Goal: Task Accomplishment & Management: Complete application form

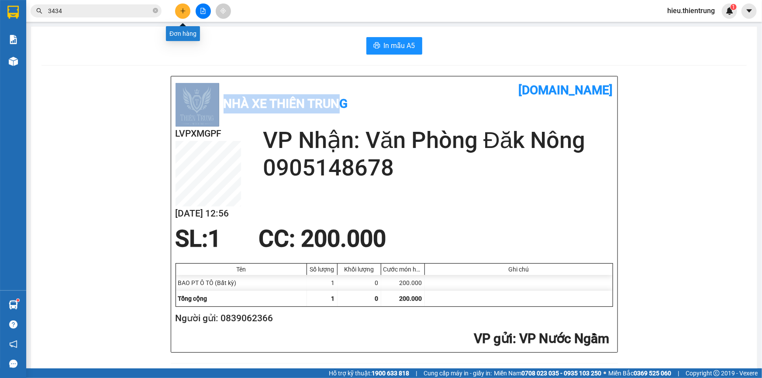
click at [180, 9] on icon "plus" at bounding box center [183, 11] width 6 height 6
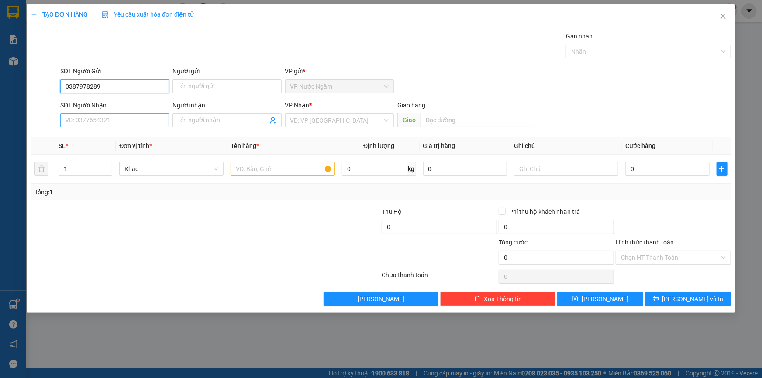
type input "0387978289"
click at [98, 119] on input "SĐT Người Nhận" at bounding box center [114, 120] width 109 height 14
type input "0942813689"
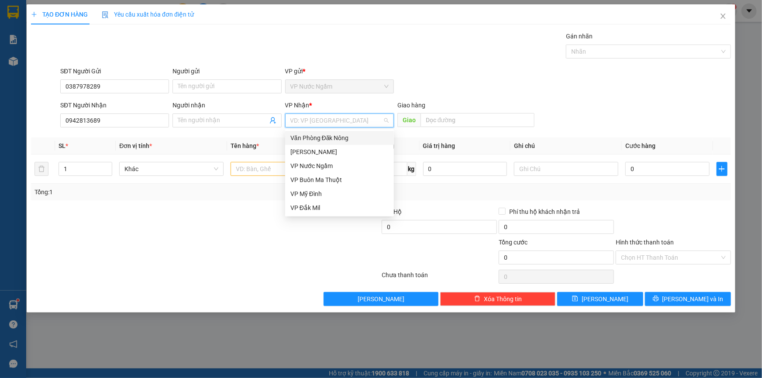
click at [320, 119] on input "search" at bounding box center [336, 120] width 92 height 13
click at [312, 150] on div "[PERSON_NAME]" at bounding box center [339, 152] width 98 height 10
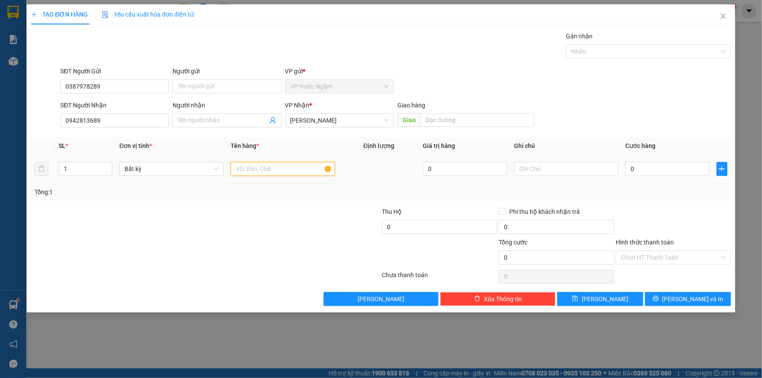
click at [254, 170] on input "text" at bounding box center [282, 169] width 104 height 14
type input "KIỆN GIẤY(FIM )"
type input "2"
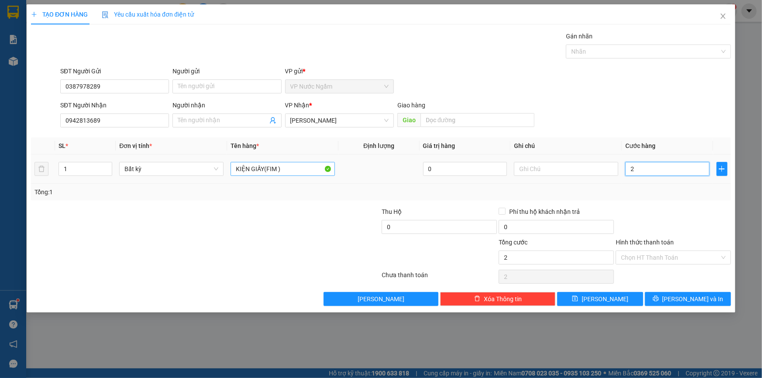
type input "20"
type input "200"
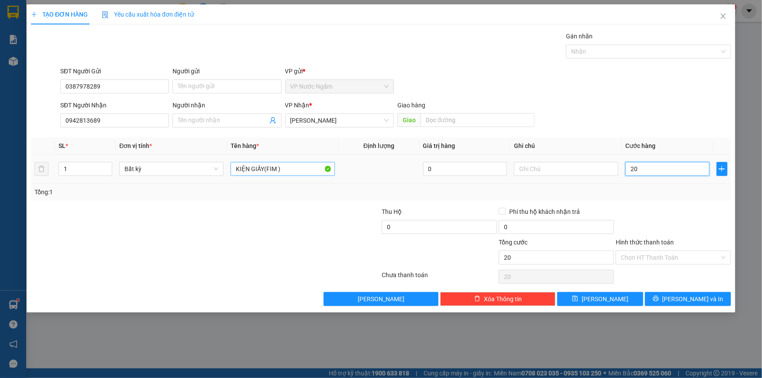
type input "200"
type input "2.000"
type input "20.000"
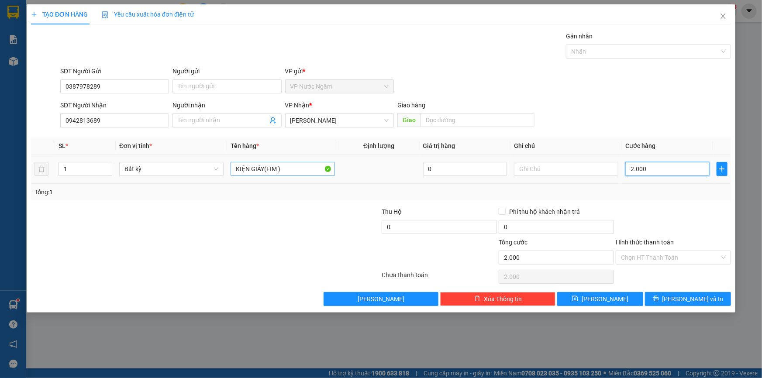
type input "20.000"
type input "200.000"
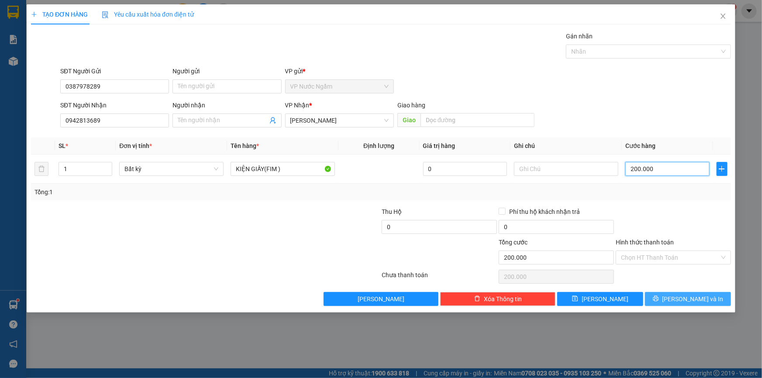
type input "200.000"
click at [682, 297] on span "[PERSON_NAME] và In" at bounding box center [692, 299] width 61 height 10
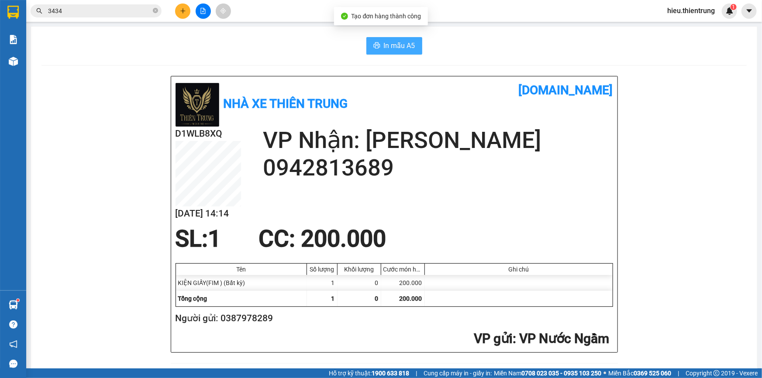
click at [395, 39] on button "In mẫu A5" at bounding box center [394, 45] width 56 height 17
click at [492, 51] on div "In mẫu A5" at bounding box center [393, 45] width 705 height 17
drag, startPoint x: 281, startPoint y: 60, endPoint x: 272, endPoint y: 58, distance: 8.6
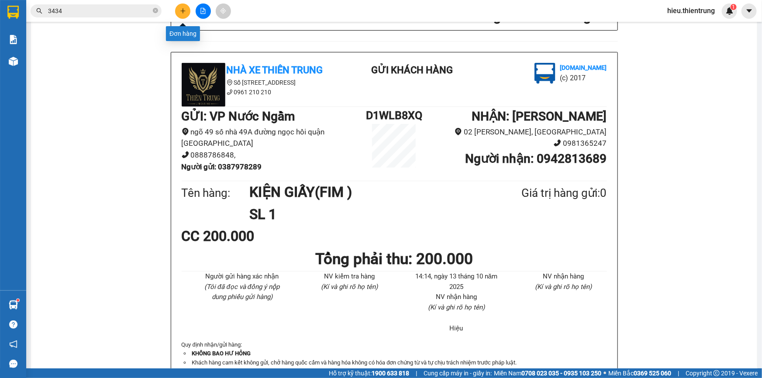
click at [184, 15] on button at bounding box center [182, 10] width 15 height 15
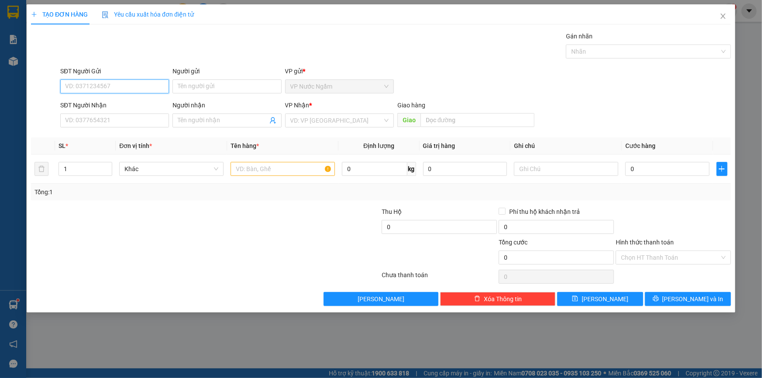
click at [92, 86] on input "SĐT Người Gửi" at bounding box center [114, 86] width 109 height 14
type input "0946698683"
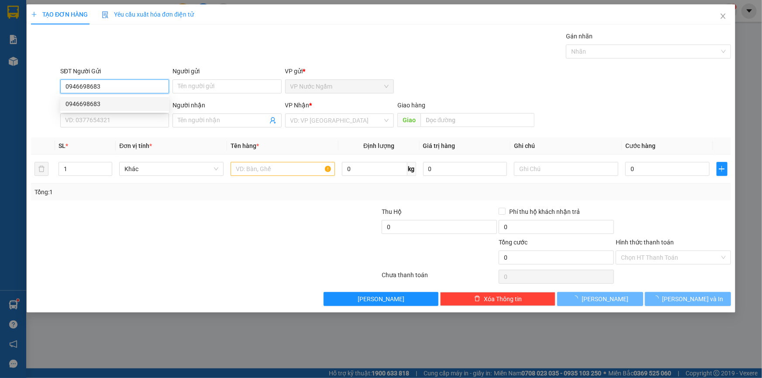
click at [99, 107] on div "0946698683" at bounding box center [114, 104] width 98 height 10
type input "0967046154"
type input "THUẬN"
type input "300.000"
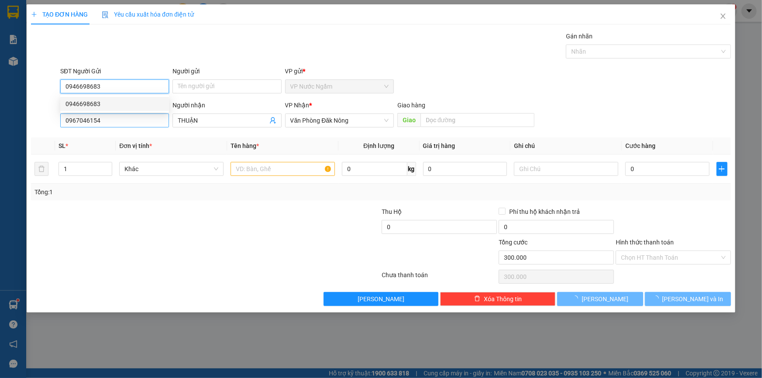
type input "0946698683"
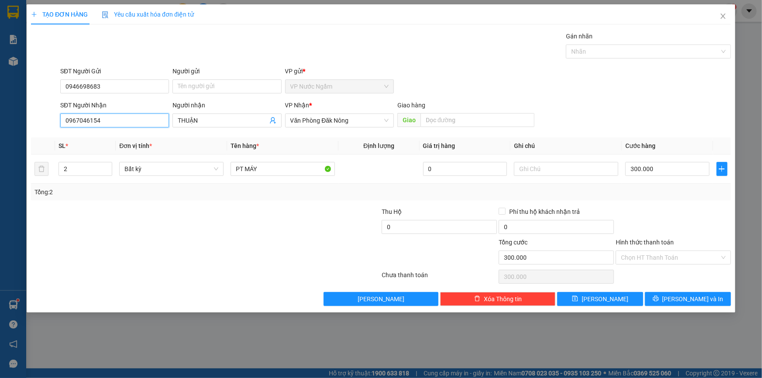
drag, startPoint x: 116, startPoint y: 125, endPoint x: 29, endPoint y: 130, distance: 87.0
click at [29, 130] on div "TẠO ĐƠN HÀNG Yêu cầu xuất hóa đơn điện tử Transit Pickup Surcharge Ids Transit …" at bounding box center [381, 158] width 708 height 308
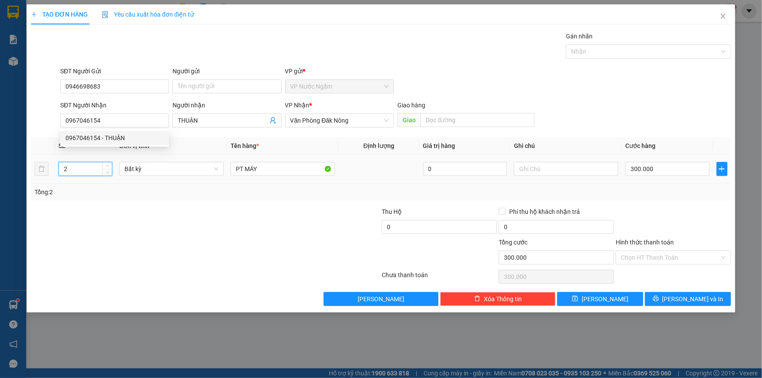
click at [65, 176] on div "2" at bounding box center [85, 168] width 54 height 17
drag, startPoint x: 74, startPoint y: 164, endPoint x: 51, endPoint y: 171, distance: 24.5
click at [50, 170] on tr "21 Bất kỳ PT MÁY 0 300.000" at bounding box center [381, 168] width 700 height 29
type input "1"
click at [674, 171] on input "300.000" at bounding box center [667, 169] width 84 height 14
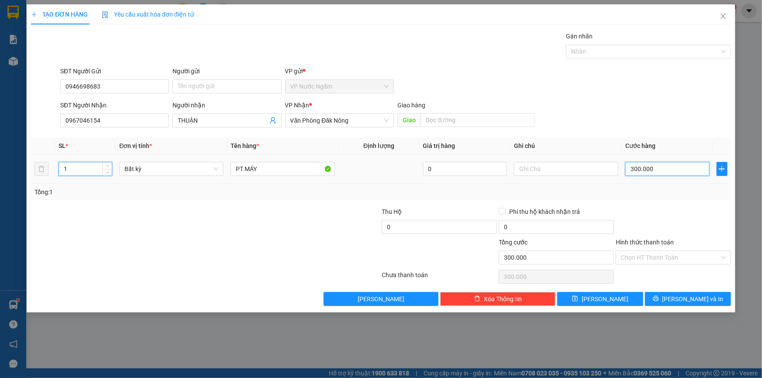
type input "0"
type input "2"
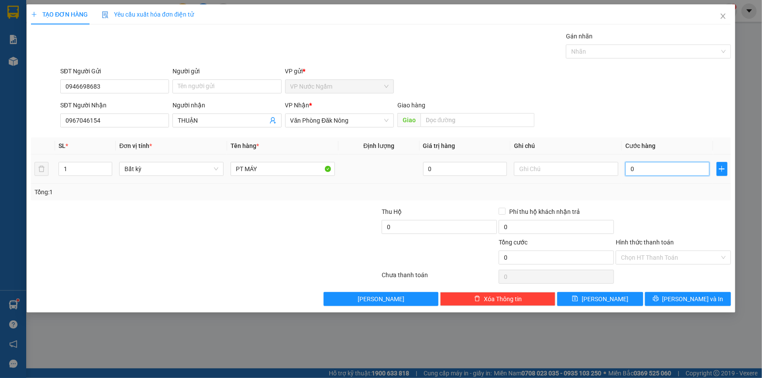
type input "02"
type input "25"
type input "025"
type input "250"
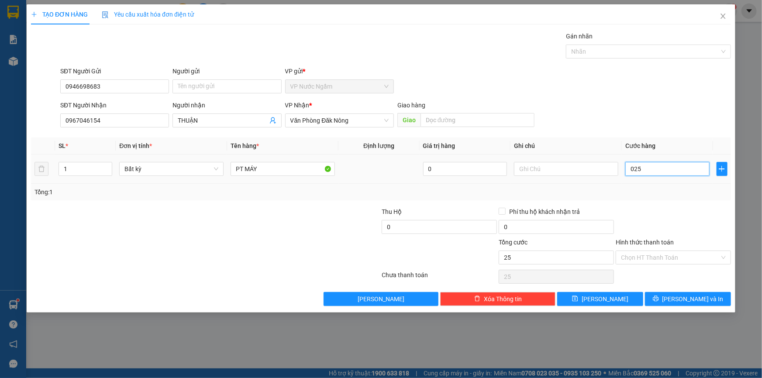
type input "250"
type input "0.250"
type input "2.500"
type input "02.500"
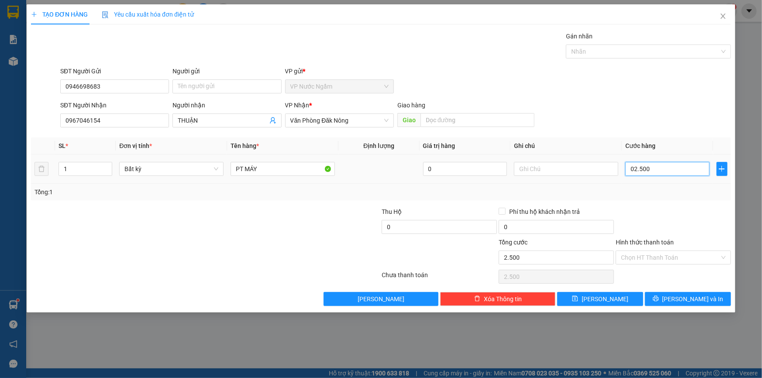
type input "25.000"
type input "025.000"
type input "250.000"
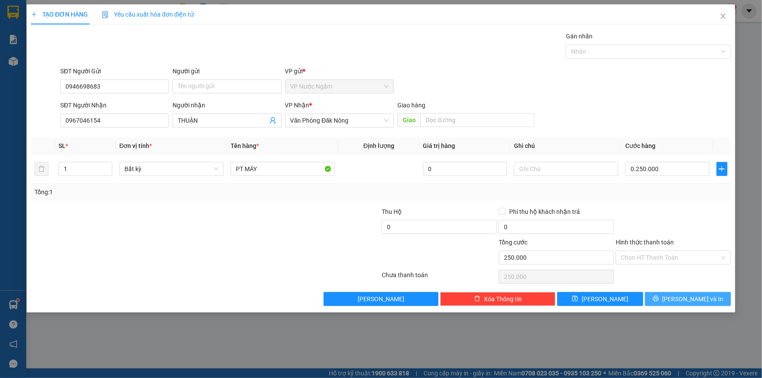
type input "250.000"
click at [684, 301] on span "[PERSON_NAME] và In" at bounding box center [692, 299] width 61 height 10
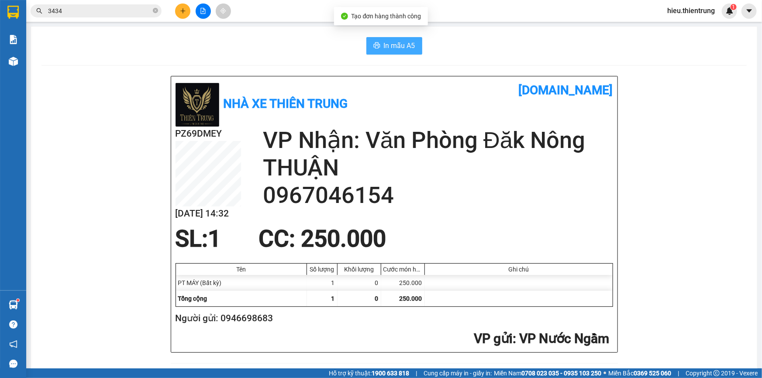
click at [392, 47] on span "In mẫu A5" at bounding box center [399, 45] width 31 height 11
drag, startPoint x: 278, startPoint y: 324, endPoint x: 222, endPoint y: 324, distance: 56.3
click at [220, 325] on h2 "Người gửi: 0946698683" at bounding box center [392, 318] width 434 height 14
copy h2 "0946698683"
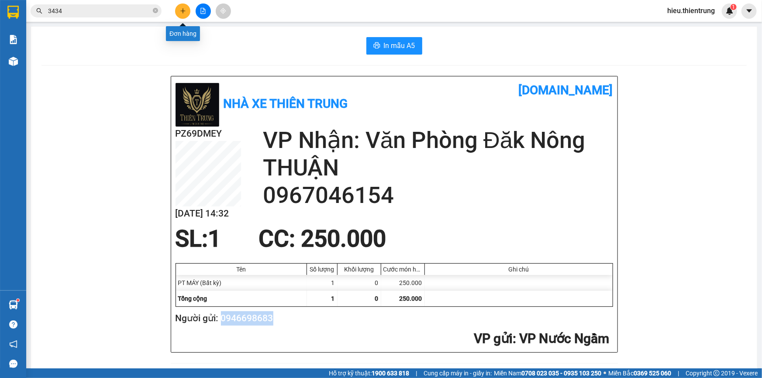
click at [181, 13] on icon "plus" at bounding box center [183, 11] width 6 height 6
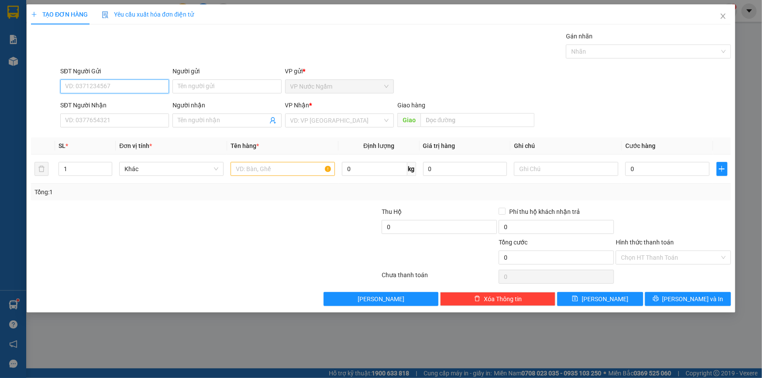
paste input "0946698683"
drag, startPoint x: 101, startPoint y: 87, endPoint x: 34, endPoint y: 89, distance: 66.8
click at [25, 90] on div "TẠO ĐƠN HÀNG Yêu cầu xuất hóa đơn điện tử Transit Pickup Surcharge Ids Transit …" at bounding box center [381, 189] width 762 height 378
click at [102, 100] on div "0946698683" at bounding box center [114, 104] width 98 height 10
type input "0946698683"
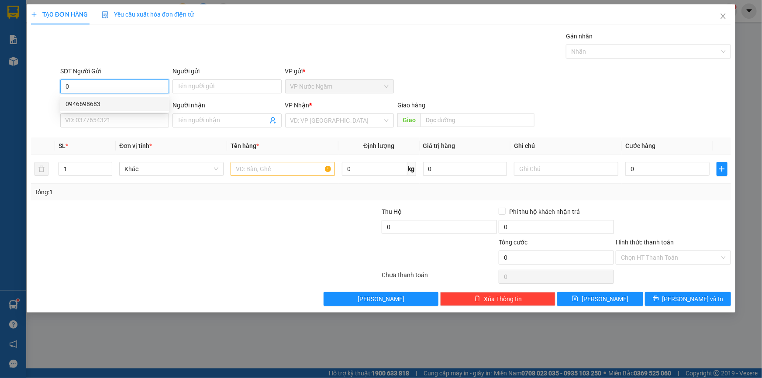
type input "0967046154"
type input "THUẬN"
type input "250.000"
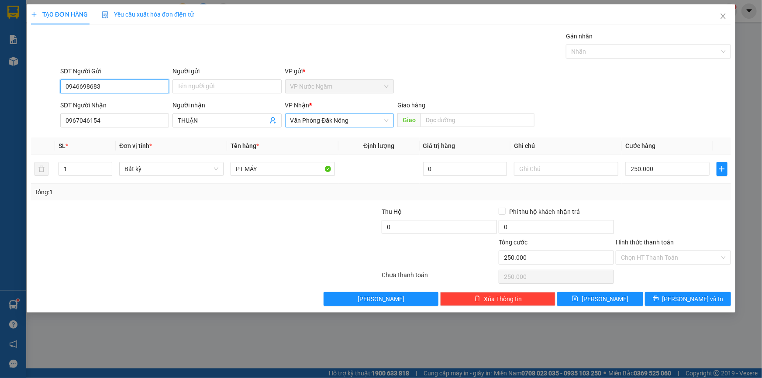
click at [305, 123] on span "Văn Phòng Đăk Nông" at bounding box center [339, 120] width 98 height 13
type input "0946698683"
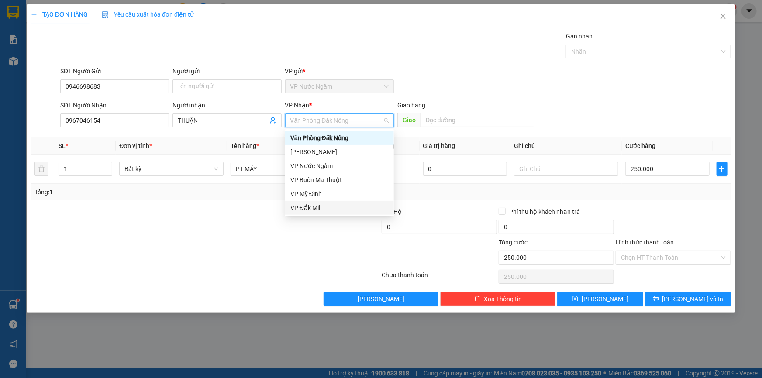
click at [310, 211] on div "VP Đắk Mil" at bounding box center [339, 208] width 98 height 10
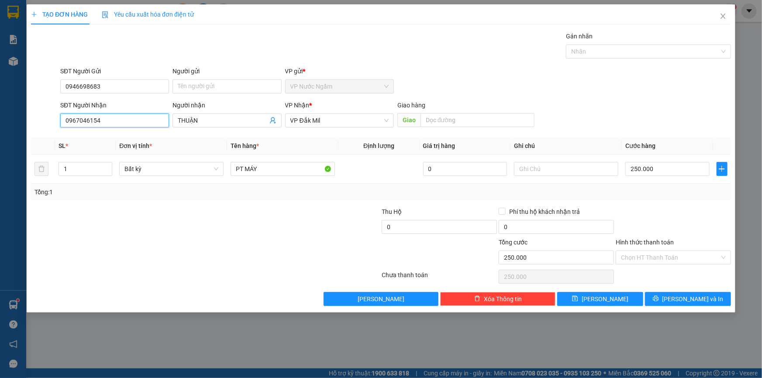
drag, startPoint x: 104, startPoint y: 123, endPoint x: 71, endPoint y: 126, distance: 33.3
click at [70, 124] on input "0967046154" at bounding box center [114, 120] width 109 height 14
type input "0867486487"
click at [89, 135] on div "0867486487" at bounding box center [114, 138] width 98 height 10
type input "0867486487"
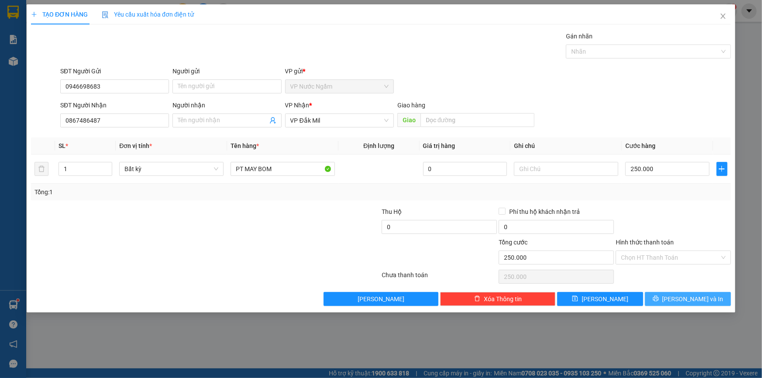
drag, startPoint x: 673, startPoint y: 295, endPoint x: 658, endPoint y: 286, distance: 18.2
click at [659, 296] on icon "printer" at bounding box center [655, 298] width 6 height 6
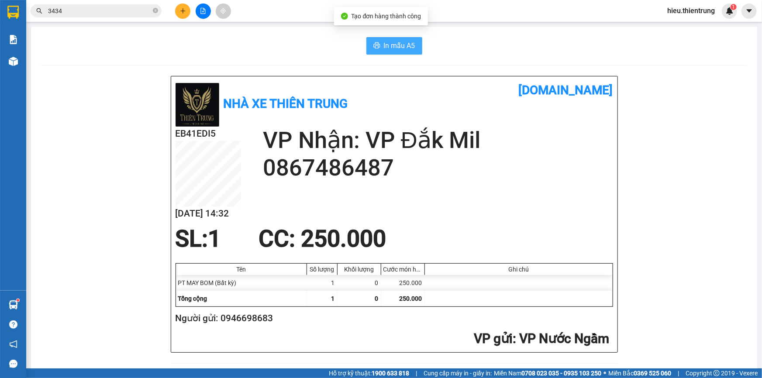
click at [384, 48] on span "In mẫu A5" at bounding box center [399, 45] width 31 height 11
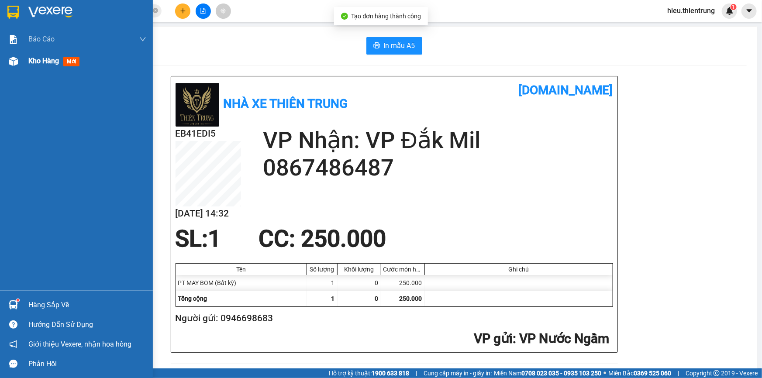
click at [36, 65] on div "Kho hàng mới" at bounding box center [87, 61] width 118 height 22
click at [36, 65] on span "Kho hàng" at bounding box center [43, 61] width 31 height 8
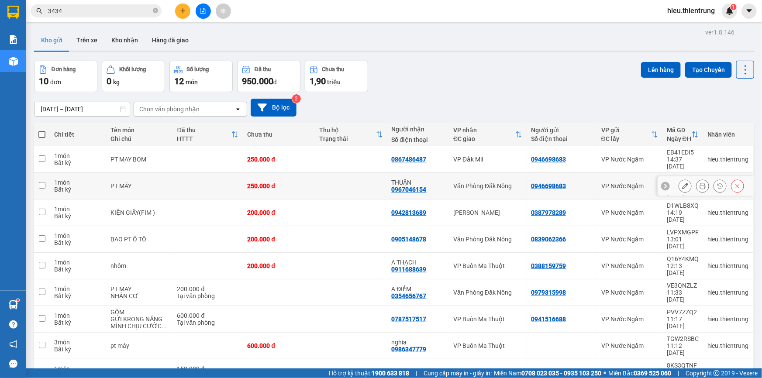
click at [736, 179] on button at bounding box center [737, 186] width 12 height 15
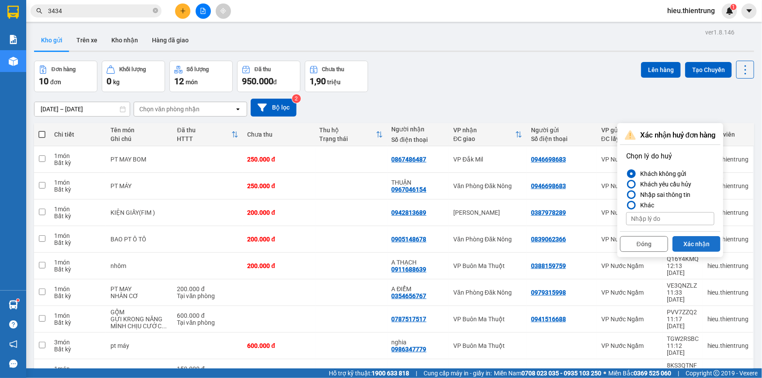
click at [689, 239] on button "Xác nhận" at bounding box center [696, 244] width 48 height 16
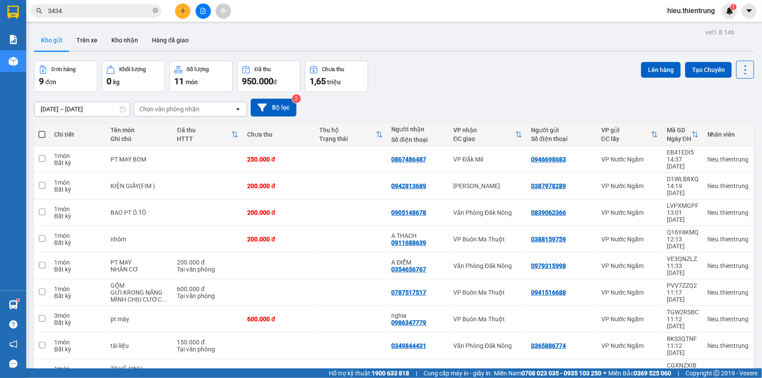
click at [213, 10] on div at bounding box center [202, 10] width 65 height 15
click at [205, 10] on icon "file-add" at bounding box center [203, 11] width 6 height 6
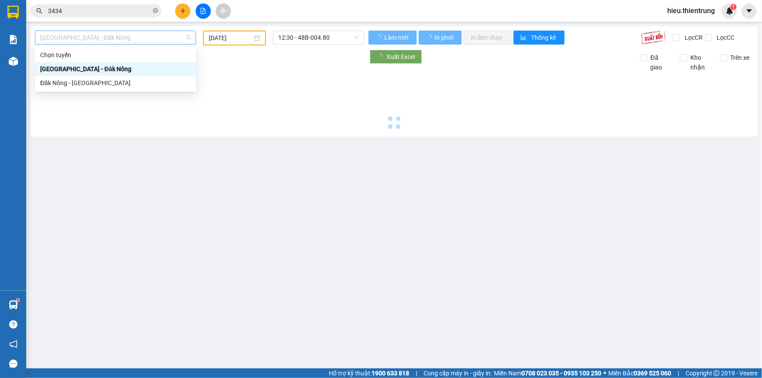
click at [107, 39] on span "[GEOGRAPHIC_DATA] - Đăk Nông" at bounding box center [115, 37] width 151 height 13
click at [72, 89] on div "Đăk Nông - [GEOGRAPHIC_DATA]" at bounding box center [115, 83] width 161 height 14
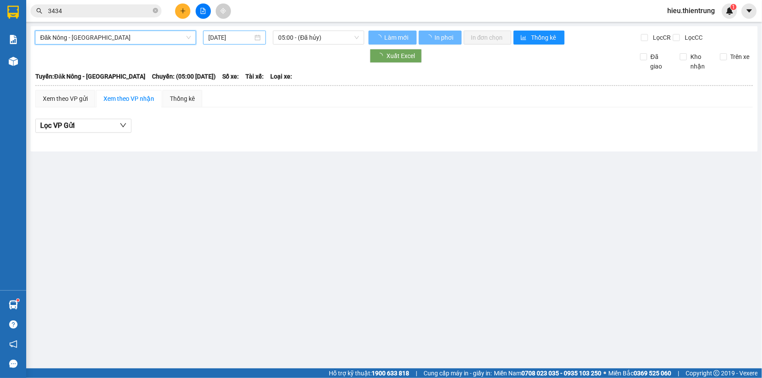
click at [249, 38] on input "[DATE]" at bounding box center [230, 38] width 45 height 10
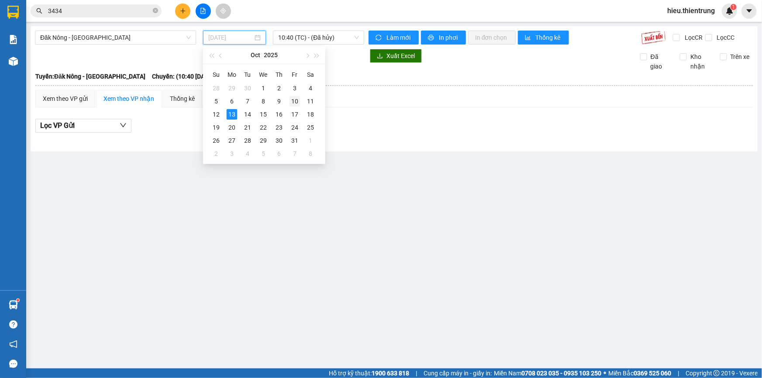
click at [292, 97] on div "10" at bounding box center [294, 101] width 10 height 10
type input "[DATE]"
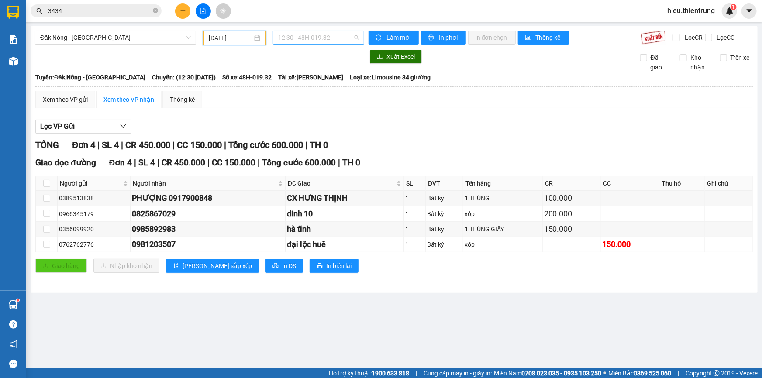
click at [316, 35] on span "12:30 - 48H-019.32" at bounding box center [318, 37] width 81 height 13
click at [324, 83] on div "12:31 - 48F-000.06" at bounding box center [312, 83] width 68 height 10
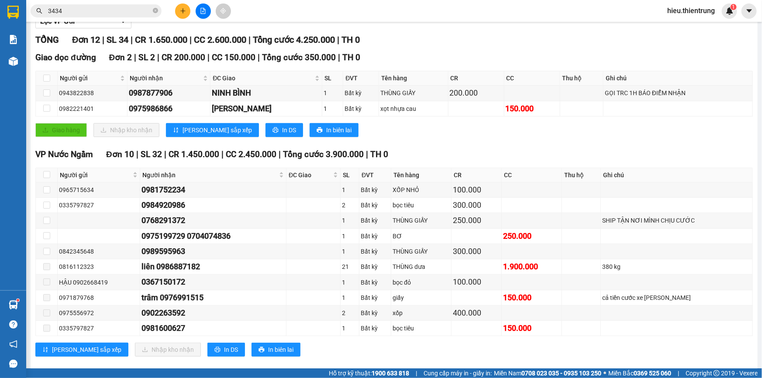
scroll to position [117, 0]
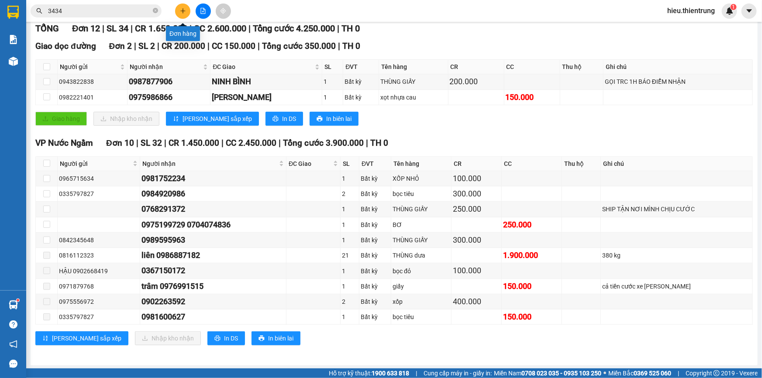
click at [180, 10] on icon "plus" at bounding box center [183, 11] width 6 height 6
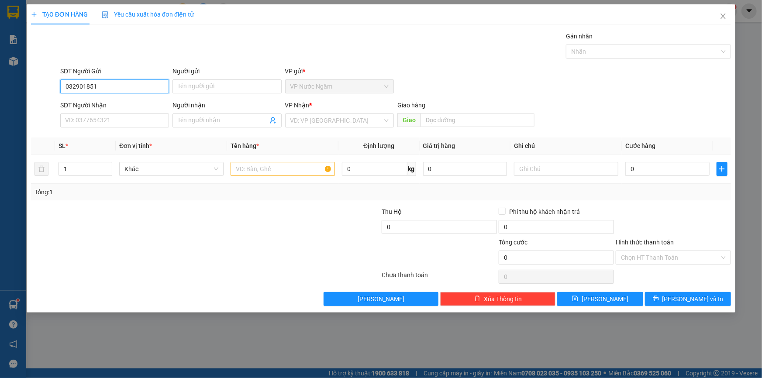
type input "0329018515"
click at [93, 105] on div "0329018515" at bounding box center [114, 104] width 98 height 10
type input "0909396809"
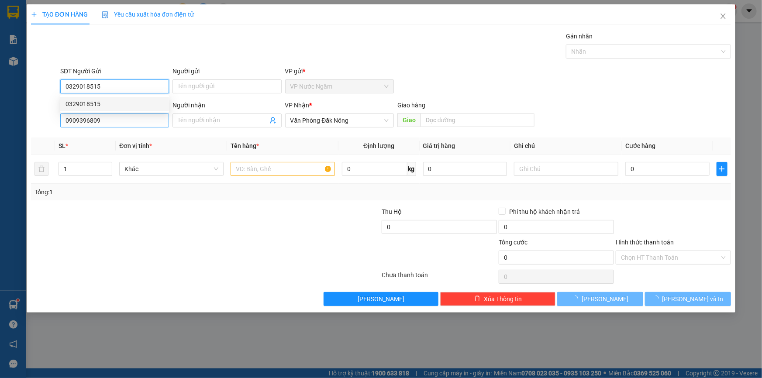
type input "450.000"
type input "0329018515"
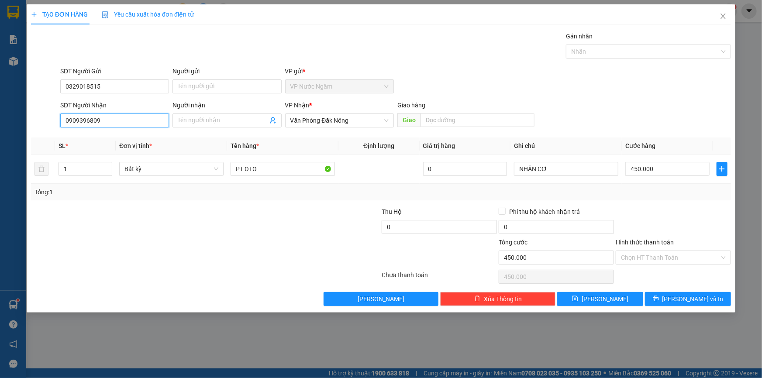
drag, startPoint x: 108, startPoint y: 121, endPoint x: 30, endPoint y: 127, distance: 77.9
click at [30, 127] on div "SĐT Người Nhận 0909396809 0909396809 Người nhận Tên người nhận VP Nhận * Văn Ph…" at bounding box center [380, 115] width 701 height 31
type input "0989665775"
drag, startPoint x: 69, startPoint y: 171, endPoint x: 52, endPoint y: 177, distance: 17.5
click at [52, 177] on tr "1 Bất kỳ PT OTO 0 NHÂN CƠ 450.000" at bounding box center [381, 168] width 700 height 29
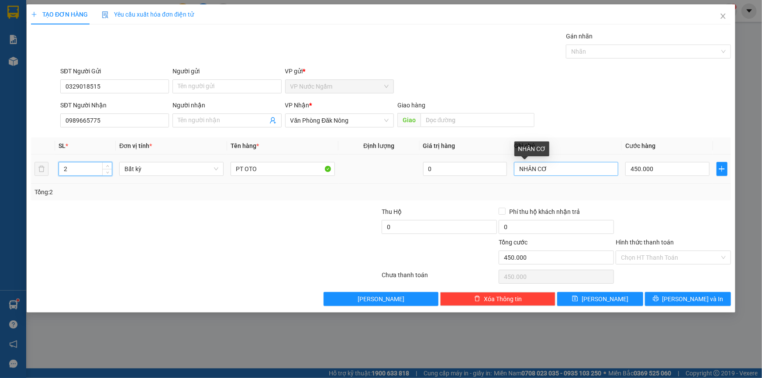
type input "2"
click at [567, 170] on input "NHÂN CƠ" at bounding box center [566, 169] width 104 height 14
type input "0"
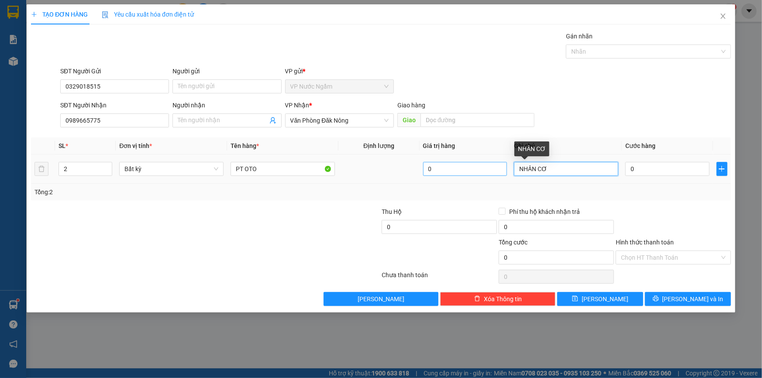
drag, startPoint x: 567, startPoint y: 170, endPoint x: 495, endPoint y: 169, distance: 72.5
click at [495, 169] on tr "2 Bất kỳ PT OTO 0 NHÂN CƠ 0" at bounding box center [381, 168] width 700 height 29
type input "GỬI ĐÀ LẠT [PERSON_NAME] CHỊU CƯỚC XE"
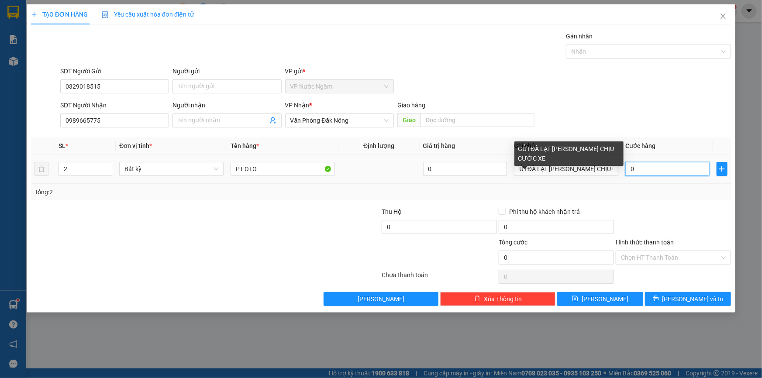
scroll to position [0, 0]
type input "4"
type input "40"
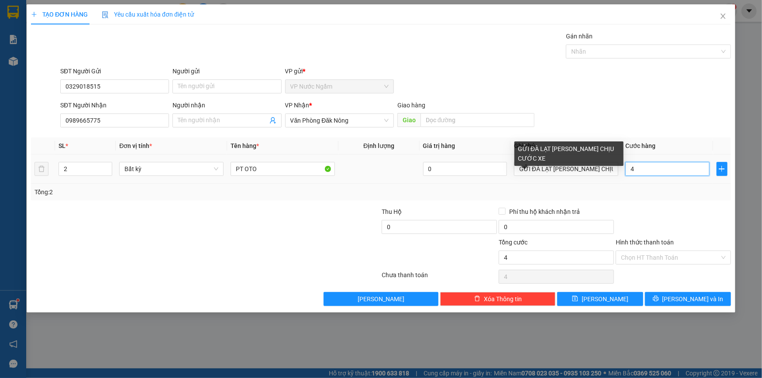
type input "40"
type input "400"
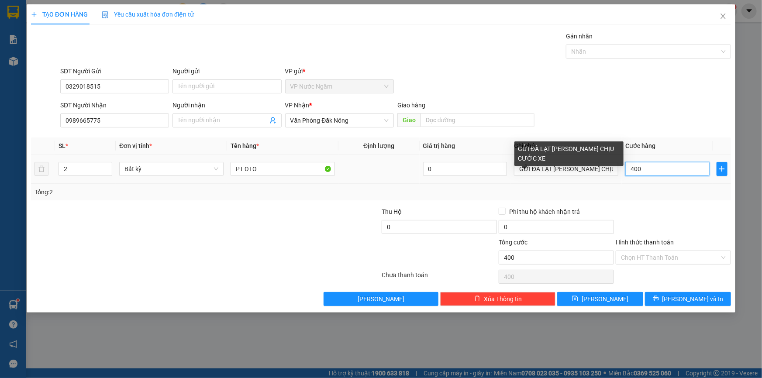
type input "4.000"
type input "40.000"
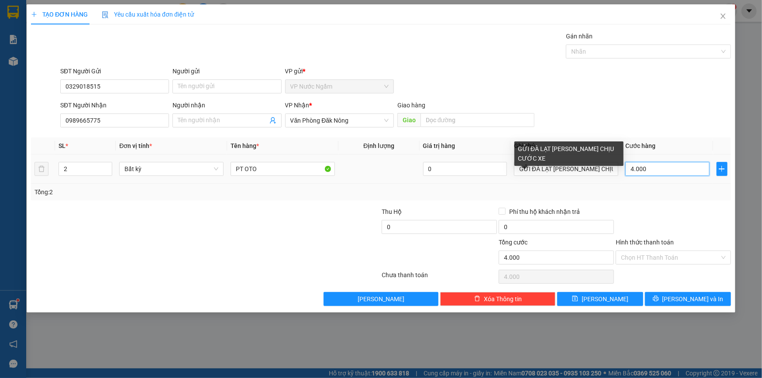
type input "40.000"
type input "400.000"
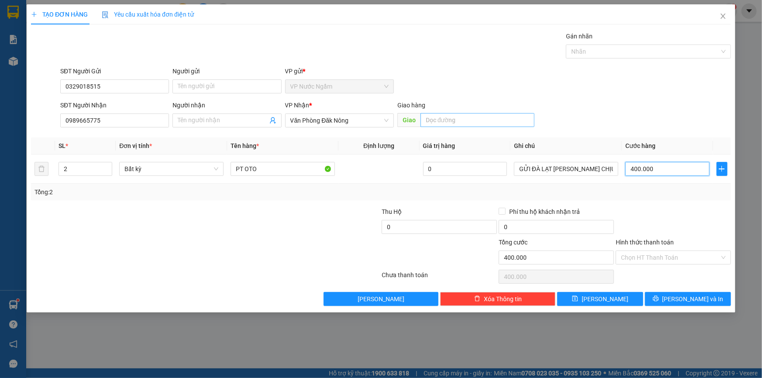
type input "400.000"
click at [450, 118] on input "text" at bounding box center [477, 120] width 114 height 14
type input "D"
type input "Đ"
type input "D"
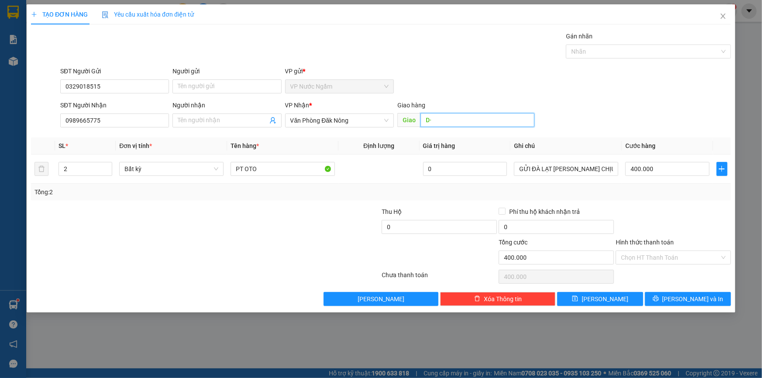
type input "D"
type input "ĐÀ LẠT"
click at [666, 166] on input "400.000" at bounding box center [667, 169] width 84 height 14
click at [682, 301] on span "[PERSON_NAME] và In" at bounding box center [692, 299] width 61 height 10
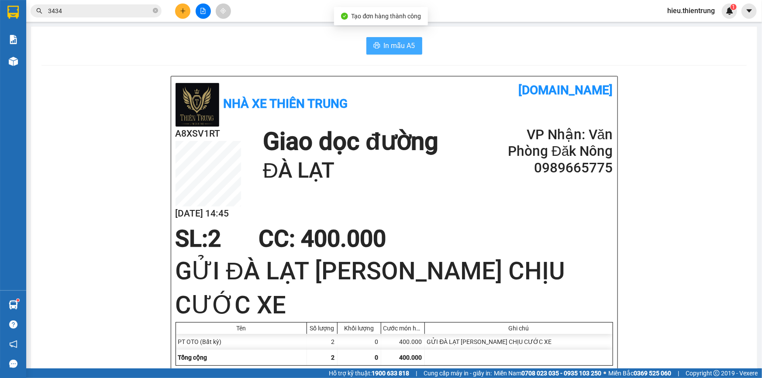
click at [378, 39] on button "In mẫu A5" at bounding box center [394, 45] width 56 height 17
click at [384, 43] on span "In mẫu A5" at bounding box center [399, 45] width 31 height 11
drag, startPoint x: 469, startPoint y: 30, endPoint x: 300, endPoint y: 37, distance: 169.1
drag, startPoint x: 264, startPoint y: 38, endPoint x: 211, endPoint y: 33, distance: 53.5
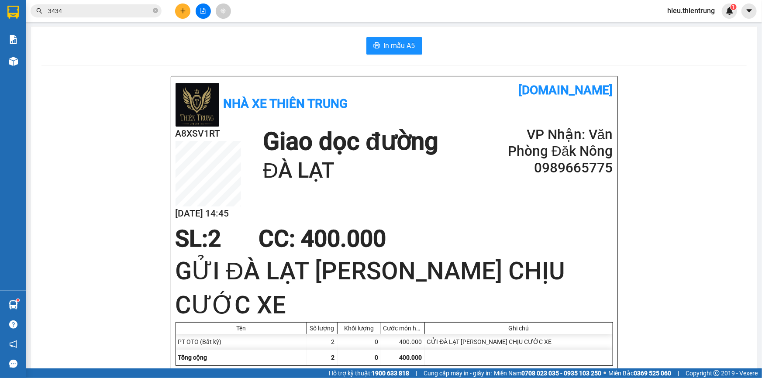
click at [257, 38] on div "In mẫu A5" at bounding box center [393, 45] width 705 height 17
click at [185, 13] on icon "plus" at bounding box center [183, 11] width 6 height 6
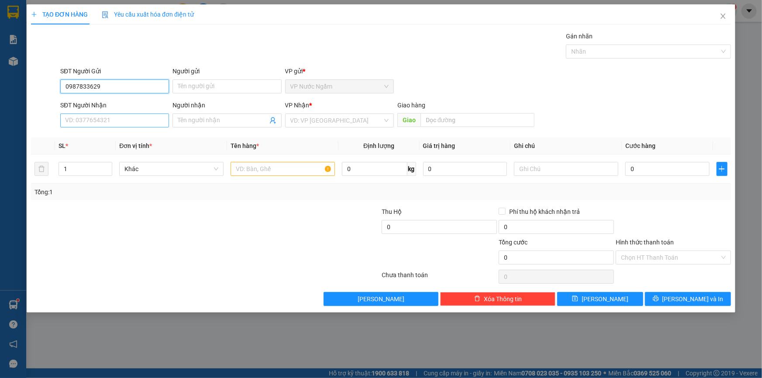
type input "0987833629"
click at [102, 125] on input "SĐT Người Nhận" at bounding box center [114, 120] width 109 height 14
click at [112, 119] on input "096515" at bounding box center [114, 120] width 109 height 14
type input "0965154171"
click at [329, 122] on input "search" at bounding box center [336, 120] width 92 height 13
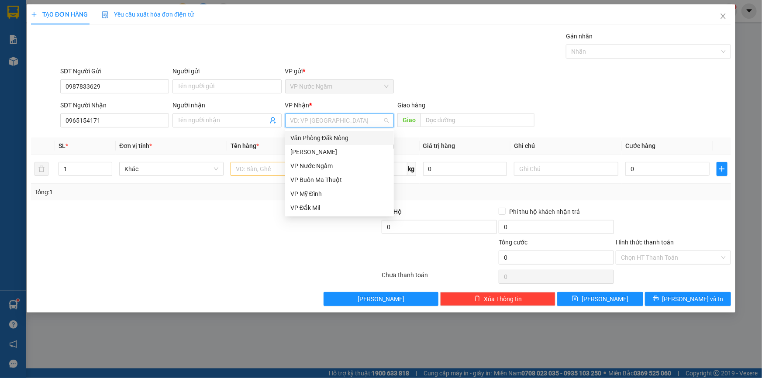
click at [340, 135] on div "Văn Phòng Đăk Nông" at bounding box center [339, 138] width 98 height 10
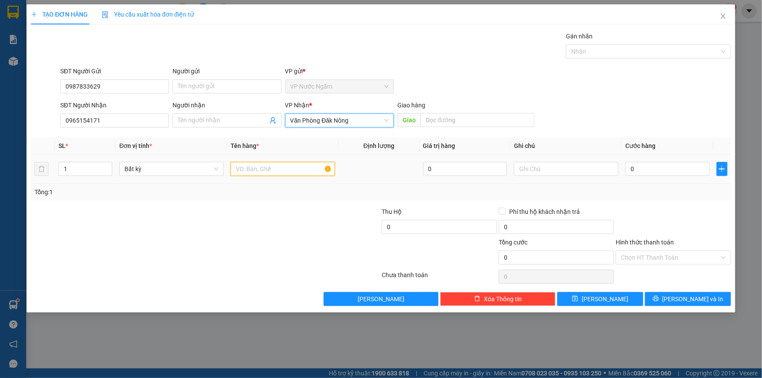
click at [257, 168] on input "text" at bounding box center [282, 169] width 104 height 14
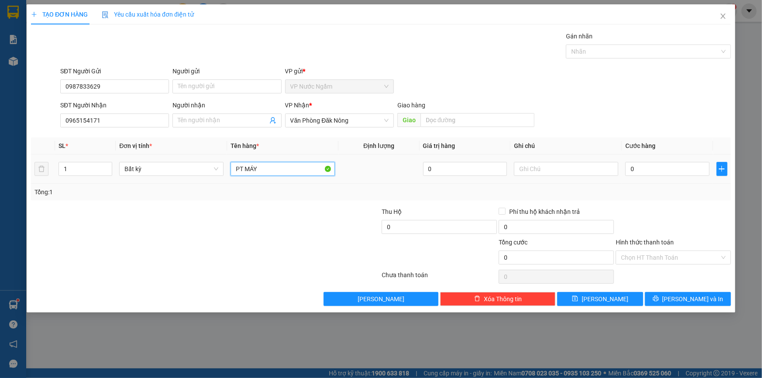
type input "PT MÁY"
type input "1"
type input "0"
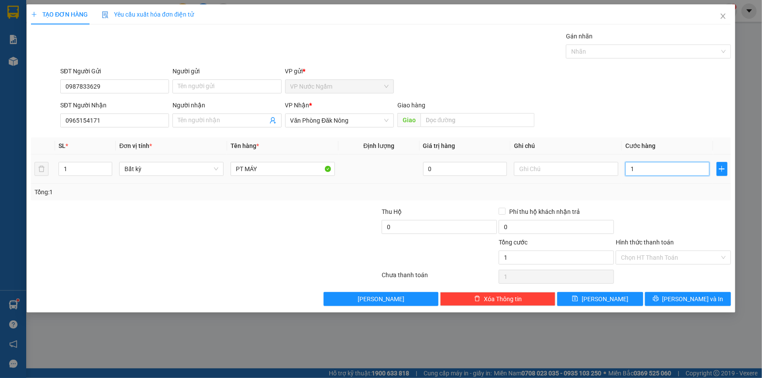
type input "0"
type input "02"
type input "2"
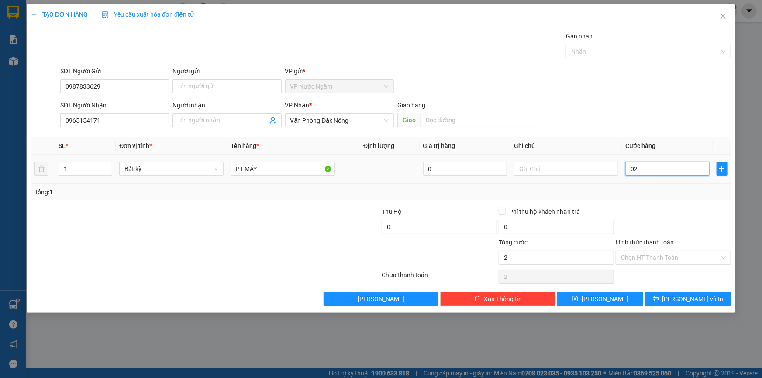
type input "020"
type input "20"
type input "0.200"
type input "200"
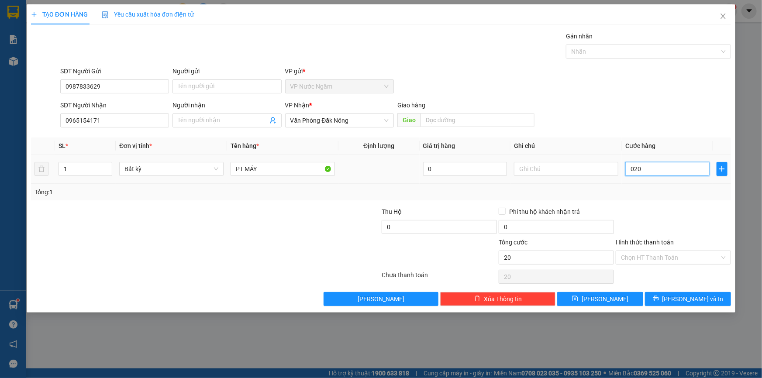
type input "200"
type input "02.000"
type input "2.000"
type input "020.000"
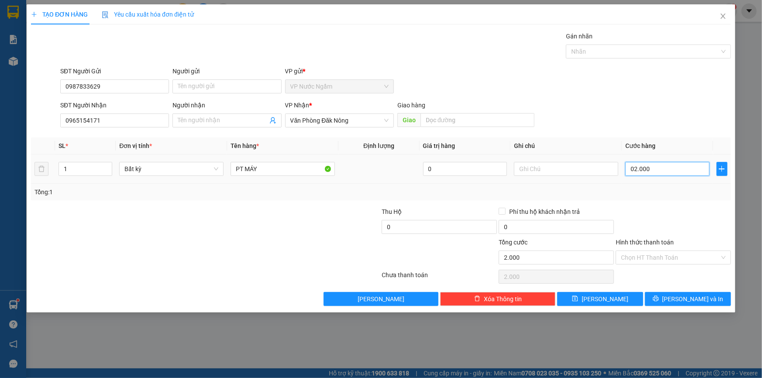
type input "20.000"
type input "0.200.000"
type input "200.000"
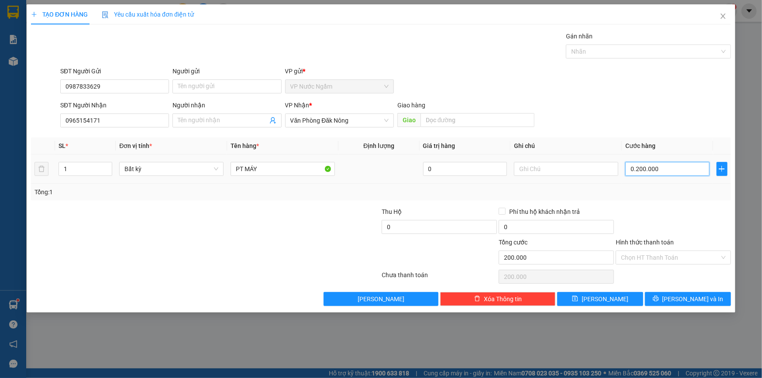
type input "02.000.000"
type input "2.000.000"
click at [547, 161] on div at bounding box center [566, 168] width 104 height 17
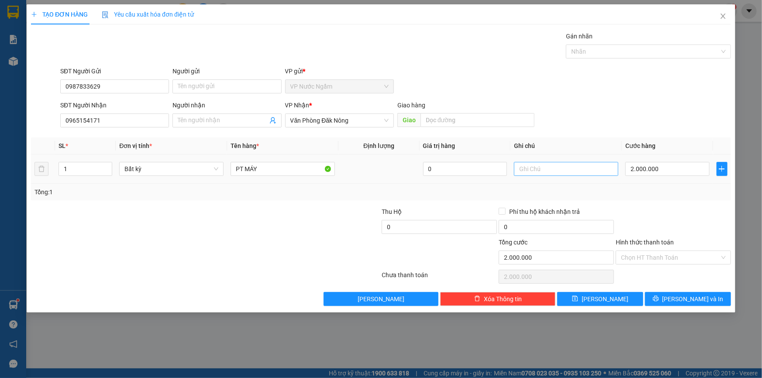
drag, startPoint x: 526, startPoint y: 178, endPoint x: 533, endPoint y: 172, distance: 9.6
click at [532, 174] on td at bounding box center [565, 168] width 111 height 29
click at [533, 172] on input "text" at bounding box center [566, 169] width 104 height 14
type input "KIẾN ĐỨC"
drag, startPoint x: 687, startPoint y: 301, endPoint x: 661, endPoint y: 275, distance: 36.4
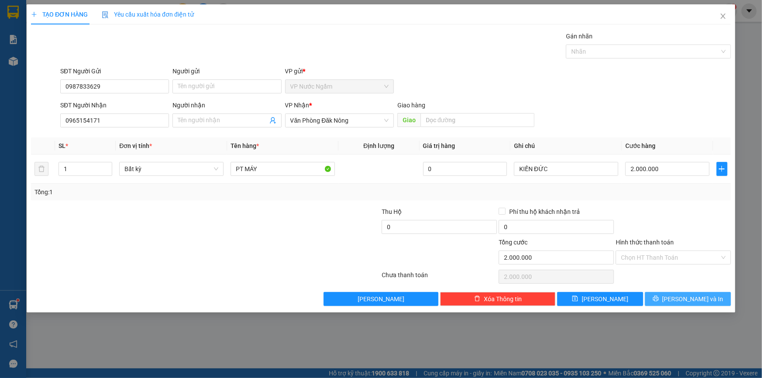
click at [687, 300] on span "[PERSON_NAME] và In" at bounding box center [692, 299] width 61 height 10
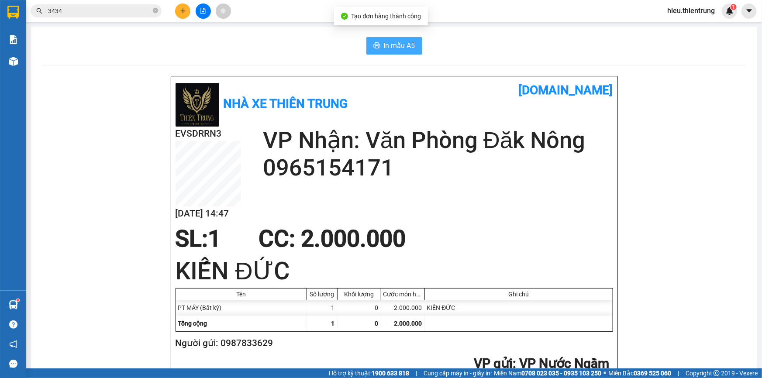
click at [410, 48] on span "In mẫu A5" at bounding box center [399, 45] width 31 height 11
click at [179, 13] on button at bounding box center [182, 10] width 15 height 15
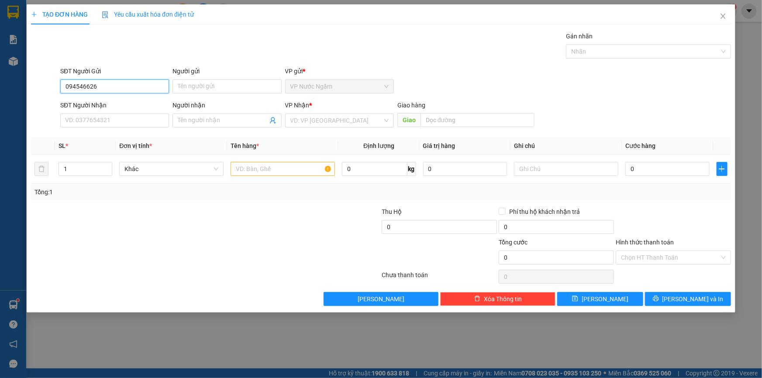
type input "0945466266"
drag, startPoint x: 100, startPoint y: 102, endPoint x: 113, endPoint y: 120, distance: 22.5
click at [102, 105] on div "0945466266" at bounding box center [114, 104] width 98 height 10
type input "0968297681"
type input "khách"
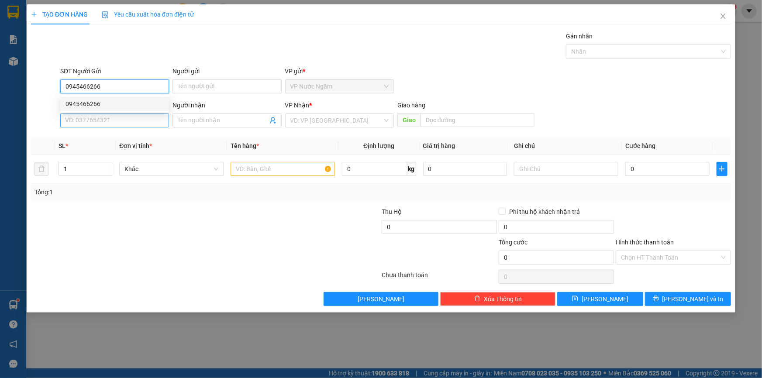
type input "KON TUM"
type input "0945466266"
type input "200.000"
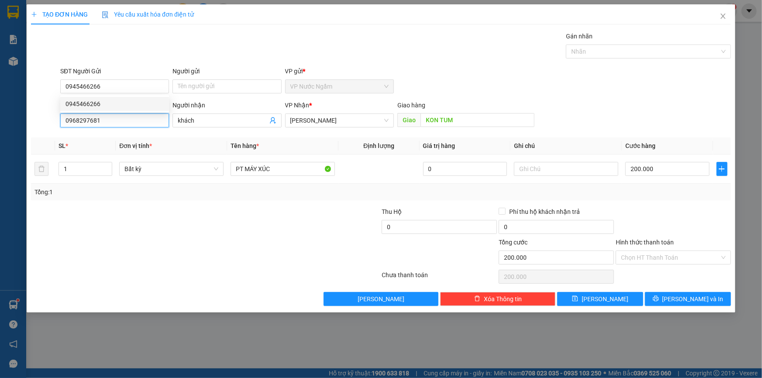
drag, startPoint x: 113, startPoint y: 120, endPoint x: 24, endPoint y: 126, distance: 88.8
click at [23, 126] on div "TẠO ĐƠN HÀNG Yêu cầu xuất hóa đơn điện tử Transit Pickup Surcharge Ids Transit …" at bounding box center [381, 189] width 762 height 378
click at [112, 135] on div "0962297681" at bounding box center [114, 138] width 98 height 10
type input "0962297681"
type input "[PERSON_NAME]"
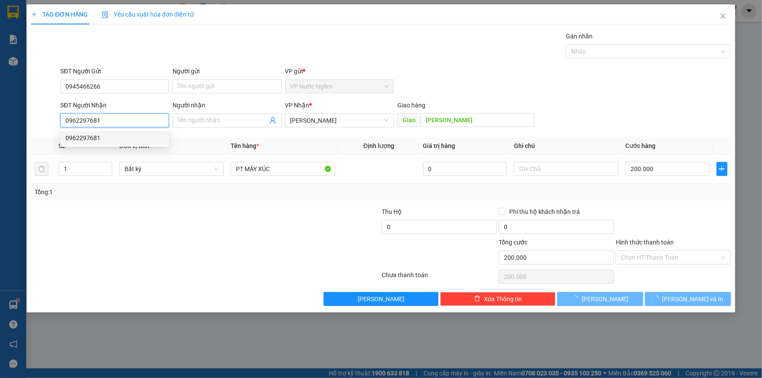
type input "150.000"
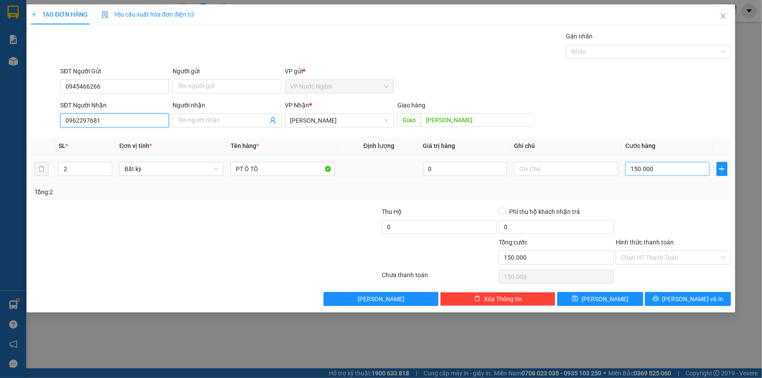
type input "0962297681"
click at [654, 174] on input "150.000" at bounding box center [667, 169] width 84 height 14
drag, startPoint x: 74, startPoint y: 161, endPoint x: 58, endPoint y: 171, distance: 19.2
click at [58, 171] on td "2" at bounding box center [85, 168] width 61 height 29
click at [60, 177] on div "2" at bounding box center [85, 168] width 54 height 17
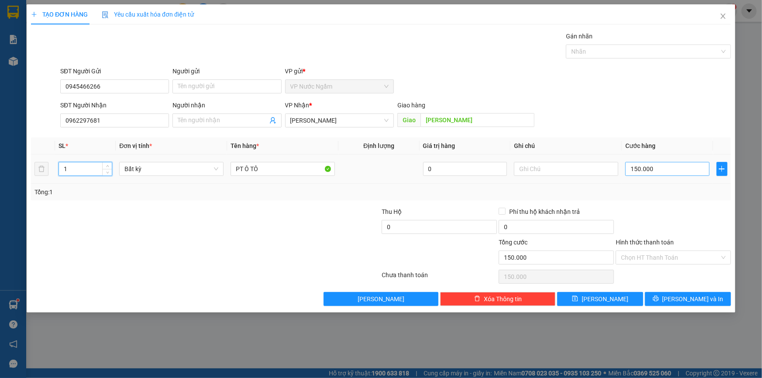
type input "1"
click at [660, 175] on input "150.000" at bounding box center [667, 169] width 84 height 14
type input "0"
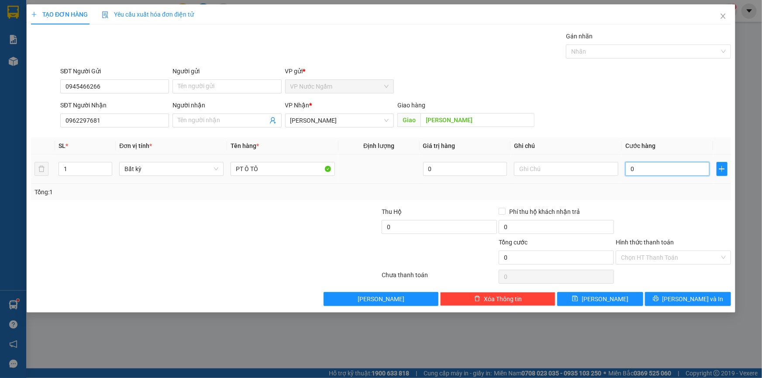
type input "1"
type input "01"
type input "10"
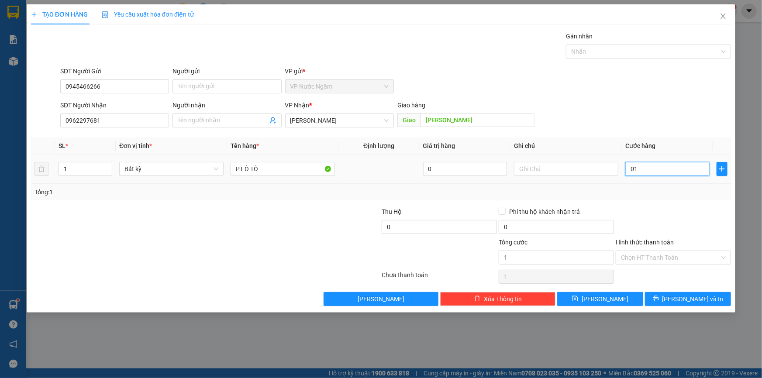
type input "010"
type input "100"
type input "0.100"
type input "1.000"
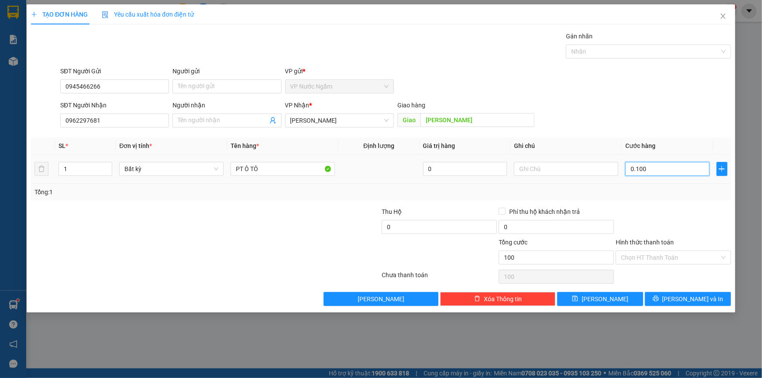
type input "1.000"
type input "01.000"
type input "10.000"
type input "010.000"
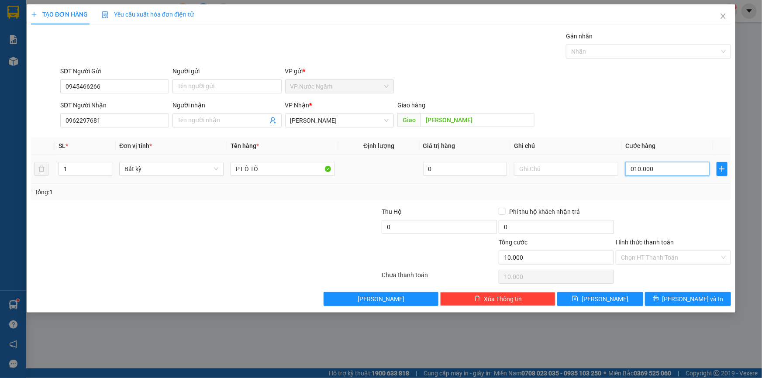
type input "100.000"
drag, startPoint x: 679, startPoint y: 288, endPoint x: 678, endPoint y: 299, distance: 10.5
click at [679, 288] on div "Transit Pickup Surcharge Ids Transit Deliver Surcharge Ids Transit Deliver Surc…" at bounding box center [381, 168] width 700 height 275
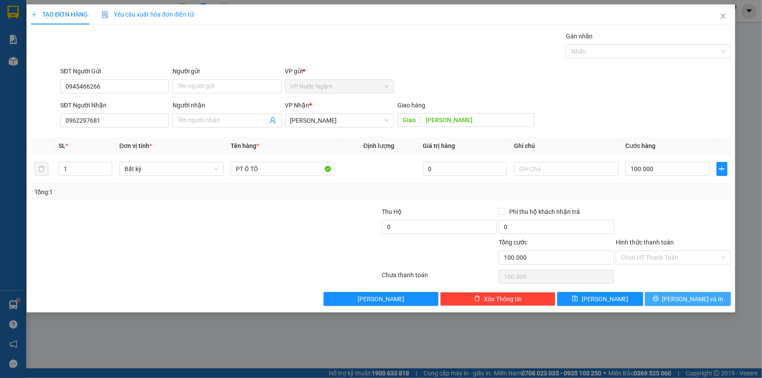
click at [678, 299] on button "[PERSON_NAME] và In" at bounding box center [688, 299] width 86 height 14
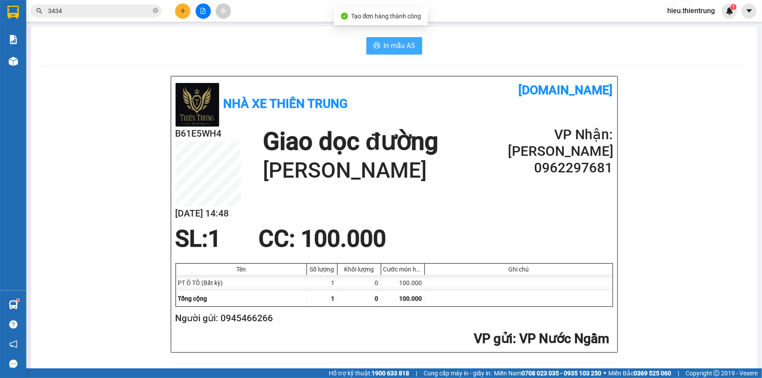
click at [379, 46] on button "In mẫu A5" at bounding box center [394, 45] width 56 height 17
click at [467, 79] on div "Nhà xe Thiên Trung [DOMAIN_NAME] B61E5WH4 [DATE] 14:48 Giao dọc đường NGỌC HỒI …" at bounding box center [394, 214] width 446 height 276
drag, startPoint x: 236, startPoint y: 51, endPoint x: 197, endPoint y: 52, distance: 38.9
click at [227, 51] on div "In mẫu A5" at bounding box center [393, 45] width 705 height 17
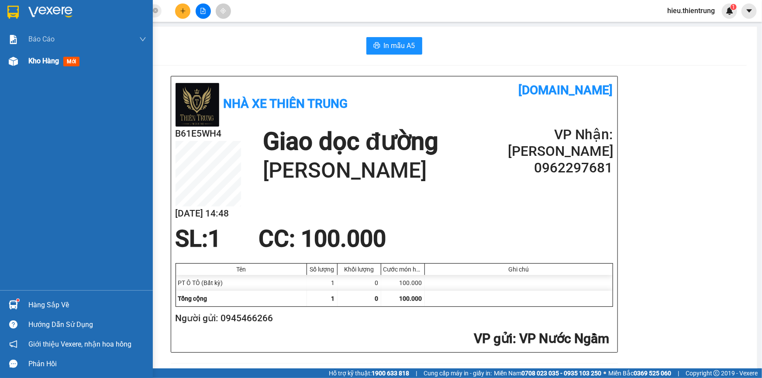
click at [28, 56] on div "Kho hàng mới" at bounding box center [76, 61] width 153 height 22
click at [28, 57] on span "Kho hàng" at bounding box center [43, 61] width 31 height 8
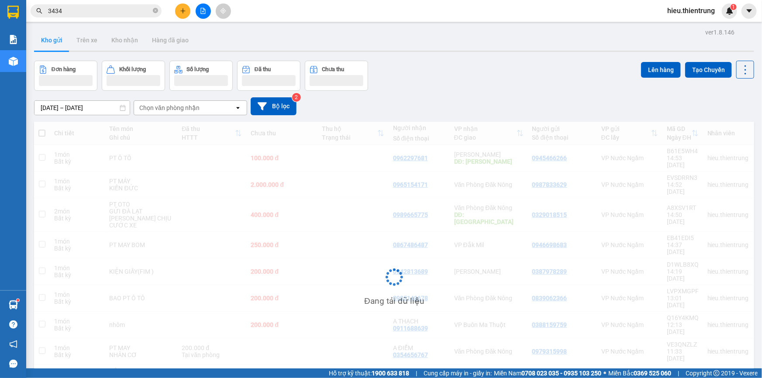
click at [450, 61] on div "Đơn hàng Khối lượng Số lượng Đã thu Chưa thu Lên hàng Tạo Chuyến" at bounding box center [394, 76] width 720 height 30
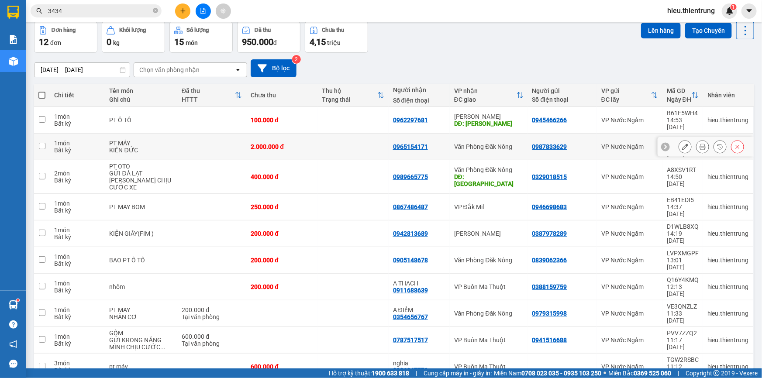
scroll to position [40, 0]
click at [444, 70] on div "[DATE] – [DATE] Press the down arrow key to interact with the calendar and sele…" at bounding box center [394, 68] width 720 height 18
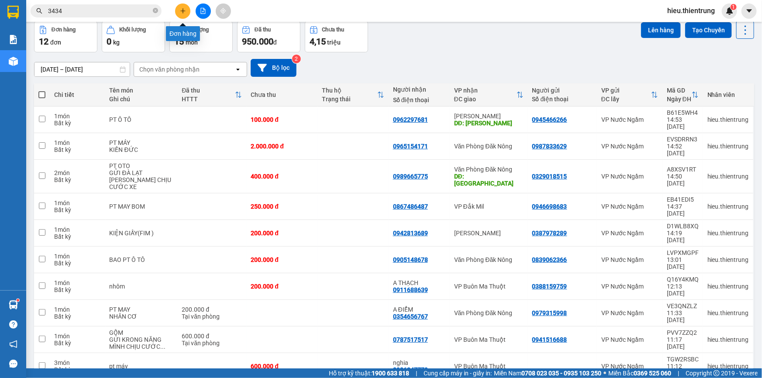
click at [182, 10] on icon "plus" at bounding box center [182, 10] width 0 height 5
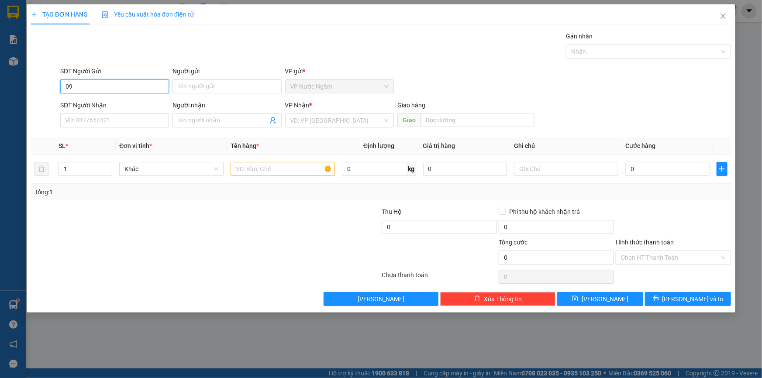
type input "0"
type input "0899806068"
click at [88, 126] on input "SĐT Người Nhận" at bounding box center [114, 120] width 109 height 14
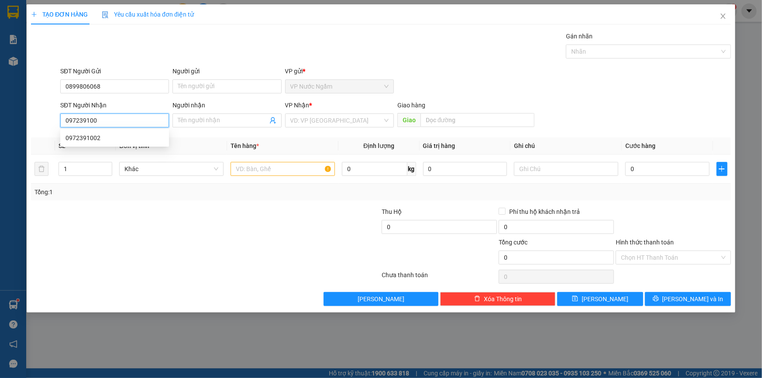
type input "0972391002"
click at [85, 135] on div "0972391002" at bounding box center [114, 138] width 98 height 10
type input "CHƯ SÊ"
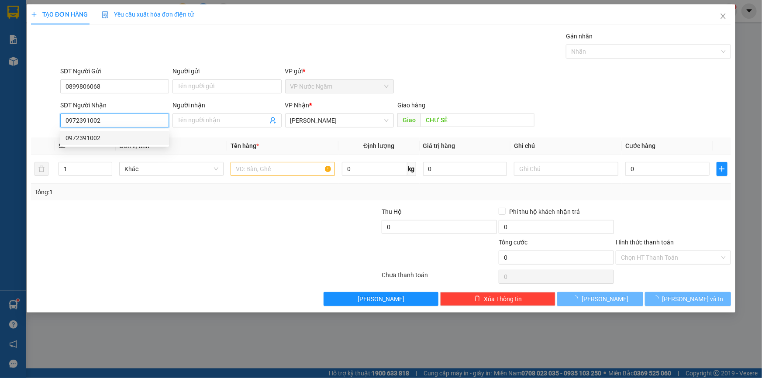
type input "500.000"
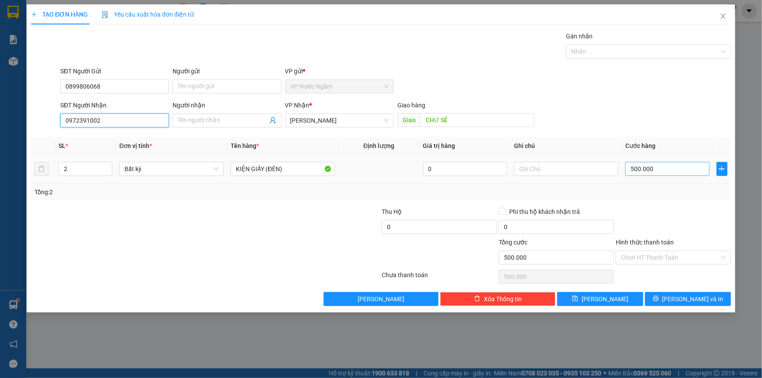
type input "0972391002"
click at [657, 166] on input "500.000" at bounding box center [667, 169] width 84 height 14
drag, startPoint x: 83, startPoint y: 166, endPoint x: 40, endPoint y: 175, distance: 44.7
click at [40, 175] on tr "2 Bất kỳ KIỆN GIẤY (ĐÈN) 0 500.000" at bounding box center [381, 168] width 700 height 29
type input "1"
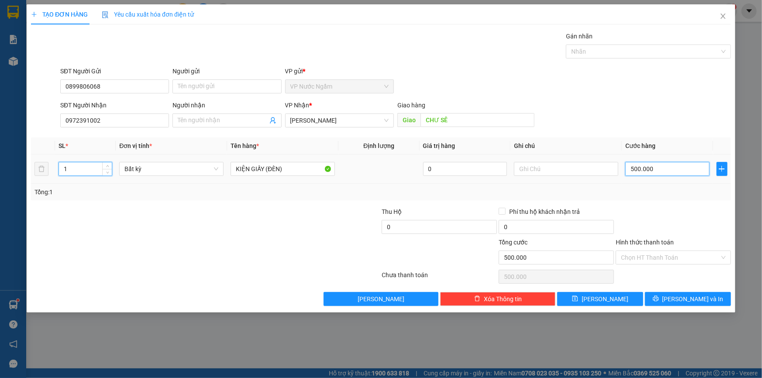
click at [674, 172] on input "500.000" at bounding box center [667, 169] width 84 height 14
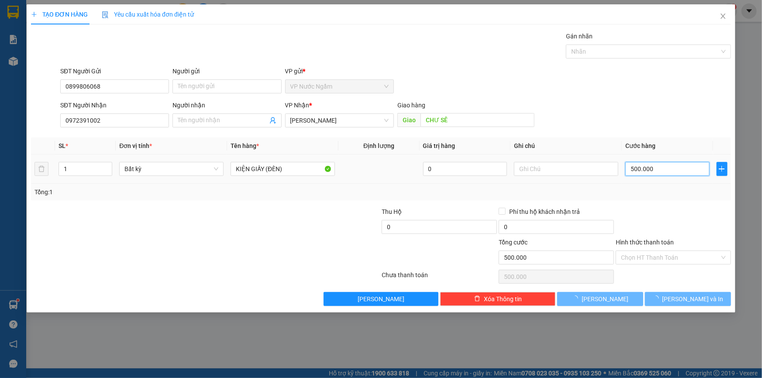
type input "0"
type input "2"
type input "02"
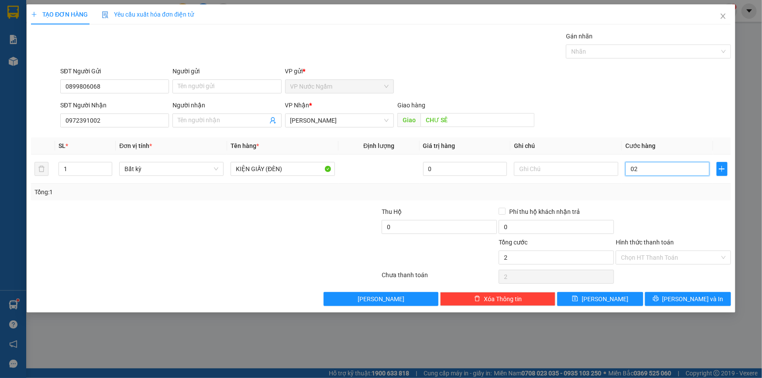
type input "20"
type input "020"
type input "200"
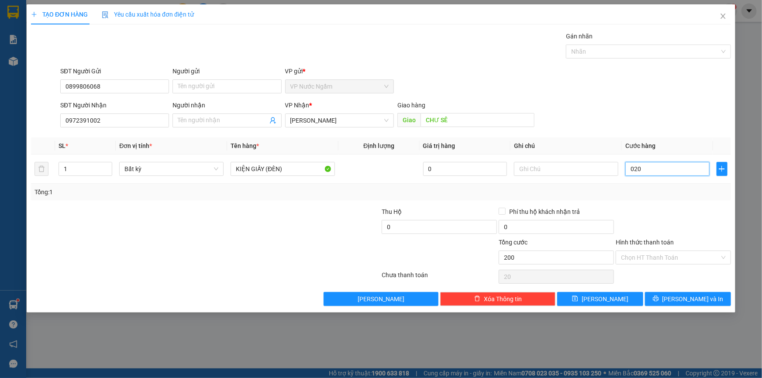
type input "0.200"
type input "2.000"
type input "02.000"
type input "20.000"
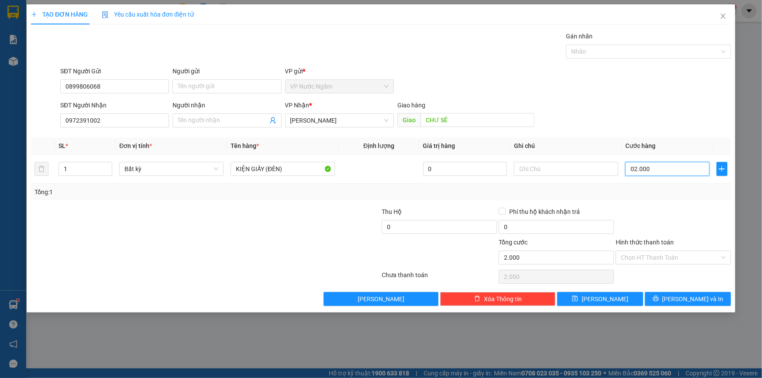
type input "20.000"
type input "020.000"
type input "200.000"
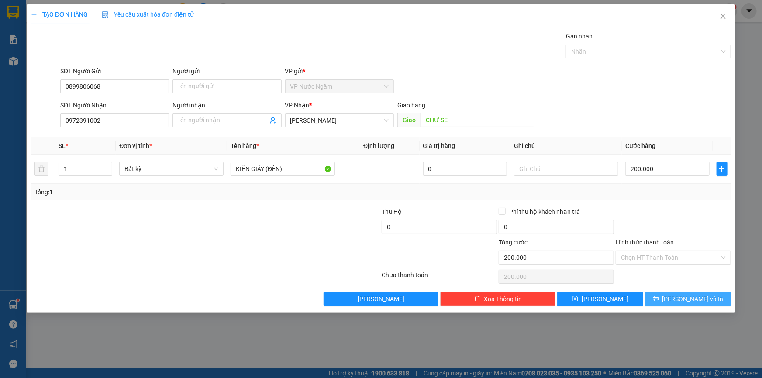
click at [658, 301] on icon "printer" at bounding box center [655, 299] width 6 height 6
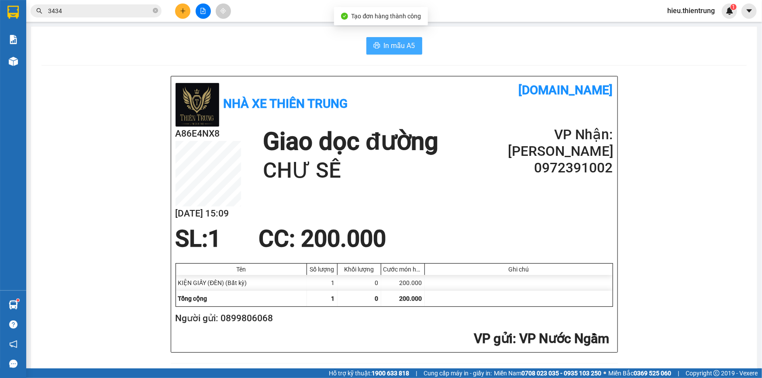
click at [399, 41] on span "In mẫu A5" at bounding box center [399, 45] width 31 height 11
click at [186, 13] on button at bounding box center [182, 10] width 15 height 15
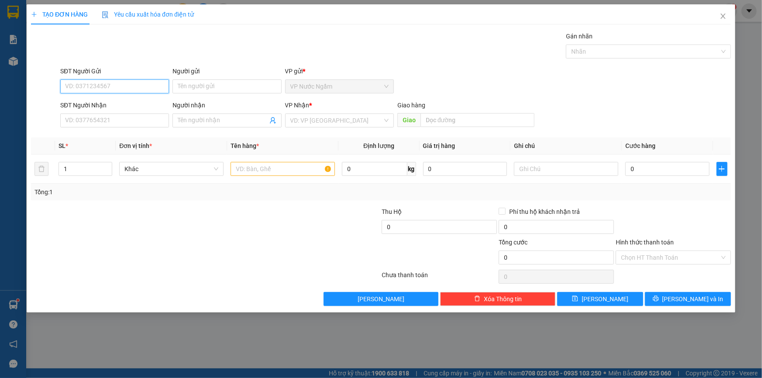
click at [109, 91] on input "SĐT Người Gửi" at bounding box center [114, 86] width 109 height 14
type input "0587272727"
click at [88, 122] on input "SĐT Người Nhận" at bounding box center [114, 120] width 109 height 14
type input "0344018759"
click at [308, 120] on input "search" at bounding box center [336, 120] width 92 height 13
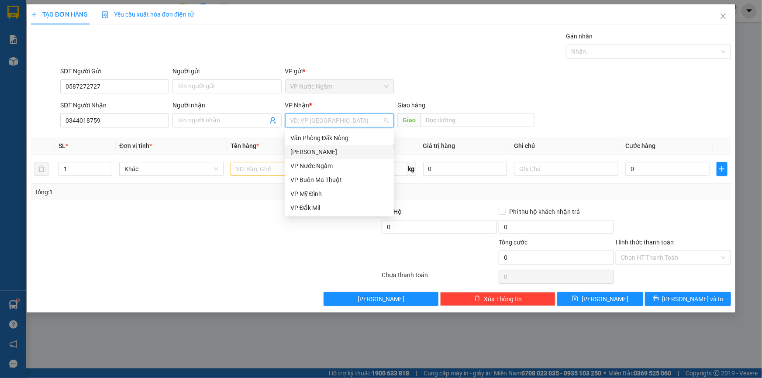
click at [312, 156] on div "[PERSON_NAME]" at bounding box center [339, 152] width 98 height 10
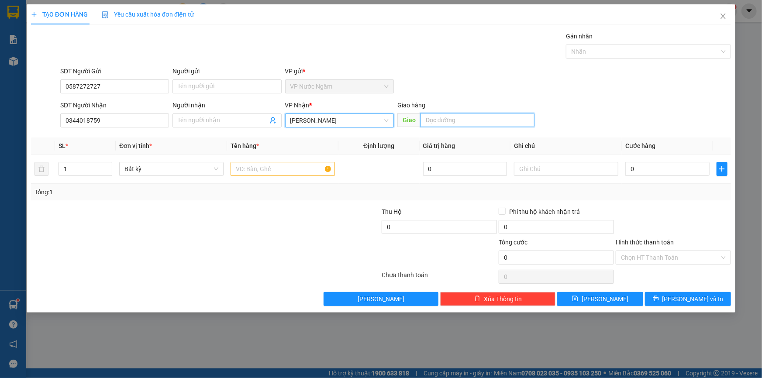
click at [449, 118] on input "text" at bounding box center [477, 120] width 114 height 14
type input "KON TUM"
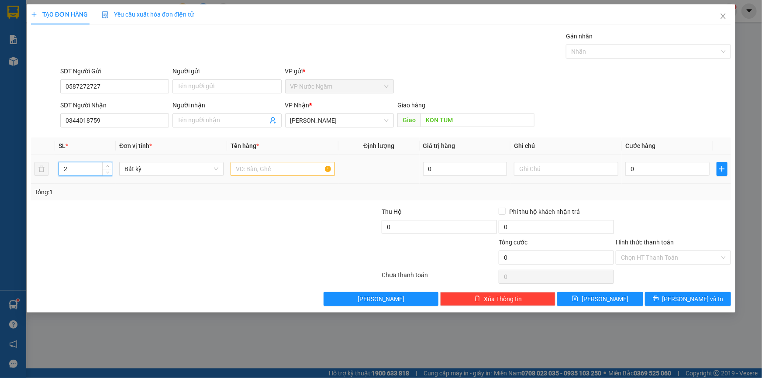
click at [34, 175] on tr "2 Bất kỳ 0 0" at bounding box center [381, 168] width 700 height 29
type input "2"
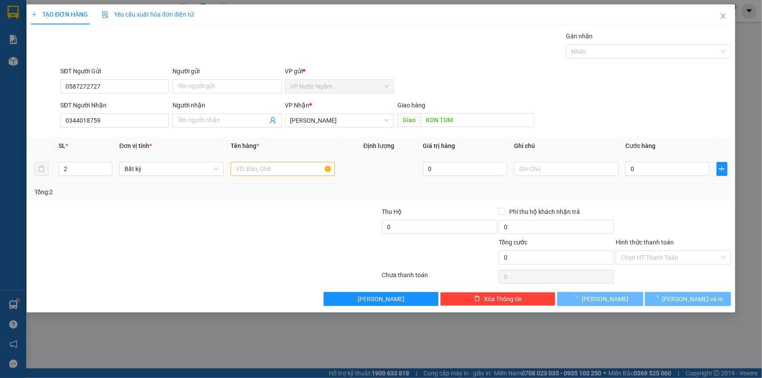
click at [266, 156] on td at bounding box center [282, 168] width 111 height 29
click at [264, 165] on input "text" at bounding box center [282, 169] width 104 height 14
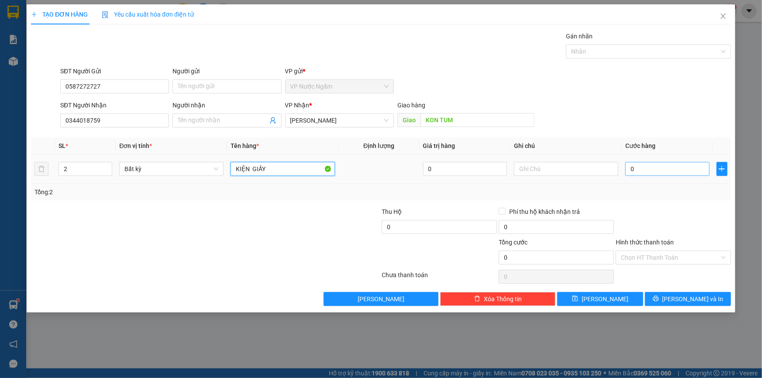
type input "KIỆN GIẤY"
click at [650, 165] on input "0" at bounding box center [667, 169] width 84 height 14
type input "3"
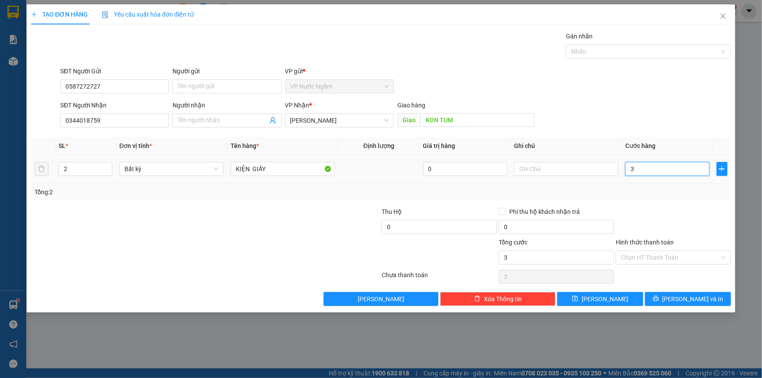
type input "30"
type input "300"
click at [659, 298] on icon "printer" at bounding box center [655, 298] width 6 height 6
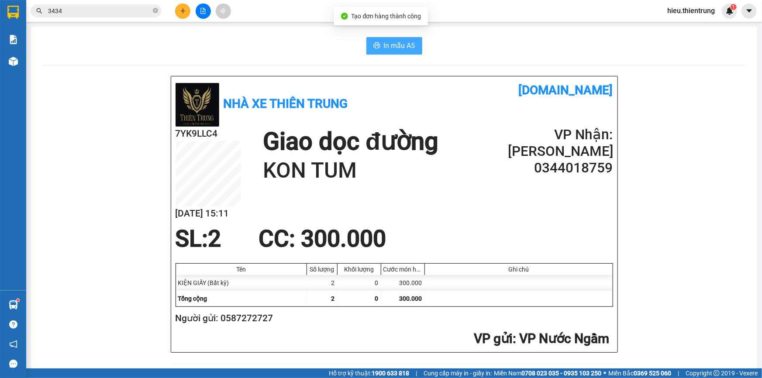
click at [391, 43] on span "In mẫu A5" at bounding box center [399, 45] width 31 height 11
drag, startPoint x: 449, startPoint y: 51, endPoint x: 441, endPoint y: 51, distance: 7.4
click at [448, 51] on div "In mẫu A5" at bounding box center [393, 45] width 705 height 17
click at [384, 48] on span "In mẫu A5" at bounding box center [399, 45] width 31 height 11
drag, startPoint x: 485, startPoint y: 27, endPoint x: 478, endPoint y: 31, distance: 7.6
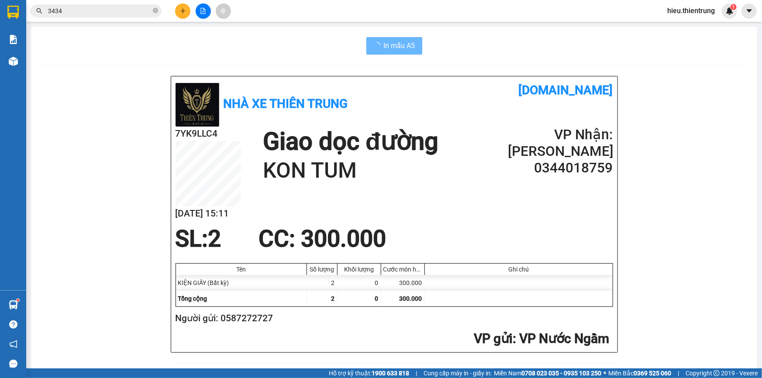
click at [182, 3] on button at bounding box center [182, 10] width 15 height 15
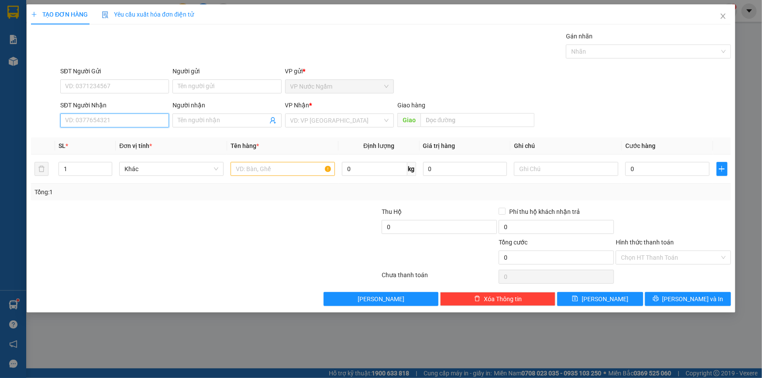
click at [100, 120] on input "SĐT Người Nhận" at bounding box center [114, 120] width 109 height 14
drag, startPoint x: 310, startPoint y: 125, endPoint x: 314, endPoint y: 132, distance: 8.2
click at [310, 124] on input "search" at bounding box center [336, 120] width 92 height 13
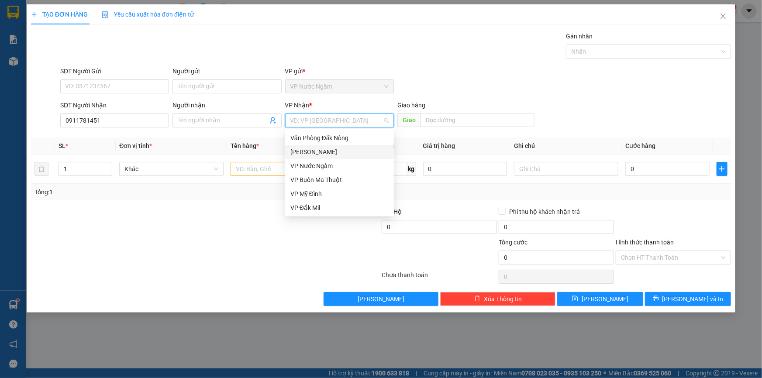
click at [310, 147] on div "[PERSON_NAME]" at bounding box center [339, 152] width 98 height 10
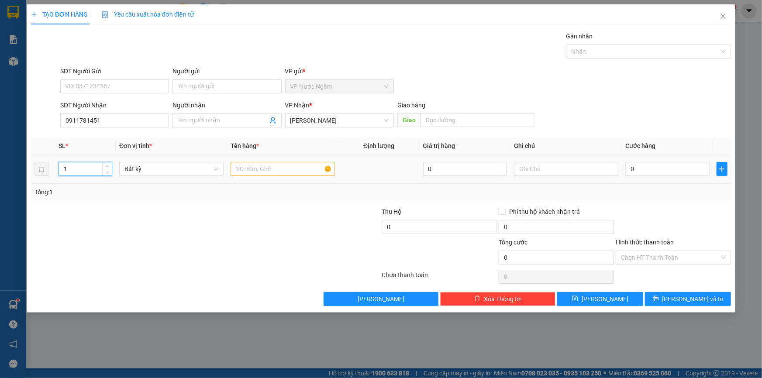
drag, startPoint x: 65, startPoint y: 167, endPoint x: 48, endPoint y: 176, distance: 20.1
click at [48, 176] on tr "1 Bất kỳ 0 0" at bounding box center [381, 168] width 700 height 29
click at [259, 168] on input "text" at bounding box center [282, 169] width 104 height 14
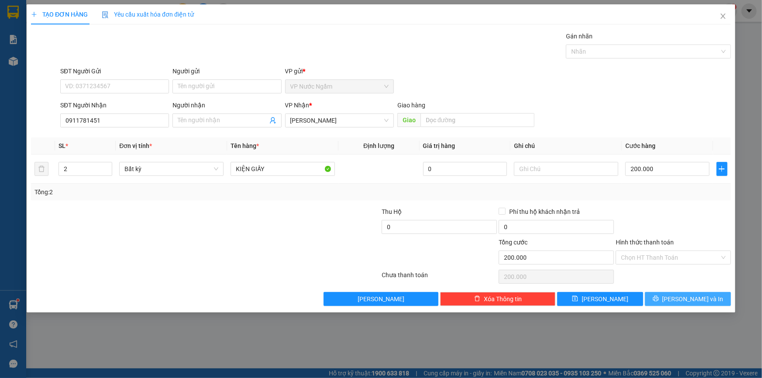
click at [693, 295] on span "[PERSON_NAME] và In" at bounding box center [692, 299] width 61 height 10
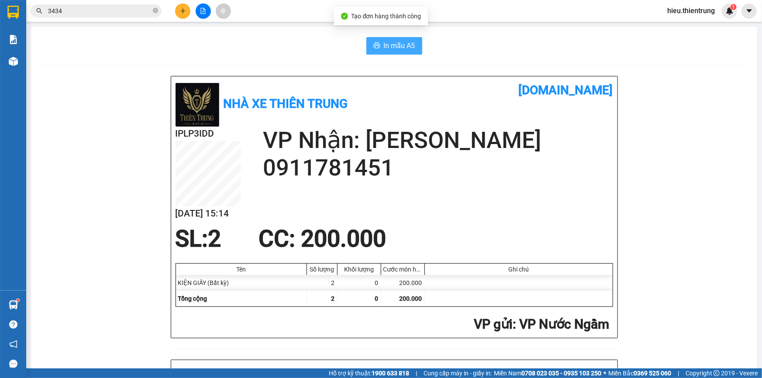
click at [373, 51] on button "In mẫu A5" at bounding box center [394, 45] width 56 height 17
click at [197, 11] on button at bounding box center [203, 10] width 15 height 15
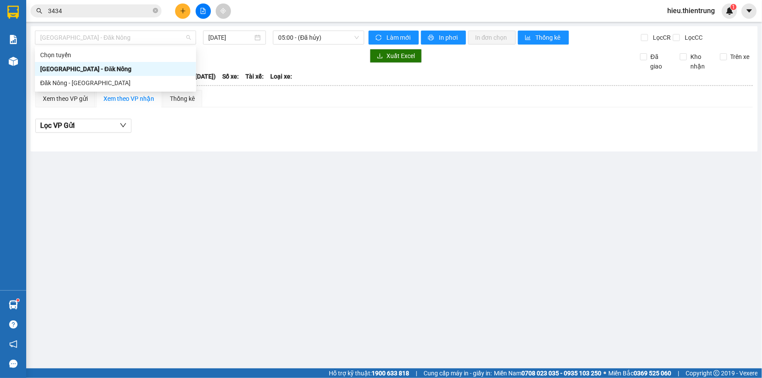
drag, startPoint x: 117, startPoint y: 39, endPoint x: 100, endPoint y: 62, distance: 28.4
click at [116, 41] on span "[GEOGRAPHIC_DATA] - Đăk Nông" at bounding box center [115, 37] width 151 height 13
click at [87, 71] on div "[GEOGRAPHIC_DATA] - Đăk Nông" at bounding box center [115, 69] width 151 height 10
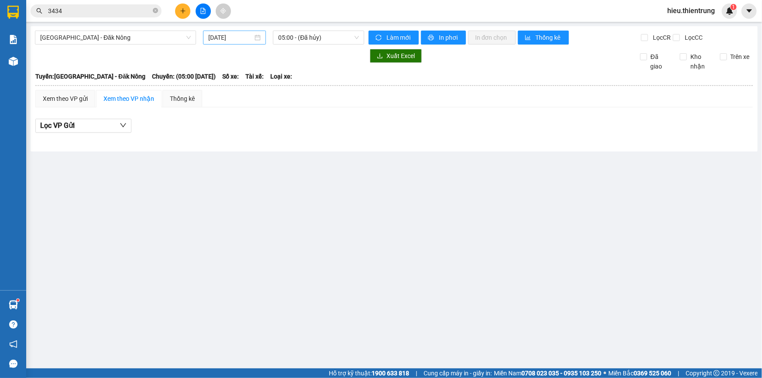
click at [227, 43] on div "[DATE]" at bounding box center [234, 38] width 63 height 14
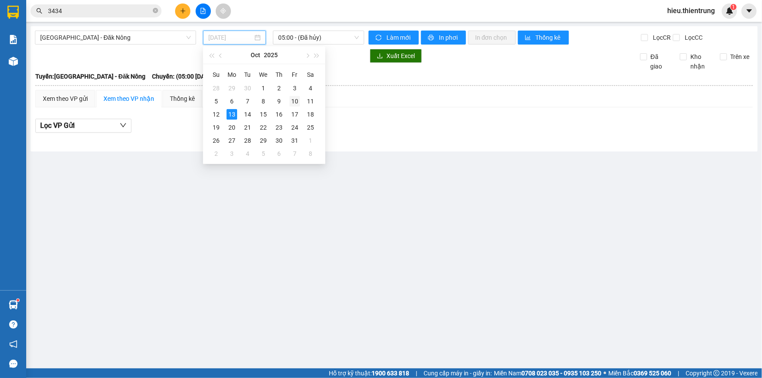
click at [294, 102] on div "10" at bounding box center [294, 101] width 10 height 10
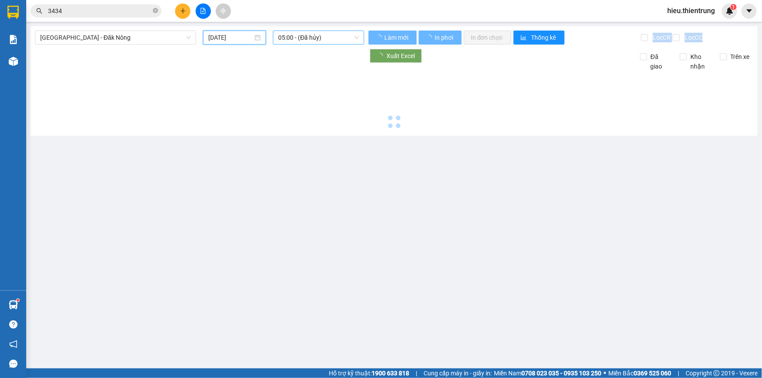
click at [315, 44] on div "[GEOGRAPHIC_DATA] - Đăk Nông [DATE] 05:00 - (Đã hủy) Làm mới In phơi In đơn chọ…" at bounding box center [394, 81] width 727 height 110
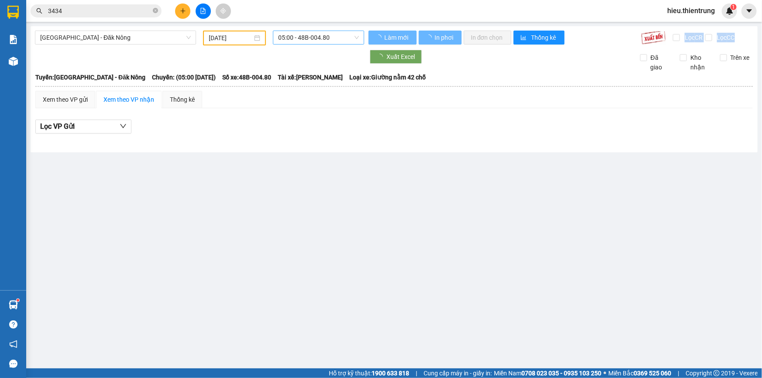
click at [315, 43] on span "05:00 - 48B-004.80" at bounding box center [318, 37] width 81 height 13
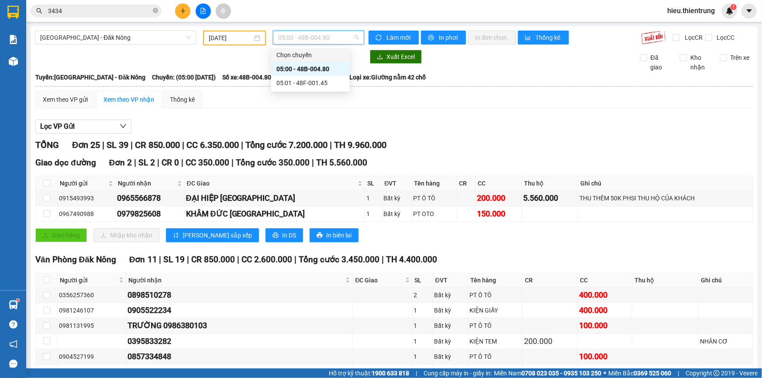
click at [235, 34] on input "[DATE]" at bounding box center [231, 38] width 44 height 10
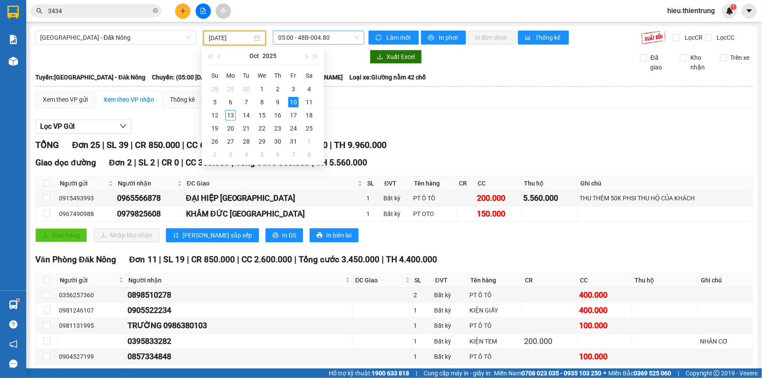
click at [304, 37] on span "05:00 - 48B-004.80" at bounding box center [318, 37] width 81 height 13
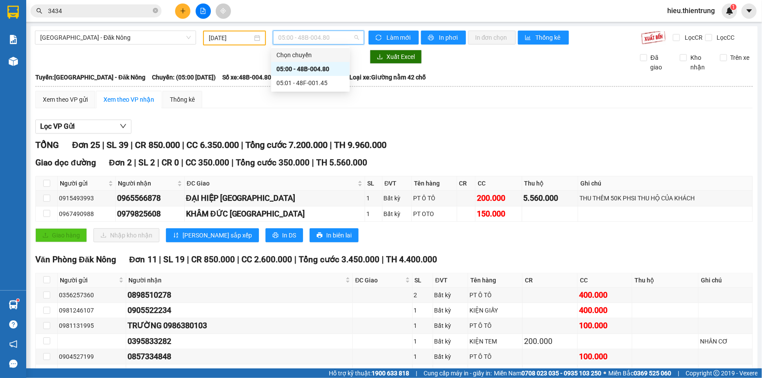
drag, startPoint x: 234, startPoint y: 35, endPoint x: 244, endPoint y: 38, distance: 11.0
click at [234, 35] on input "[DATE]" at bounding box center [231, 38] width 44 height 10
drag, startPoint x: 291, startPoint y: 38, endPoint x: 302, endPoint y: 57, distance: 22.3
click at [292, 39] on span "05:00 - 48B-004.80" at bounding box center [318, 37] width 81 height 13
click at [232, 39] on input "[DATE]" at bounding box center [231, 38] width 44 height 10
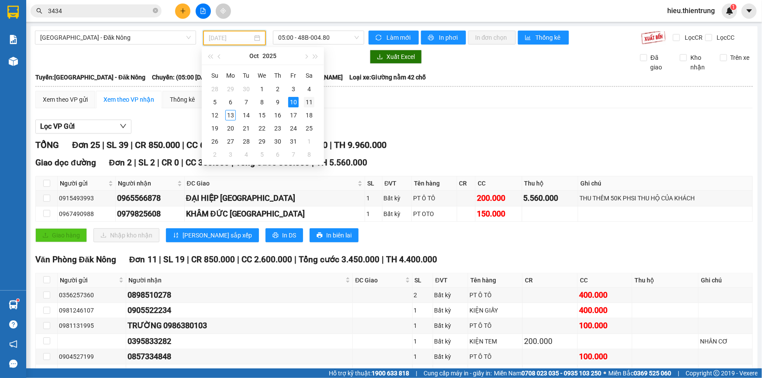
click at [310, 104] on div "11" at bounding box center [309, 102] width 10 height 10
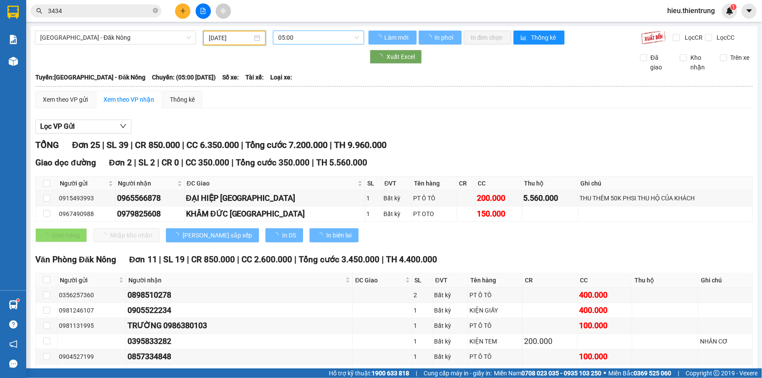
click at [302, 40] on span "05:00" at bounding box center [318, 37] width 81 height 13
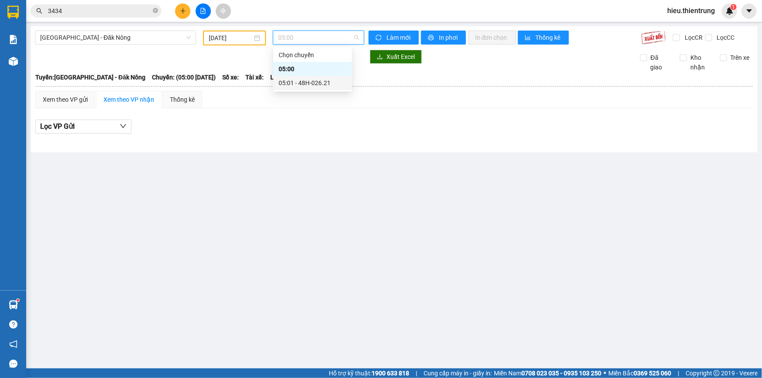
click at [316, 86] on div "05:01 - 48H-026.21" at bounding box center [312, 83] width 68 height 10
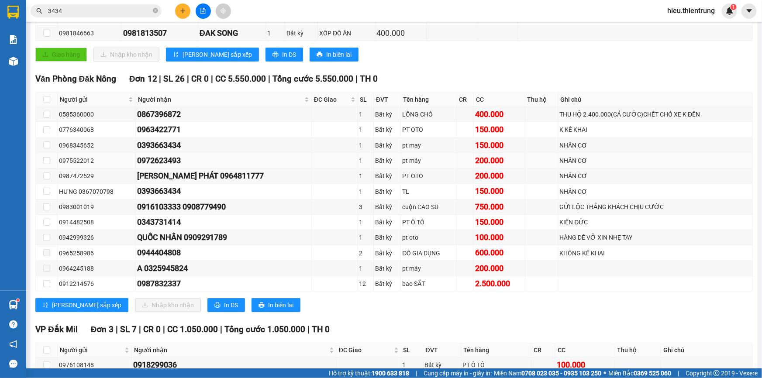
scroll to position [238, 0]
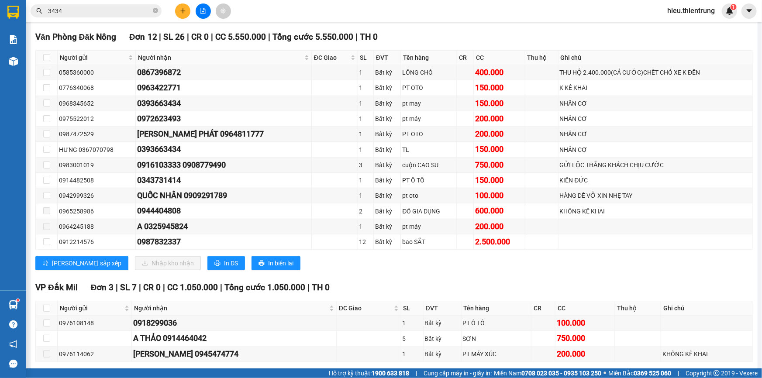
click at [179, 9] on button at bounding box center [182, 10] width 15 height 15
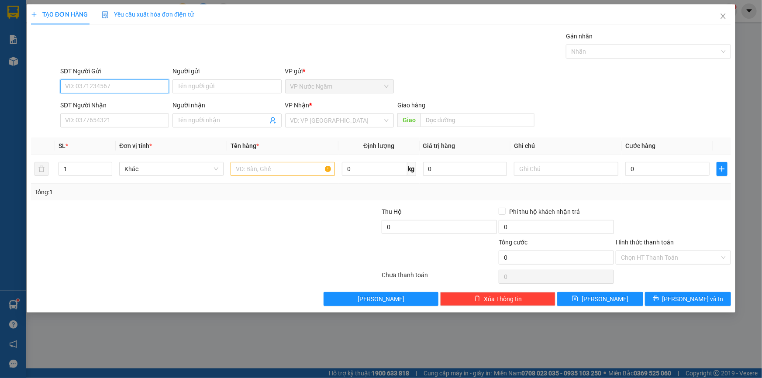
click at [107, 83] on input "SĐT Người Gửi" at bounding box center [114, 86] width 109 height 14
click at [86, 122] on input "SĐT Người Nhận" at bounding box center [114, 120] width 109 height 14
click at [316, 123] on input "search" at bounding box center [336, 120] width 92 height 13
click at [125, 121] on input "0934415499" at bounding box center [114, 120] width 109 height 14
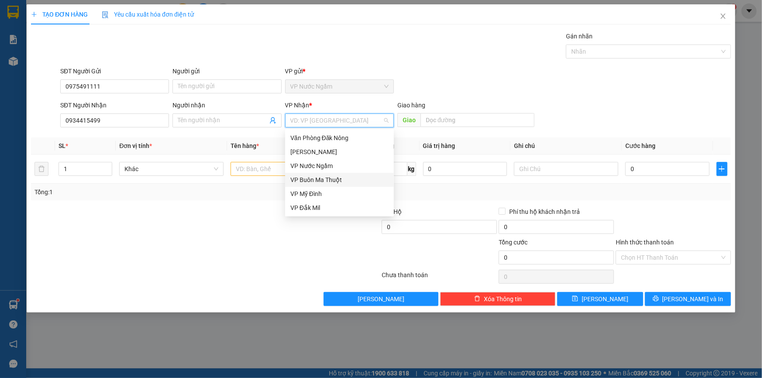
click at [337, 120] on input "search" at bounding box center [336, 120] width 92 height 13
click at [321, 152] on div "[PERSON_NAME]" at bounding box center [339, 152] width 98 height 10
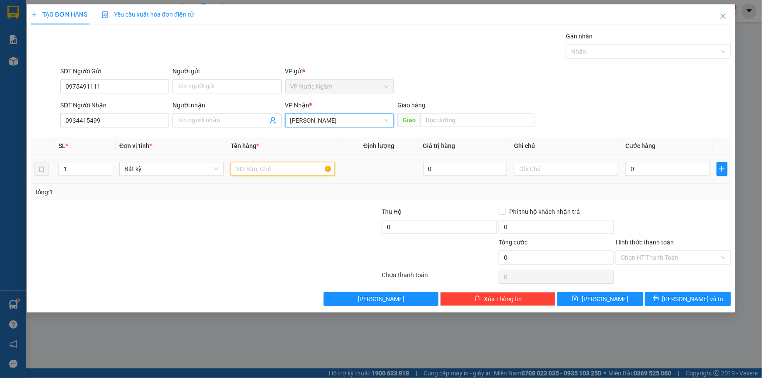
click at [277, 168] on input "text" at bounding box center [282, 169] width 104 height 14
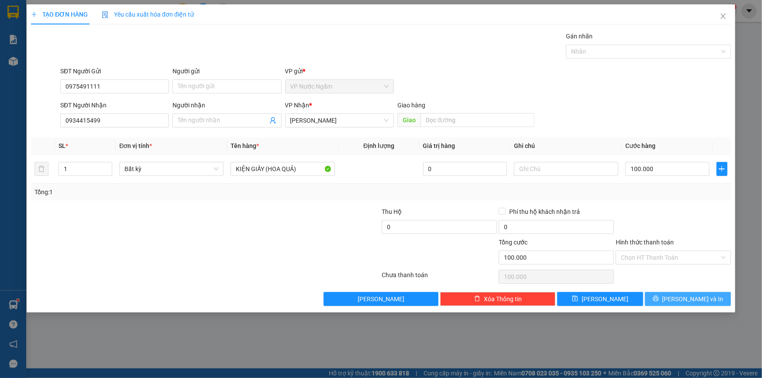
click at [659, 295] on icon "printer" at bounding box center [655, 298] width 6 height 6
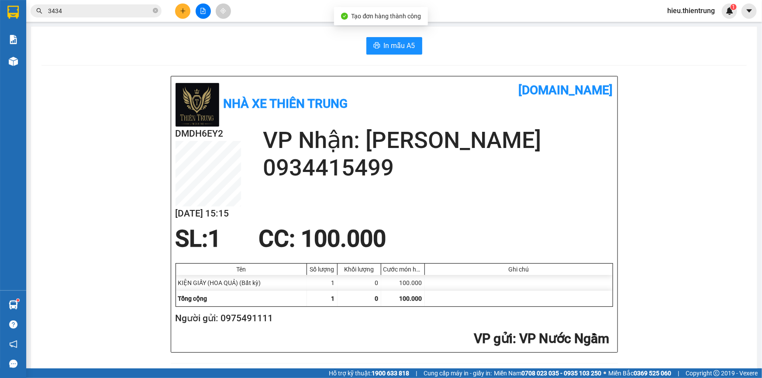
click at [395, 52] on button "In mẫu A5" at bounding box center [394, 45] width 56 height 17
drag, startPoint x: 275, startPoint y: 319, endPoint x: 221, endPoint y: 326, distance: 54.2
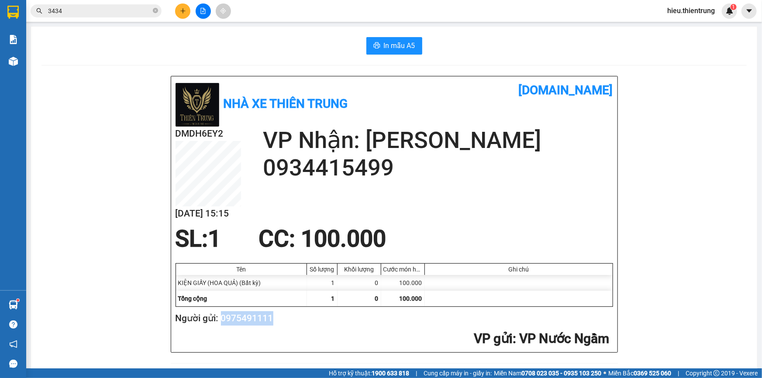
click at [221, 326] on h2 "Người gửi: 0975491111" at bounding box center [392, 318] width 434 height 14
copy h2 "0975491111"
click at [181, 16] on button at bounding box center [182, 10] width 15 height 15
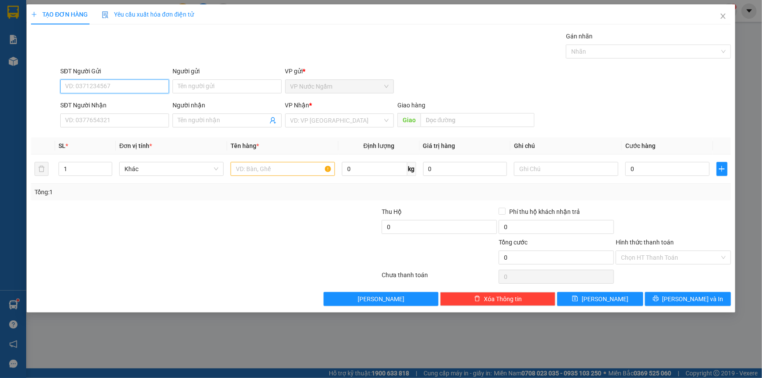
paste input "0975491111"
click at [99, 106] on div "0975491111" at bounding box center [114, 104] width 98 height 10
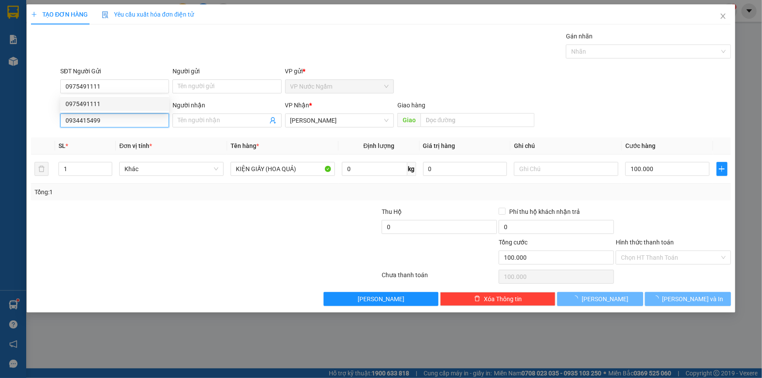
drag, startPoint x: 113, startPoint y: 114, endPoint x: 59, endPoint y: 125, distance: 55.7
click at [63, 123] on input "0934415499" at bounding box center [114, 120] width 109 height 14
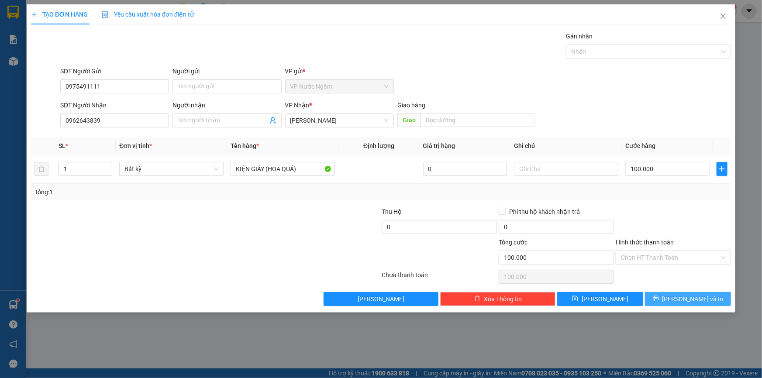
click at [658, 299] on icon "printer" at bounding box center [655, 299] width 6 height 6
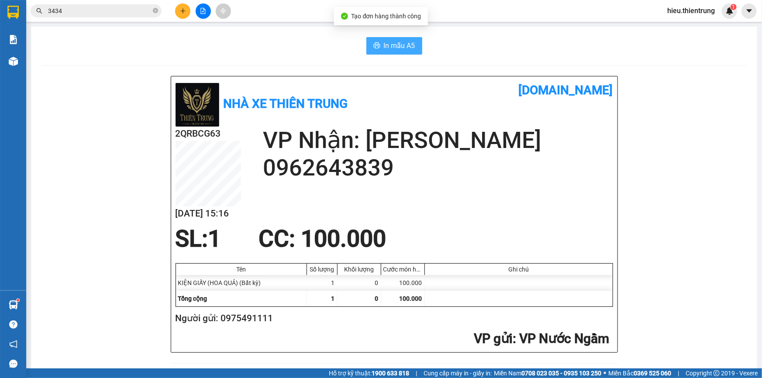
click at [392, 45] on span "In mẫu A5" at bounding box center [399, 45] width 31 height 11
click at [537, 50] on div "In mẫu A5" at bounding box center [393, 45] width 705 height 17
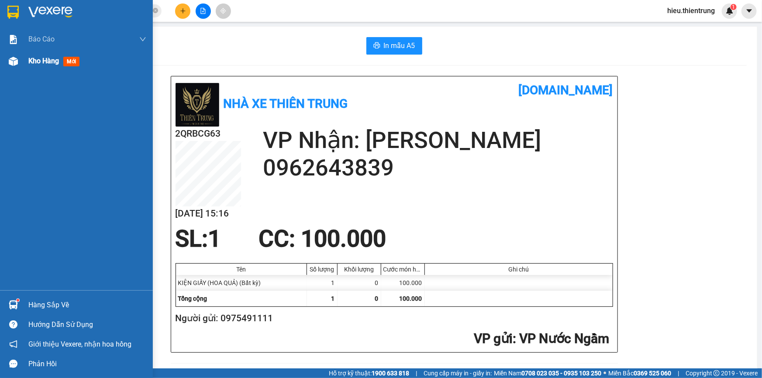
click at [53, 68] on div "Kho hàng mới" at bounding box center [87, 61] width 118 height 22
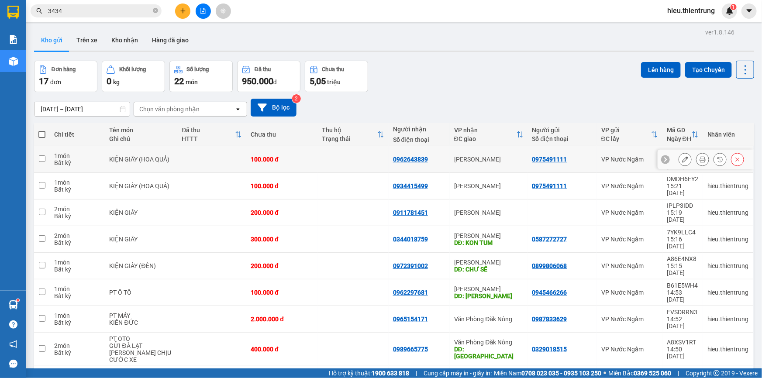
click at [682, 157] on icon at bounding box center [685, 159] width 6 height 6
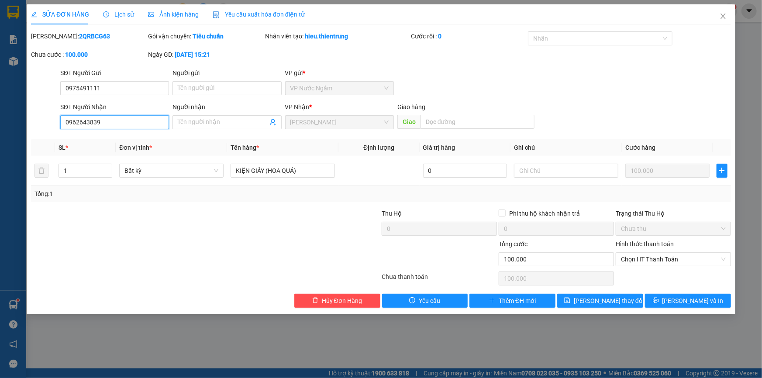
click at [122, 123] on input "0962643839" at bounding box center [114, 122] width 109 height 14
click at [658, 298] on icon "printer" at bounding box center [655, 301] width 6 height 6
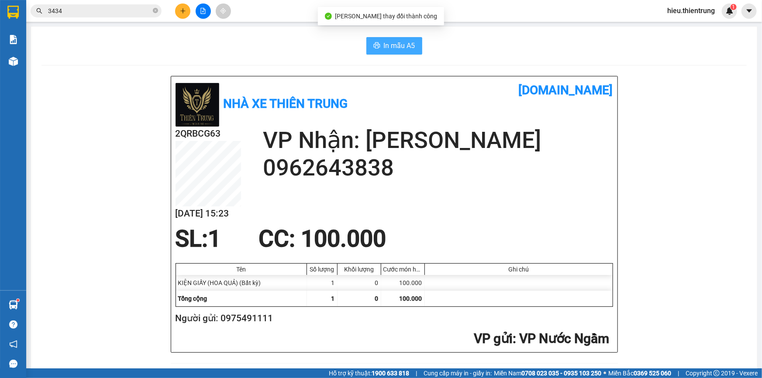
click at [379, 44] on button "In mẫu A5" at bounding box center [394, 45] width 56 height 17
click at [463, 47] on div "In mẫu A5" at bounding box center [393, 45] width 705 height 17
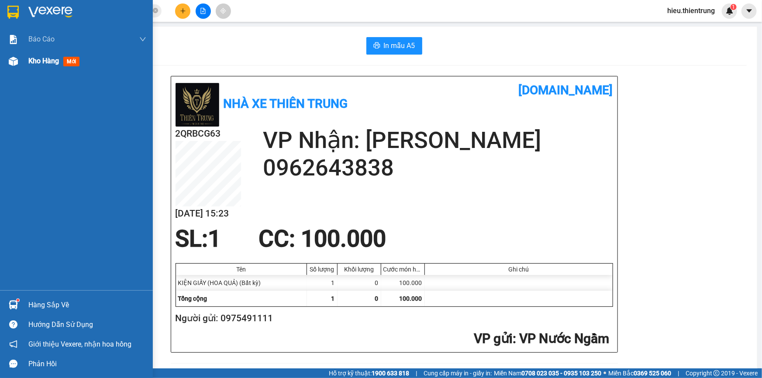
click at [21, 62] on div at bounding box center [13, 61] width 15 height 15
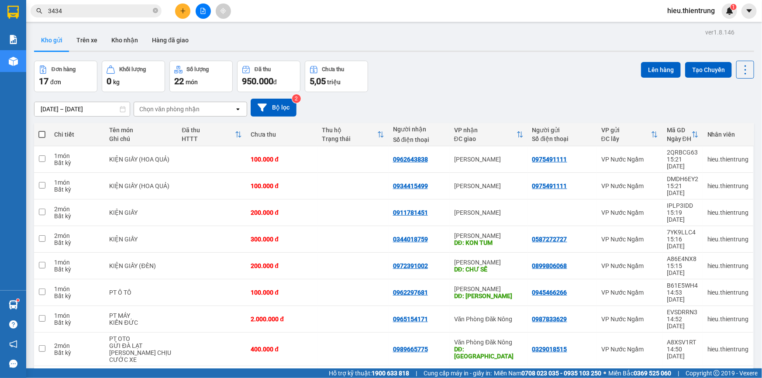
click at [183, 10] on icon "plus" at bounding box center [183, 11] width 6 height 6
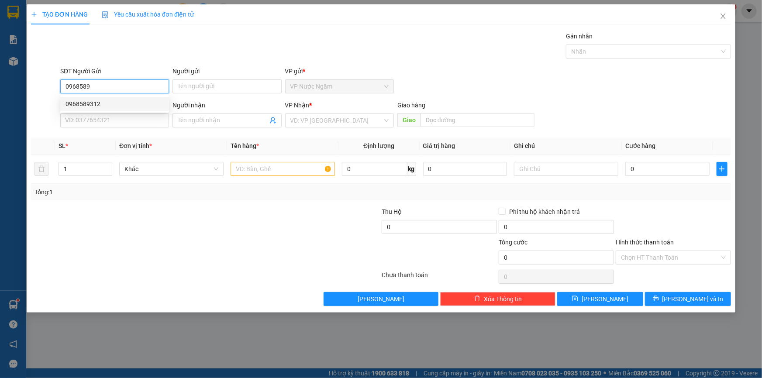
click at [100, 104] on div "0968589312" at bounding box center [114, 104] width 98 height 10
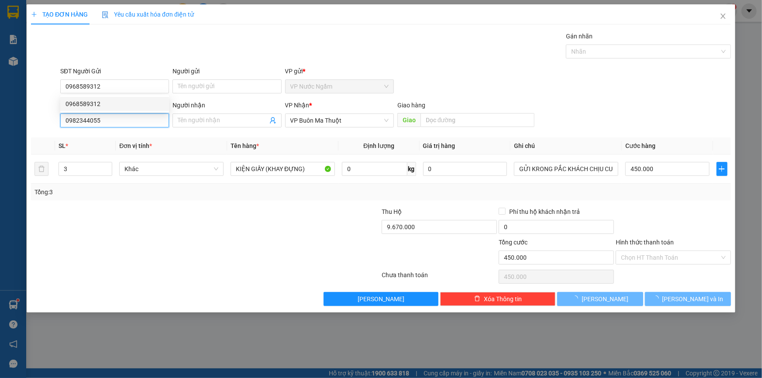
drag, startPoint x: 98, startPoint y: 120, endPoint x: 13, endPoint y: 125, distance: 85.7
click at [13, 125] on div "TẠO ĐƠN HÀNG Yêu cầu xuất hóa đơn điện tử Transit Pickup Surcharge Ids Transit …" at bounding box center [381, 189] width 762 height 378
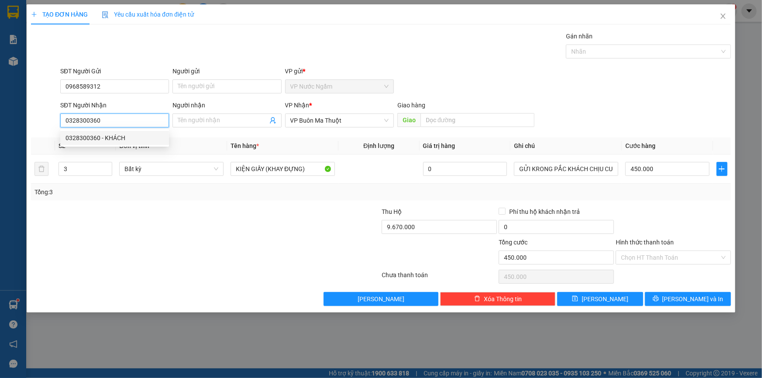
click at [135, 139] on div "0328300360 - KHÁCH" at bounding box center [114, 138] width 98 height 10
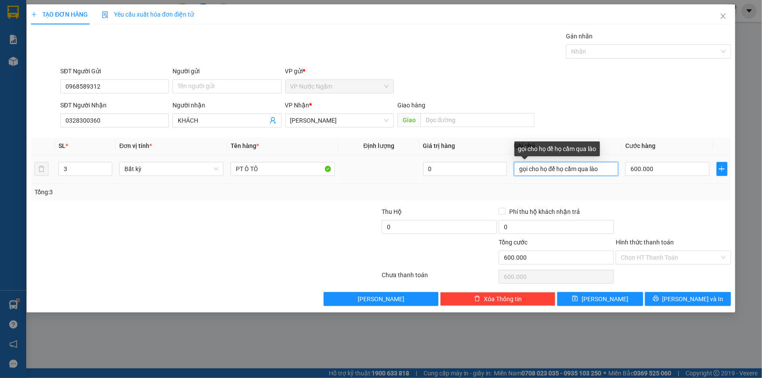
drag, startPoint x: 569, startPoint y: 174, endPoint x: 490, endPoint y: 182, distance: 79.9
click at [491, 182] on tr "3 Bất kỳ PT Ô TÔ 0 gọi cho họ để họ cầm qua lào 600.000" at bounding box center [381, 168] width 700 height 29
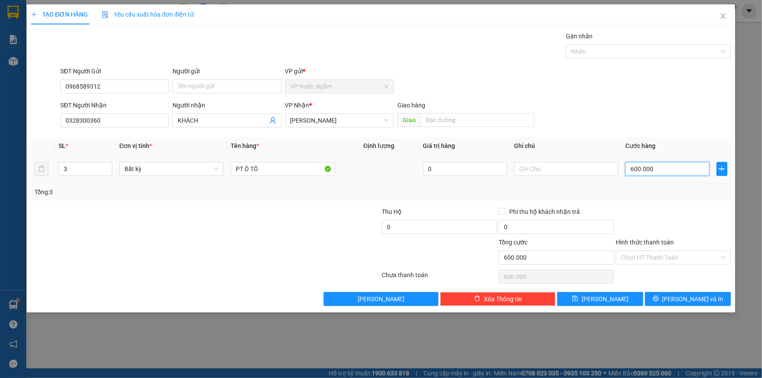
click at [673, 175] on input "600.000" at bounding box center [667, 169] width 84 height 14
click at [433, 222] on input "0" at bounding box center [438, 227] width 115 height 14
click at [537, 169] on input "text" at bounding box center [566, 169] width 104 height 14
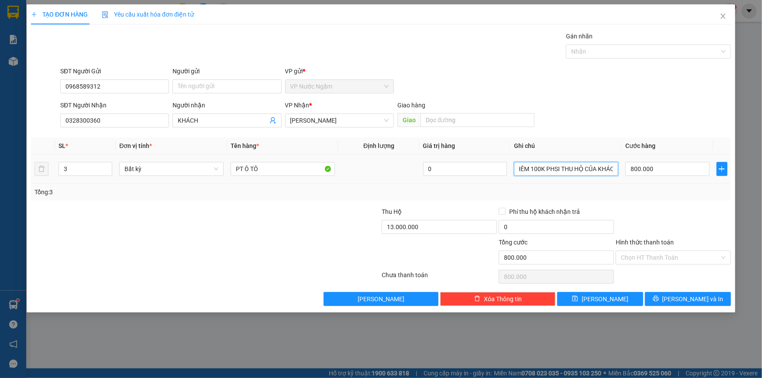
scroll to position [0, 24]
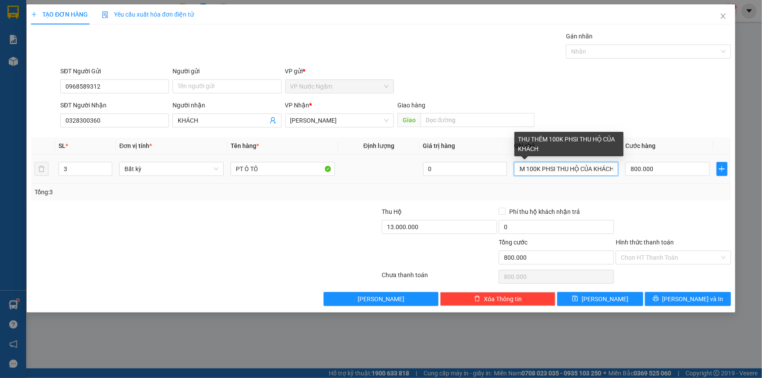
click at [553, 166] on input "THU THÊM 100K PHSI THU HỘ CỦA KHÁCH" at bounding box center [566, 169] width 104 height 14
drag, startPoint x: 614, startPoint y: 170, endPoint x: 528, endPoint y: 184, distance: 86.7
click at [528, 184] on div "SL * Đơn vị tính * Tên hàng * Định lượng Giá trị hàng Ghi chú Cước hàng 3 Bất k…" at bounding box center [381, 168] width 700 height 63
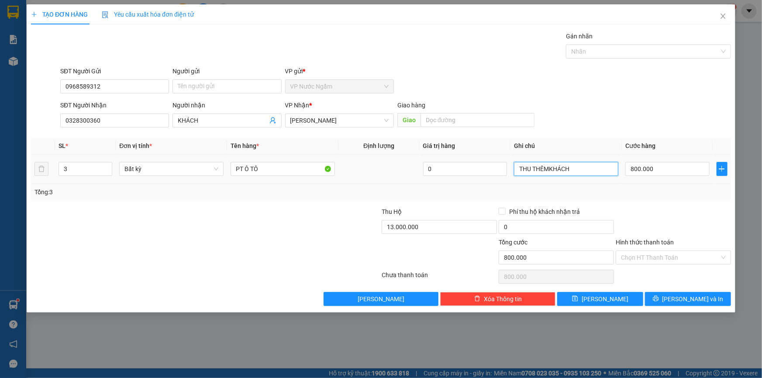
scroll to position [0, 0]
drag, startPoint x: 572, startPoint y: 170, endPoint x: 502, endPoint y: 182, distance: 71.0
click at [500, 183] on div "SL * Đơn vị tính * Tên hàng * Định lượng Giá trị hàng Ghi chú Cước hàng 3 Bất k…" at bounding box center [381, 168] width 700 height 63
click at [436, 224] on input "13.000.000" at bounding box center [438, 227] width 115 height 14
click at [554, 167] on input "text" at bounding box center [566, 169] width 104 height 14
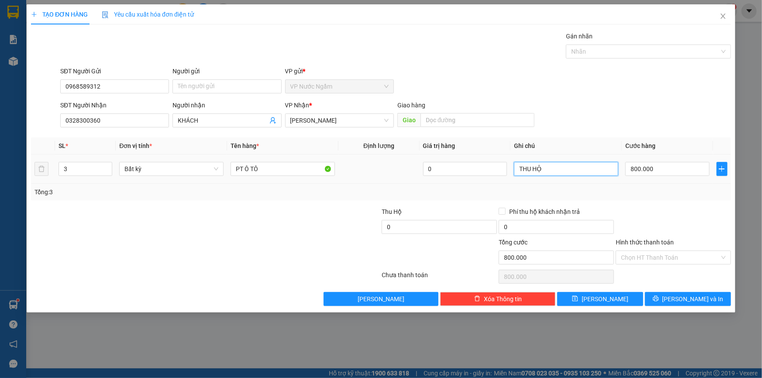
paste input "13.000.000"
click at [693, 304] on button "[PERSON_NAME] và In" at bounding box center [688, 299] width 86 height 14
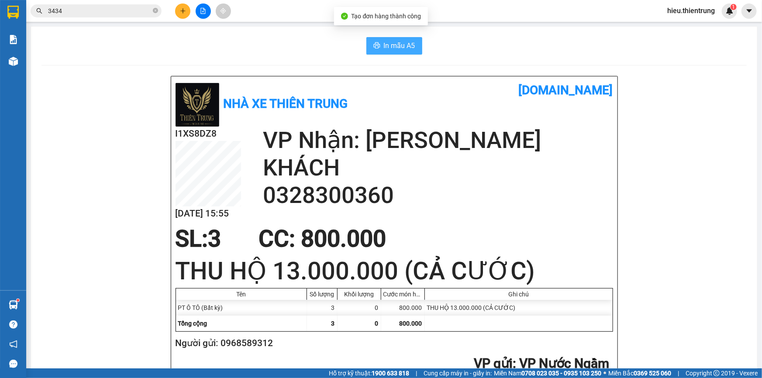
click at [418, 46] on button "In mẫu A5" at bounding box center [394, 45] width 56 height 17
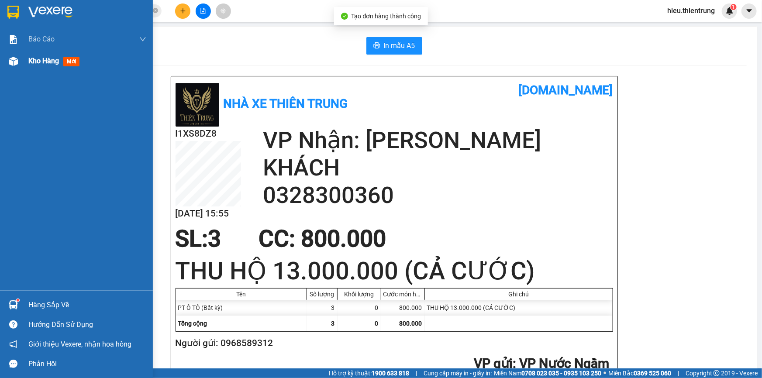
click at [24, 62] on div "Kho hàng mới" at bounding box center [76, 61] width 153 height 22
click at [25, 62] on div "Kho hàng mới" at bounding box center [76, 61] width 153 height 22
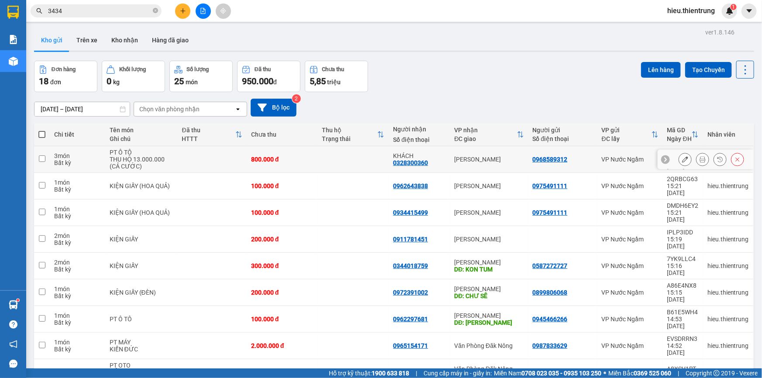
click at [682, 156] on icon at bounding box center [685, 159] width 6 height 6
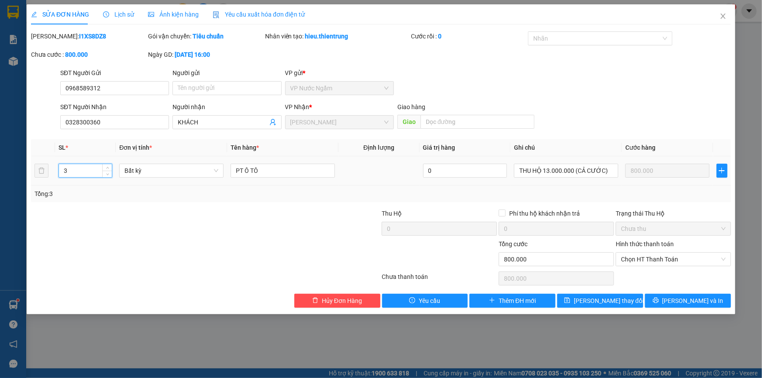
click at [80, 173] on input "3" at bounding box center [85, 170] width 53 height 13
click at [707, 302] on button "[PERSON_NAME] và In" at bounding box center [688, 301] width 86 height 14
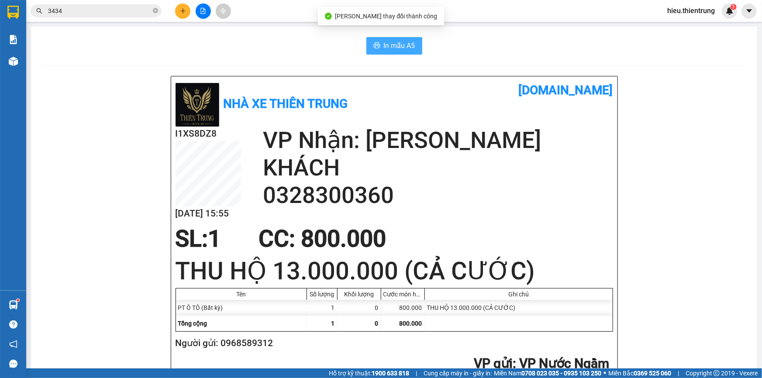
click at [394, 52] on button "In mẫu A5" at bounding box center [394, 45] width 56 height 17
drag, startPoint x: 503, startPoint y: 48, endPoint x: 233, endPoint y: 60, distance: 270.5
click at [491, 48] on div "In mẫu A5" at bounding box center [393, 45] width 705 height 17
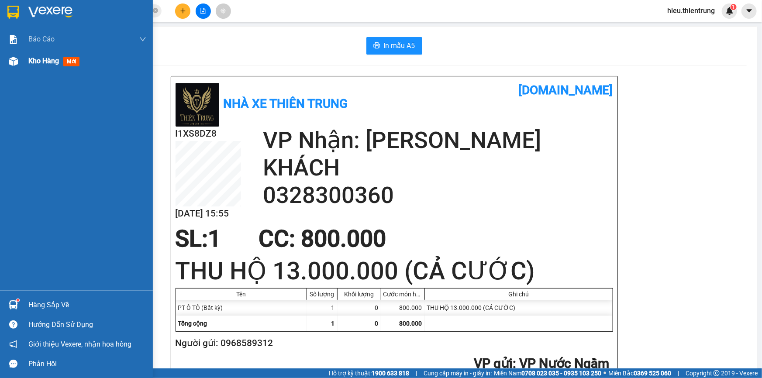
drag, startPoint x: 20, startPoint y: 60, endPoint x: 38, endPoint y: 57, distance: 18.7
click at [21, 60] on div "Kho hàng mới" at bounding box center [76, 61] width 153 height 22
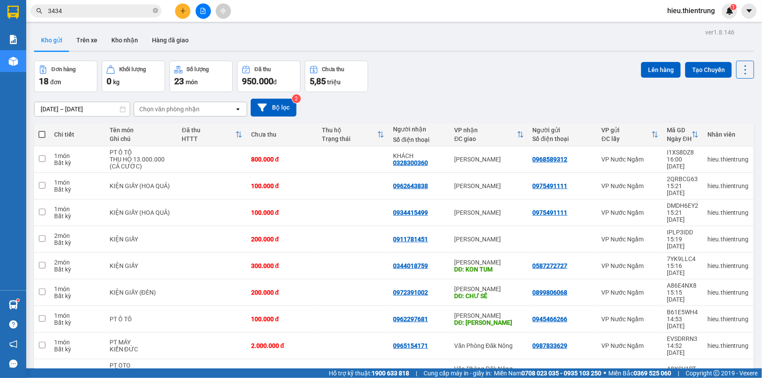
click at [503, 57] on div "ver 1.8.146 Kho gửi Trên xe Kho nhận Hàng đã giao Đơn hàng 18 đơn Khối lượng 0 …" at bounding box center [394, 238] width 727 height 425
click at [186, 9] on button at bounding box center [182, 10] width 15 height 15
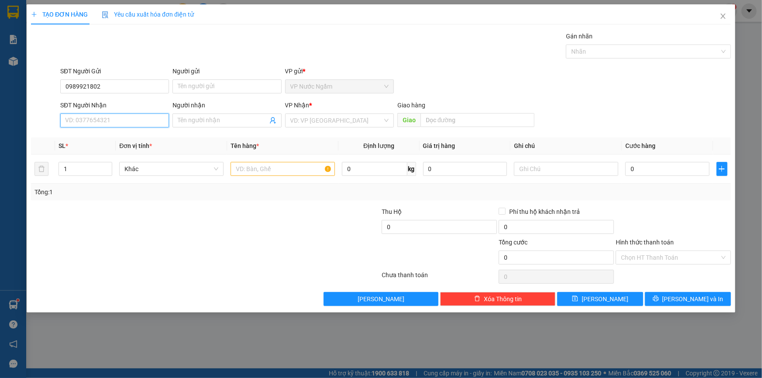
click at [109, 122] on input "SĐT Người Nhận" at bounding box center [114, 120] width 109 height 14
drag, startPoint x: 326, startPoint y: 117, endPoint x: 322, endPoint y: 123, distance: 6.3
click at [323, 120] on input "search" at bounding box center [336, 120] width 92 height 13
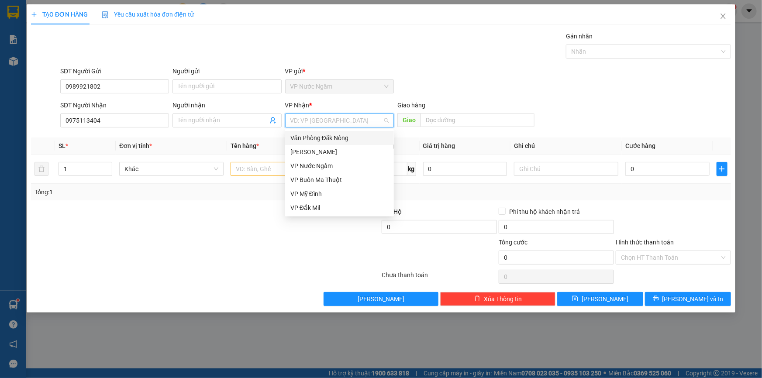
click at [340, 140] on div "Văn Phòng Đăk Nông" at bounding box center [339, 138] width 98 height 10
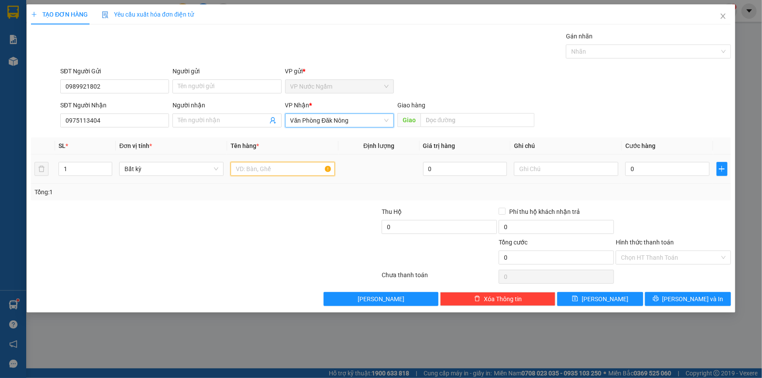
click at [275, 172] on input "text" at bounding box center [282, 169] width 104 height 14
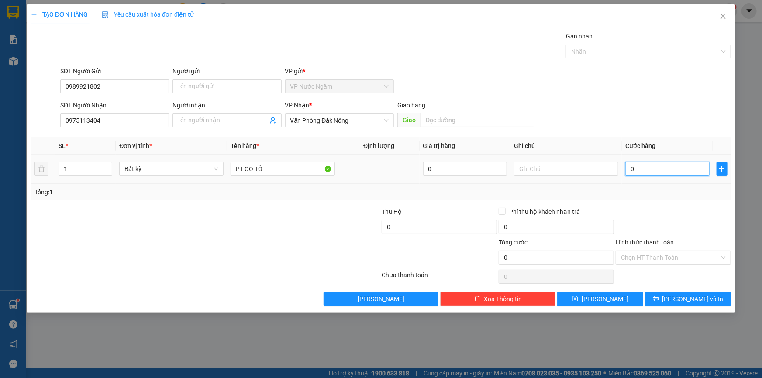
click at [634, 169] on input "0" at bounding box center [667, 169] width 84 height 14
click at [684, 296] on span "[PERSON_NAME] và In" at bounding box center [692, 299] width 61 height 10
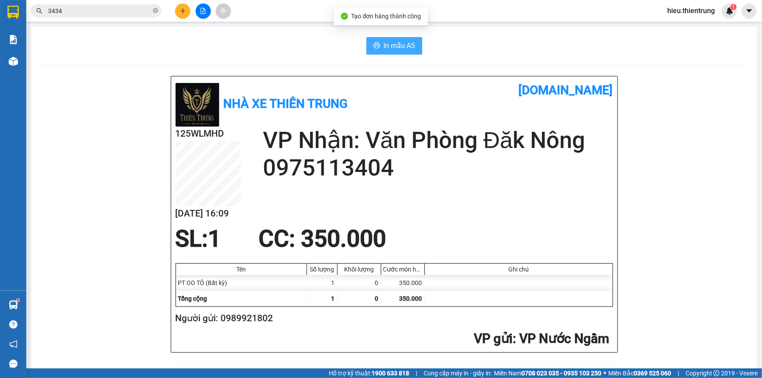
click at [406, 48] on span "In mẫu A5" at bounding box center [399, 45] width 31 height 11
click at [494, 44] on div "In mẫu A5" at bounding box center [393, 45] width 705 height 17
drag, startPoint x: 251, startPoint y: 55, endPoint x: 221, endPoint y: 10, distance: 54.5
click at [182, 4] on button at bounding box center [182, 10] width 15 height 15
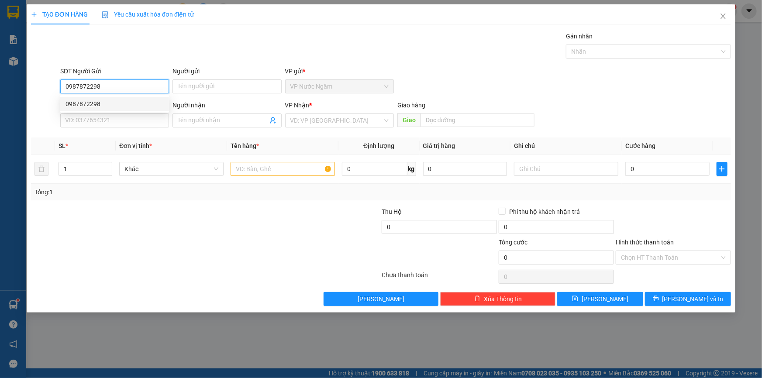
click at [105, 104] on div "0987872298" at bounding box center [114, 104] width 98 height 10
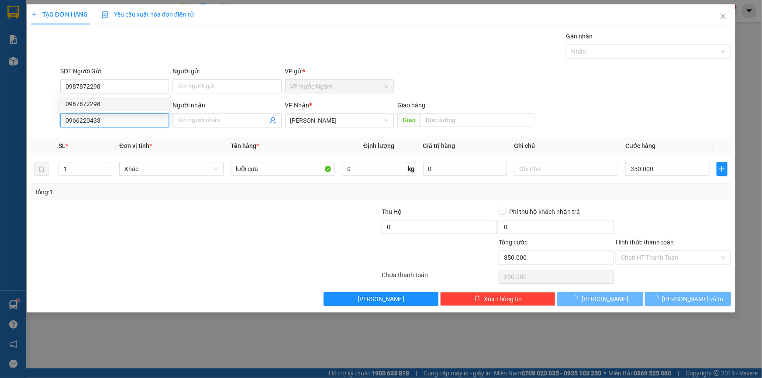
drag, startPoint x: 120, startPoint y: 120, endPoint x: 45, endPoint y: 141, distance: 77.0
click at [47, 141] on div "Transit Pickup Surcharge Ids Transit Deliver Surcharge Ids Transit Deliver Surc…" at bounding box center [381, 168] width 700 height 275
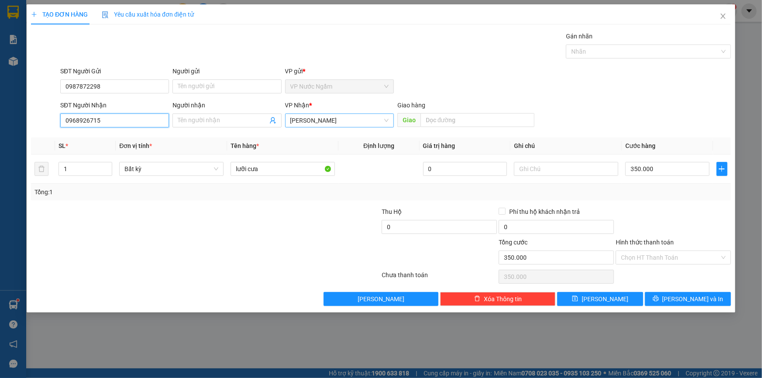
click at [323, 122] on span "[PERSON_NAME]" at bounding box center [339, 120] width 98 height 13
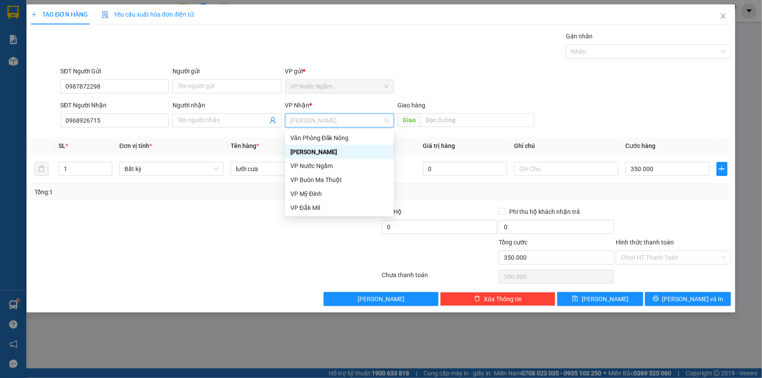
click at [306, 120] on span "[PERSON_NAME]" at bounding box center [339, 120] width 98 height 13
drag, startPoint x: 116, startPoint y: 122, endPoint x: 10, endPoint y: 128, distance: 106.2
click at [10, 128] on div "TẠO ĐƠN HÀNG Yêu cầu xuất hóa đơn điện tử Transit Pickup Surcharge Ids Transit …" at bounding box center [381, 189] width 762 height 378
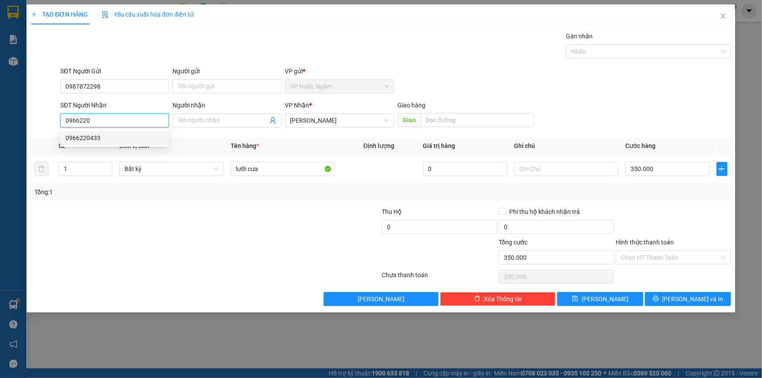
click at [105, 142] on div "0966220433" at bounding box center [114, 138] width 98 height 10
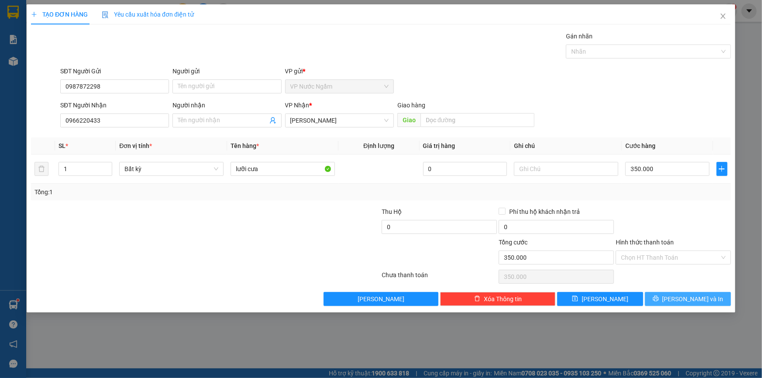
click at [672, 295] on button "[PERSON_NAME] và In" at bounding box center [688, 299] width 86 height 14
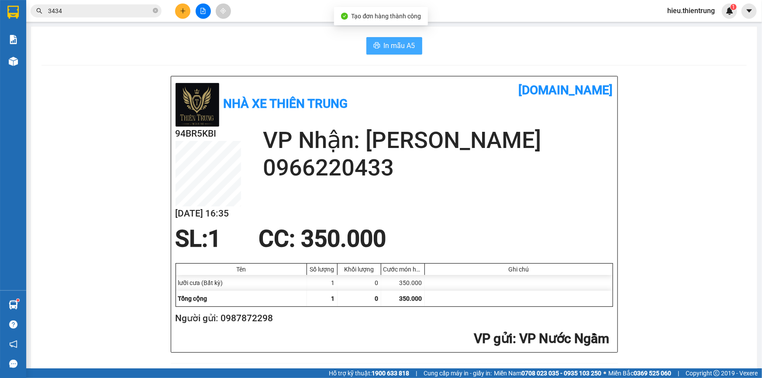
click at [402, 41] on span "In mẫu A5" at bounding box center [399, 45] width 31 height 11
drag, startPoint x: 511, startPoint y: 45, endPoint x: 463, endPoint y: 49, distance: 47.8
click at [511, 45] on div "In mẫu A5" at bounding box center [393, 45] width 705 height 17
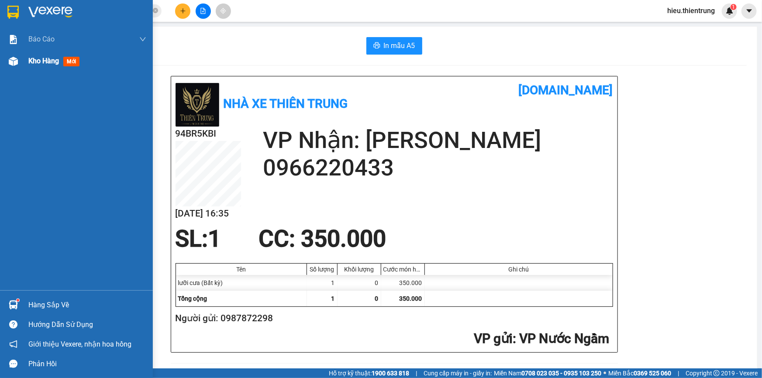
click at [27, 60] on div "Kho hàng mới" at bounding box center [76, 61] width 153 height 22
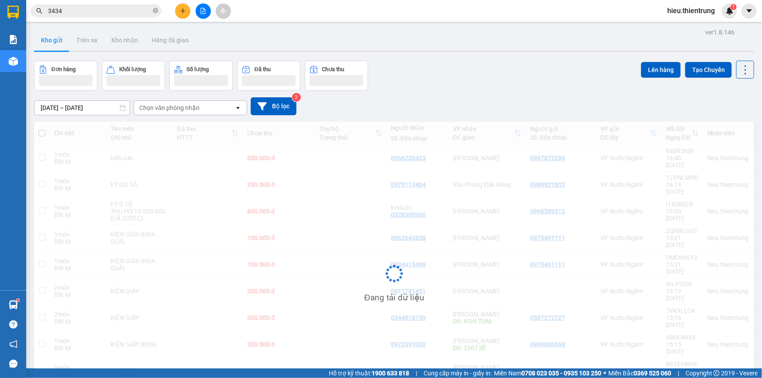
click at [441, 86] on div "Đơn hàng Khối lượng Số lượng Đã thu Chưa thu Lên hàng Tạo Chuyến" at bounding box center [394, 76] width 720 height 30
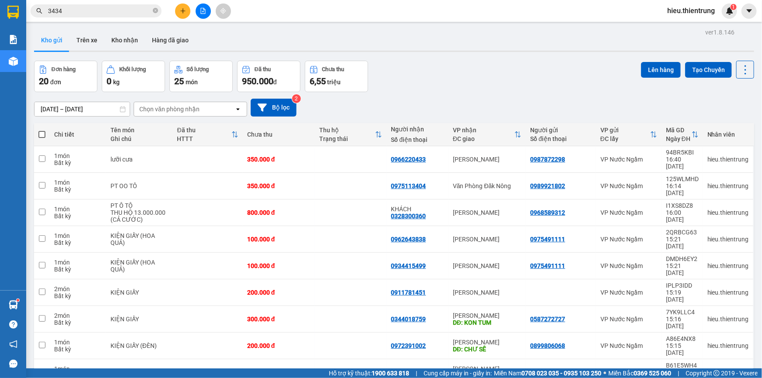
click at [179, 10] on button at bounding box center [182, 10] width 15 height 15
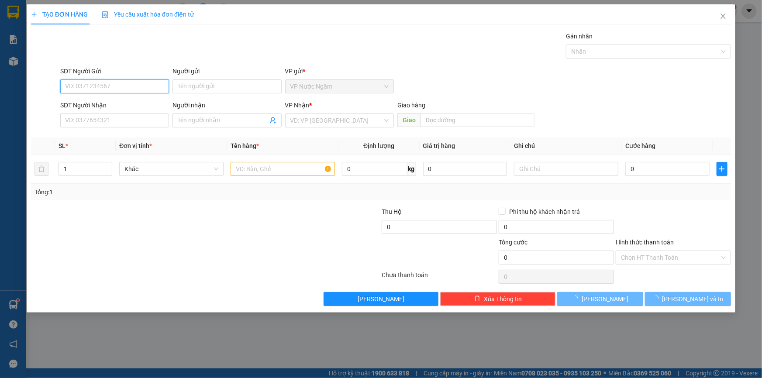
click at [100, 89] on input "SĐT Người Gửi" at bounding box center [114, 86] width 109 height 14
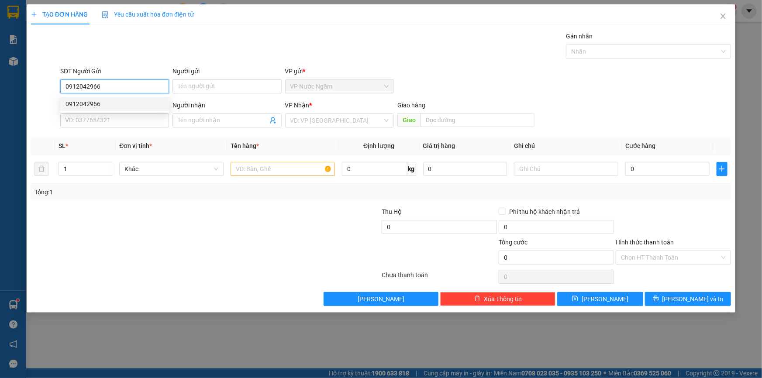
drag, startPoint x: 79, startPoint y: 104, endPoint x: 87, endPoint y: 105, distance: 8.0
click at [81, 104] on div "0912042966" at bounding box center [114, 104] width 98 height 10
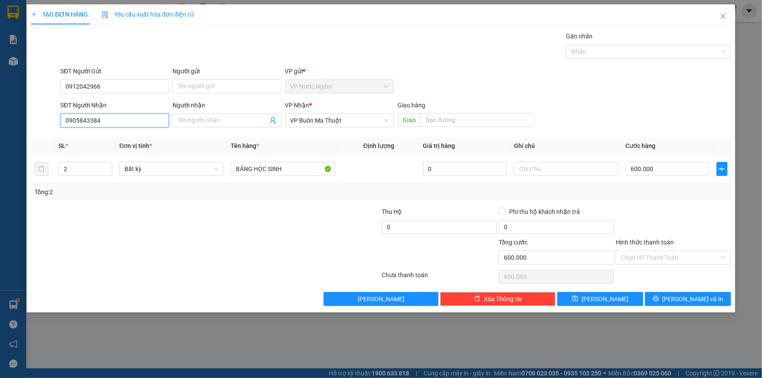
drag, startPoint x: 106, startPoint y: 121, endPoint x: 4, endPoint y: 129, distance: 102.9
click at [4, 129] on div "TẠO ĐƠN HÀNG Yêu cầu xuất hóa đơn điện tử Transit Pickup Surcharge Ids Transit …" at bounding box center [381, 189] width 762 height 378
drag, startPoint x: 56, startPoint y: 175, endPoint x: 47, endPoint y: 179, distance: 10.0
click at [51, 177] on tr "2 Bất kỳ BẢNG HỌC SINH 0 600.000" at bounding box center [381, 168] width 700 height 29
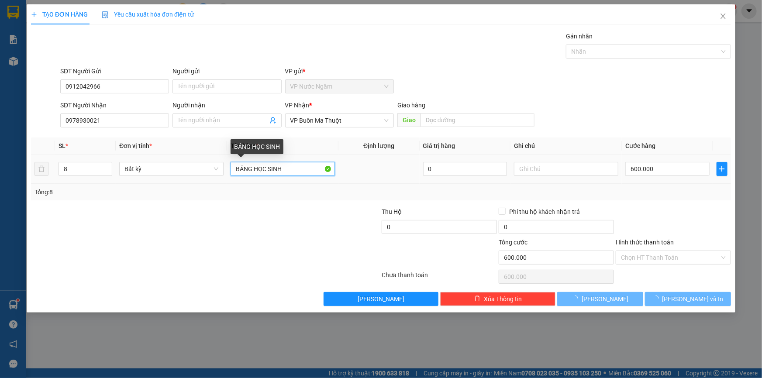
drag, startPoint x: 298, startPoint y: 169, endPoint x: 227, endPoint y: 180, distance: 72.0
click at [227, 180] on td "BẢNG HỌC SINH" at bounding box center [282, 168] width 111 height 29
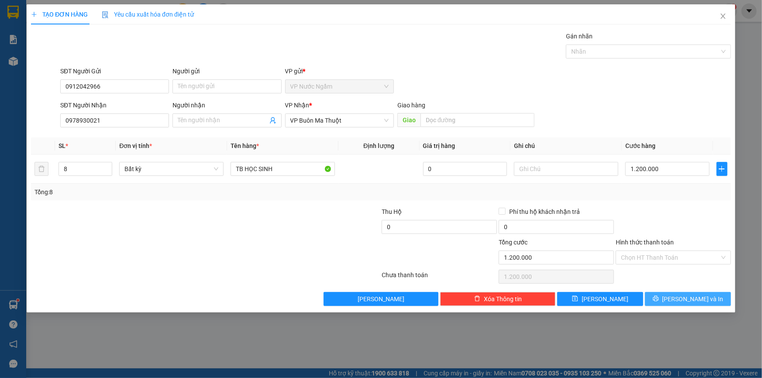
click at [678, 297] on button "[PERSON_NAME] và In" at bounding box center [688, 299] width 86 height 14
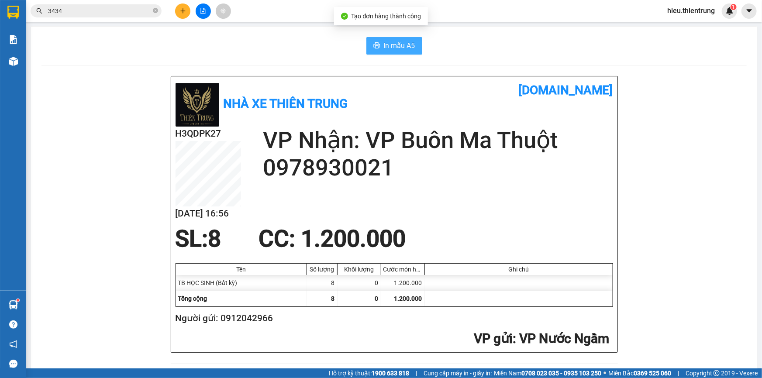
click at [405, 42] on span "In mẫu A5" at bounding box center [399, 45] width 31 height 11
click at [394, 45] on span "In mẫu A5" at bounding box center [399, 45] width 31 height 11
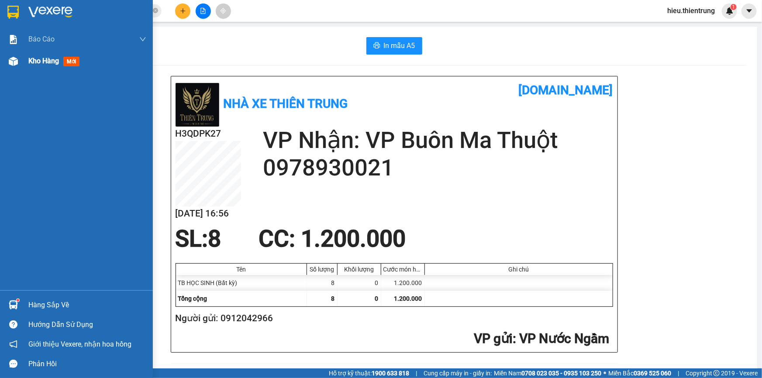
click at [19, 65] on div at bounding box center [13, 61] width 15 height 15
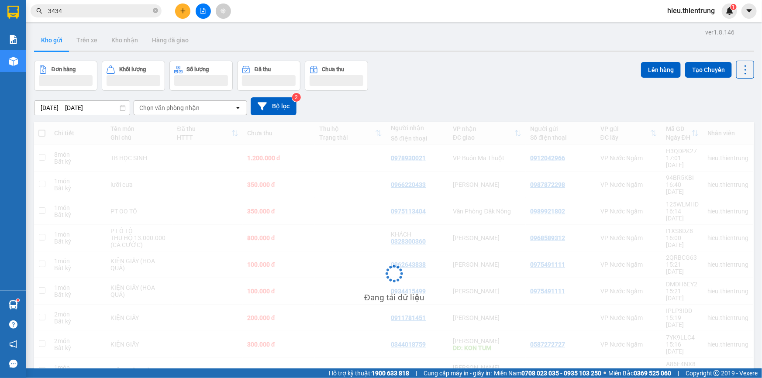
drag, startPoint x: 482, startPoint y: 85, endPoint x: 476, endPoint y: 82, distance: 6.9
click at [481, 84] on div "Đơn hàng Khối lượng Số lượng Đã thu Chưa thu Lên hàng Tạo Chuyến" at bounding box center [394, 76] width 720 height 30
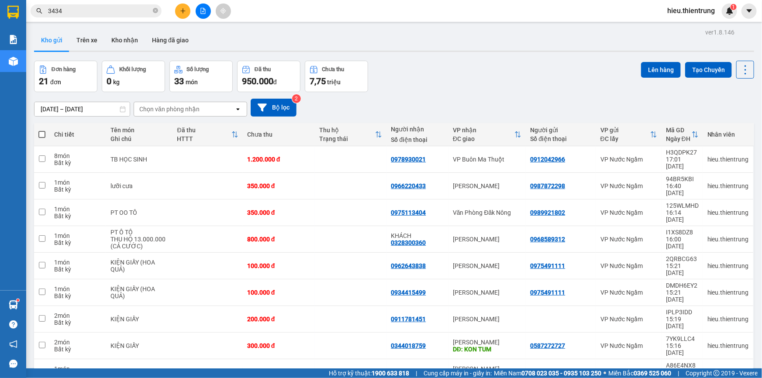
click at [189, 3] on div at bounding box center [202, 10] width 65 height 15
click at [189, 6] on button at bounding box center [182, 10] width 15 height 15
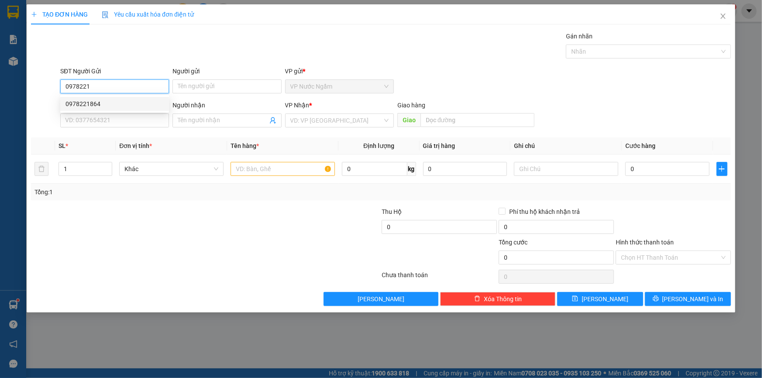
click at [99, 103] on div "0978221864" at bounding box center [114, 104] width 98 height 10
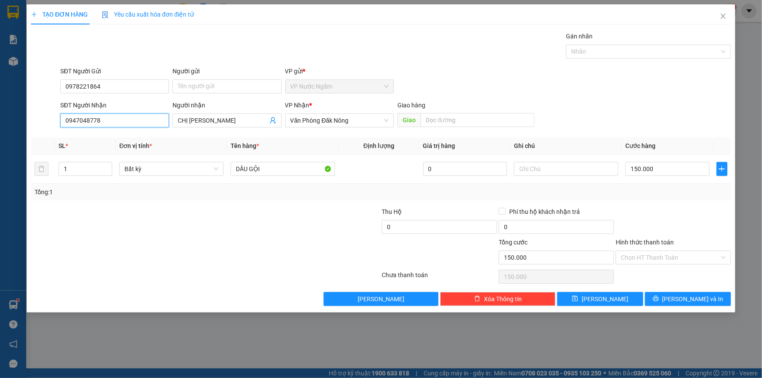
drag, startPoint x: 113, startPoint y: 118, endPoint x: 6, endPoint y: 127, distance: 107.3
click at [6, 127] on div "TẠO ĐƠN HÀNG Yêu cầu xuất hóa đơn điện tử Transit Pickup Surcharge Ids Transit …" at bounding box center [381, 189] width 762 height 378
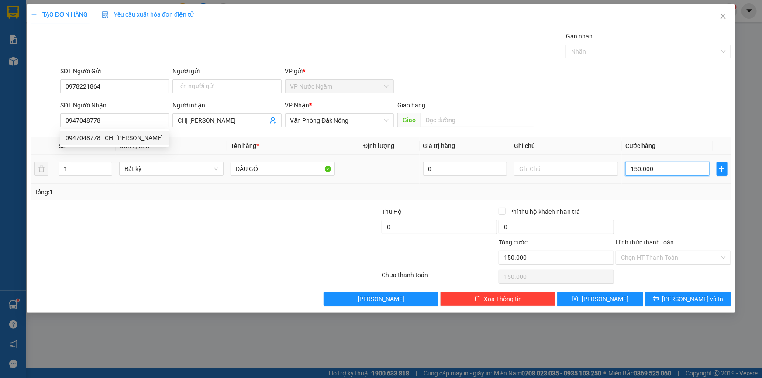
click at [656, 169] on input "150.000" at bounding box center [667, 169] width 84 height 14
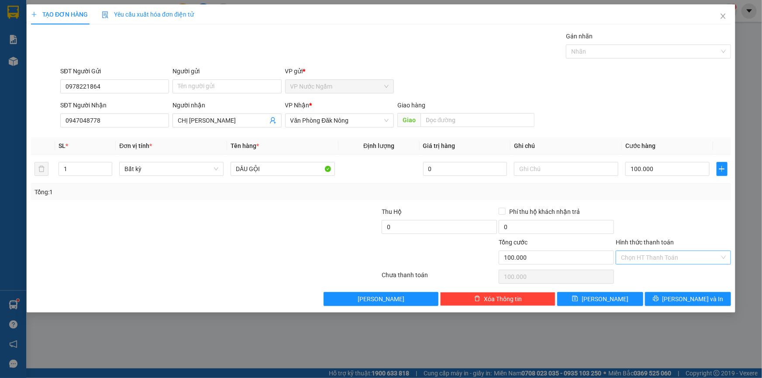
click at [642, 261] on input "Hình thức thanh toán" at bounding box center [670, 257] width 99 height 13
click at [645, 273] on div "Tại văn phòng" at bounding box center [673, 275] width 105 height 10
click at [659, 297] on icon "printer" at bounding box center [655, 298] width 6 height 6
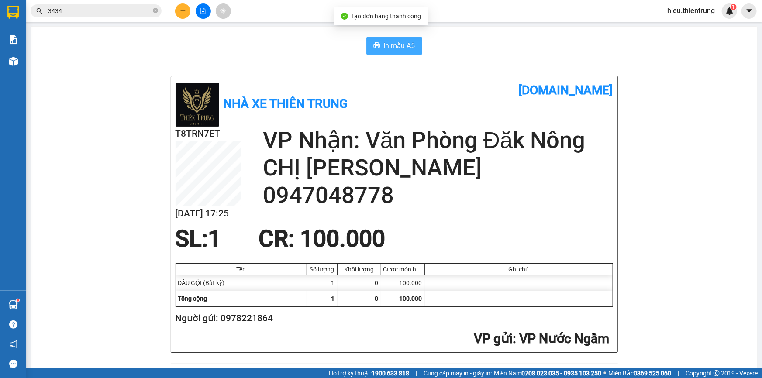
click at [384, 41] on span "In mẫu A5" at bounding box center [399, 45] width 31 height 11
drag, startPoint x: 493, startPoint y: 64, endPoint x: 454, endPoint y: 65, distance: 38.8
click at [269, 54] on div "In mẫu A5" at bounding box center [393, 45] width 705 height 17
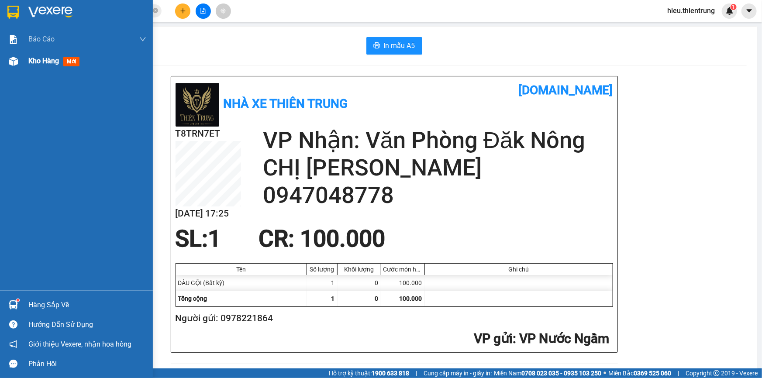
drag, startPoint x: 6, startPoint y: 65, endPoint x: 21, endPoint y: 67, distance: 14.9
click at [13, 65] on div at bounding box center [13, 61] width 15 height 15
click at [20, 66] on div at bounding box center [13, 61] width 15 height 15
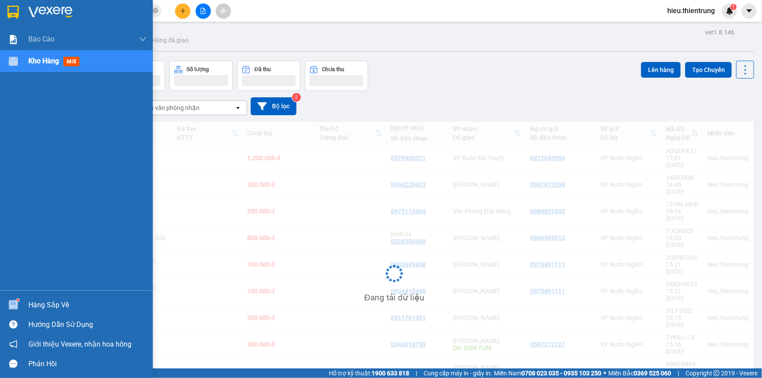
click at [21, 67] on div "Kho hàng mới" at bounding box center [76, 61] width 153 height 22
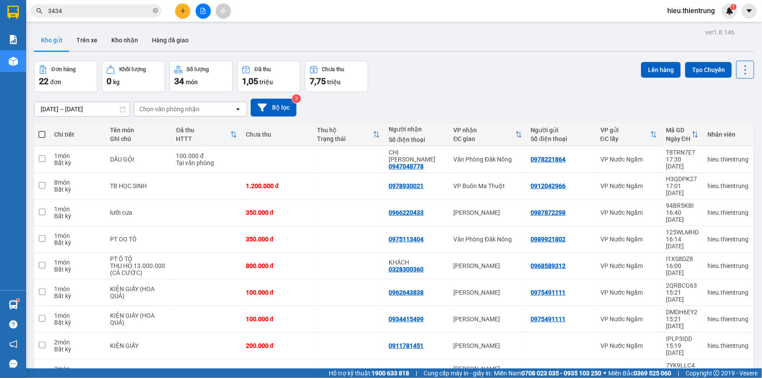
drag, startPoint x: 432, startPoint y: 43, endPoint x: 427, endPoint y: 47, distance: 6.2
click at [432, 42] on div "Kho gửi Trên xe Kho nhận Hàng đã giao" at bounding box center [394, 41] width 720 height 23
click at [183, 10] on icon "plus" at bounding box center [183, 11] width 6 height 6
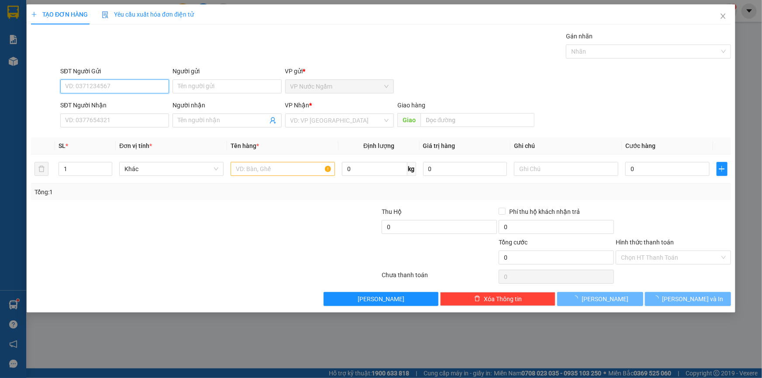
click at [109, 87] on input "SĐT Người Gửi" at bounding box center [114, 86] width 109 height 14
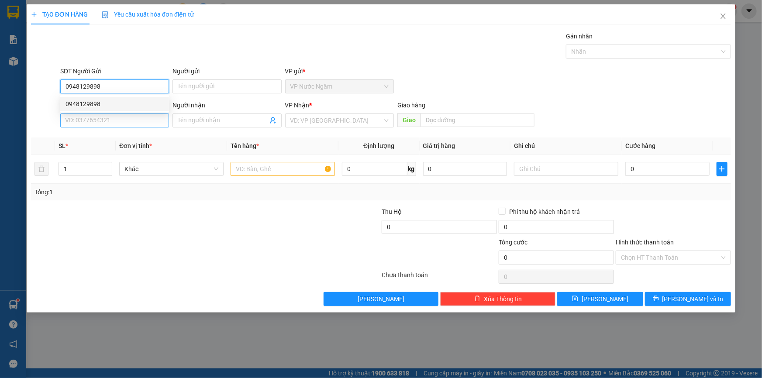
drag, startPoint x: 112, startPoint y: 101, endPoint x: 122, endPoint y: 118, distance: 20.0
click at [113, 101] on div "0948129898" at bounding box center [114, 104] width 98 height 10
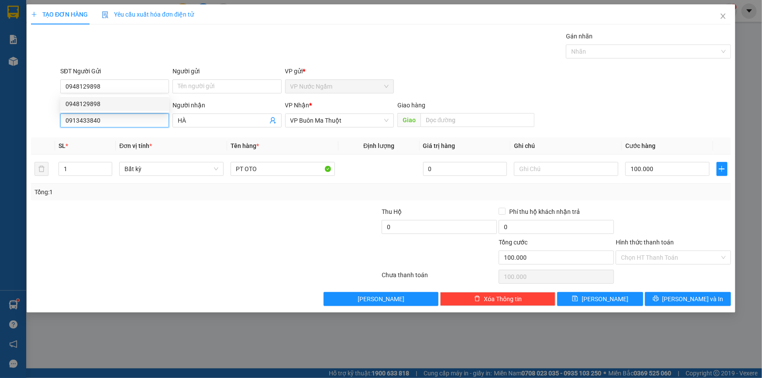
drag, startPoint x: 118, startPoint y: 119, endPoint x: 17, endPoint y: 137, distance: 102.4
click at [21, 136] on div "TẠO ĐƠN HÀNG Yêu cầu xuất hóa đơn điện tử Transit Pickup Surcharge Ids Transit …" at bounding box center [381, 189] width 762 height 378
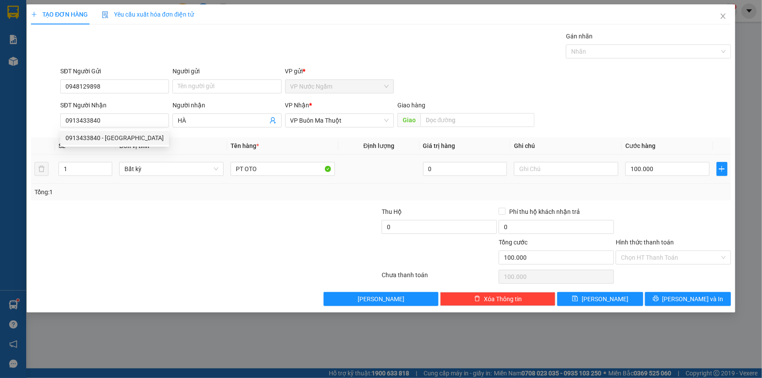
drag, startPoint x: 75, startPoint y: 167, endPoint x: 42, endPoint y: 177, distance: 34.1
click at [39, 176] on tr "1 Bất kỳ PT OTO 0 100.000" at bounding box center [381, 168] width 700 height 29
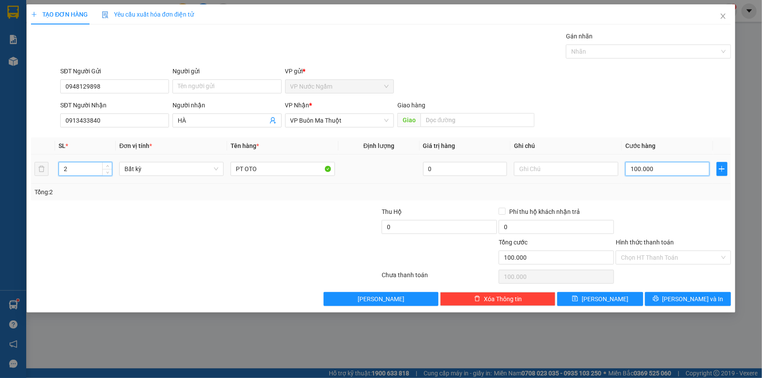
click at [672, 163] on input "100.000" at bounding box center [667, 169] width 84 height 14
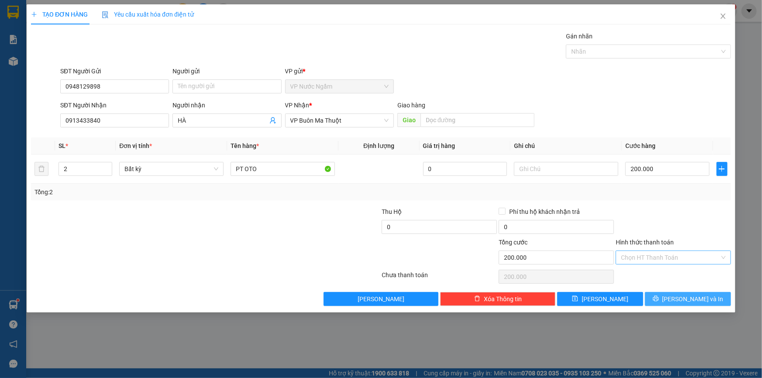
drag, startPoint x: 678, startPoint y: 298, endPoint x: 628, endPoint y: 261, distance: 61.8
click at [678, 298] on button "[PERSON_NAME] và In" at bounding box center [688, 299] width 86 height 14
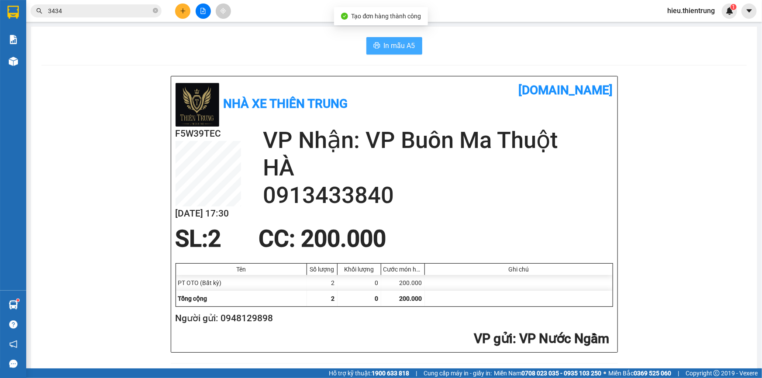
click at [399, 45] on span "In mẫu A5" at bounding box center [399, 45] width 31 height 11
click at [392, 50] on span "In mẫu A5" at bounding box center [399, 45] width 31 height 11
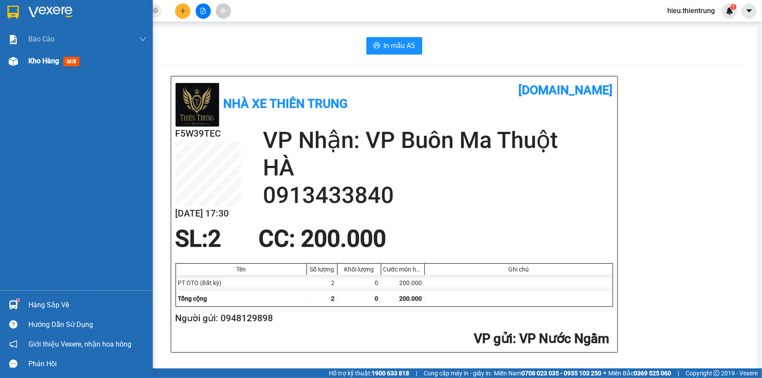
click at [22, 60] on div "Kho hàng mới" at bounding box center [76, 61] width 153 height 22
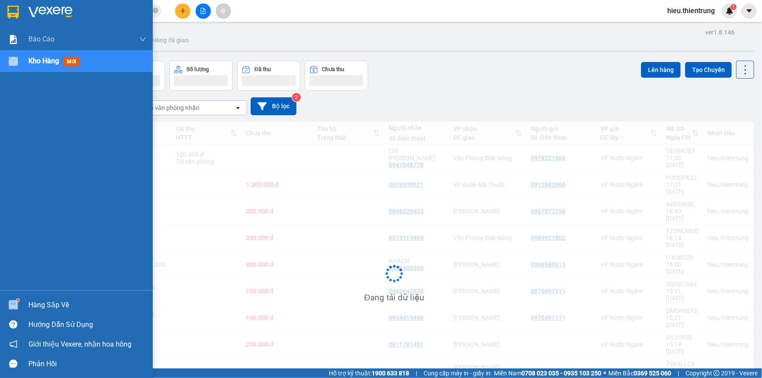
click at [23, 60] on div "Kho hàng mới" at bounding box center [76, 61] width 153 height 22
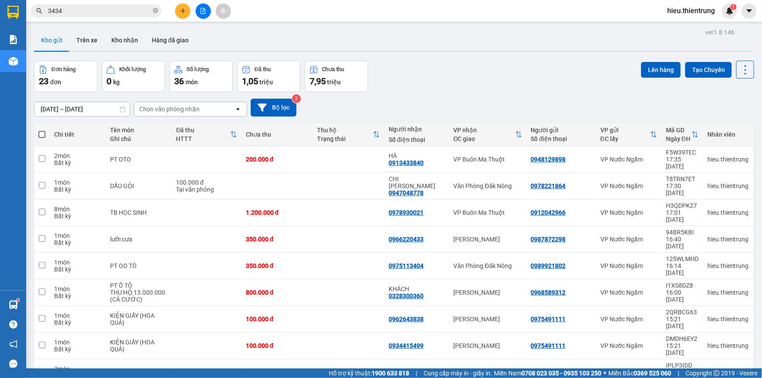
click at [182, 11] on icon "plus" at bounding box center [183, 11] width 6 height 6
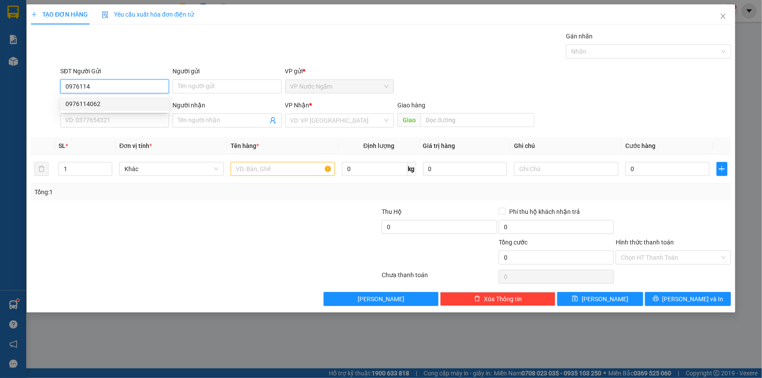
click at [96, 108] on div "0976114062" at bounding box center [114, 104] width 98 height 10
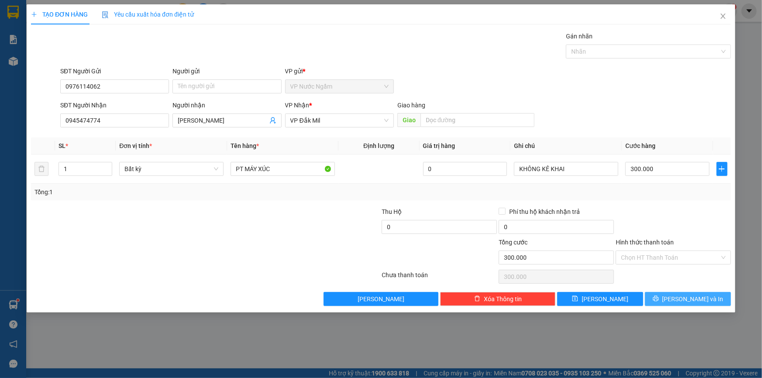
click at [690, 305] on button "[PERSON_NAME] và In" at bounding box center [688, 299] width 86 height 14
click at [694, 300] on span "[PERSON_NAME] và In" at bounding box center [692, 299] width 61 height 10
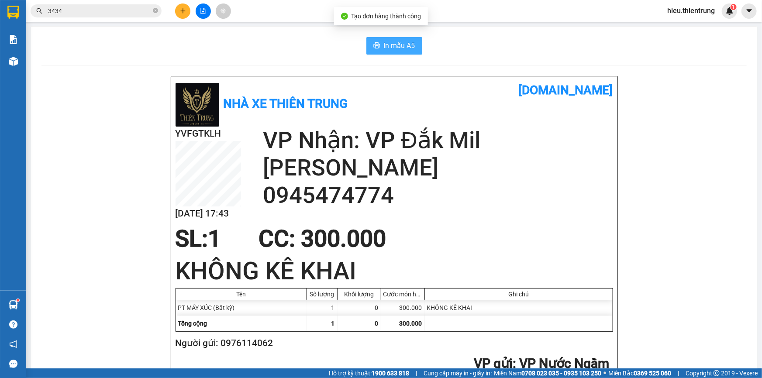
click at [415, 45] on button "In mẫu A5" at bounding box center [394, 45] width 56 height 17
click at [185, 11] on button at bounding box center [182, 10] width 15 height 15
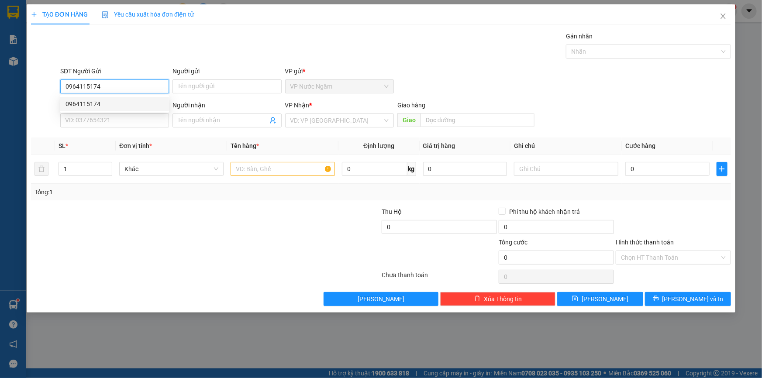
click at [103, 99] on div "0964115174" at bounding box center [114, 104] width 98 height 10
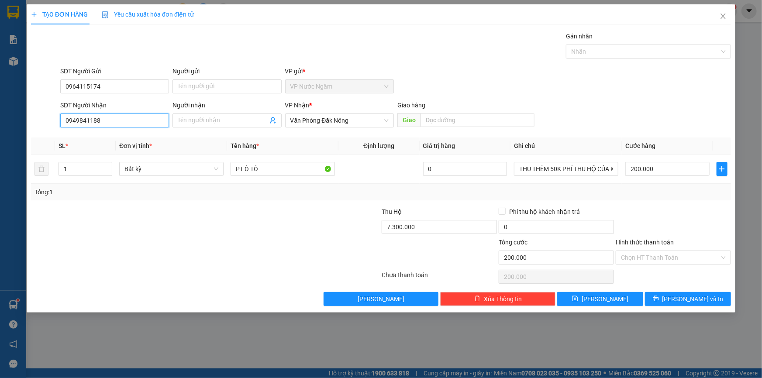
drag, startPoint x: 92, startPoint y: 124, endPoint x: 17, endPoint y: 130, distance: 75.4
click at [17, 130] on div "TẠO ĐƠN HÀNG Yêu cầu xuất hóa đơn điện tử Transit Pickup Surcharge Ids Transit …" at bounding box center [381, 189] width 762 height 378
click at [678, 176] on div "200.000" at bounding box center [667, 168] width 84 height 17
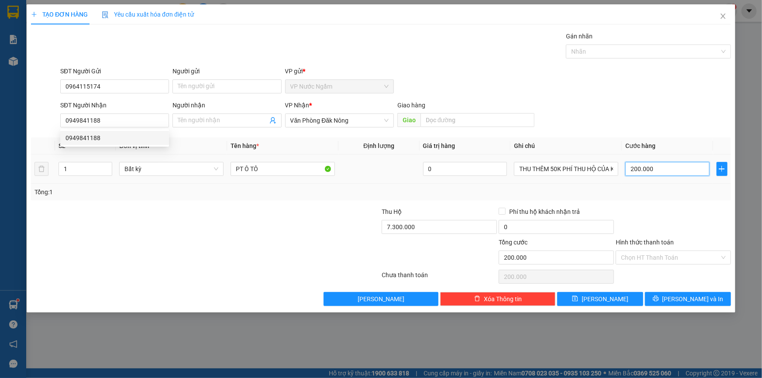
click at [676, 171] on input "200.000" at bounding box center [667, 169] width 84 height 14
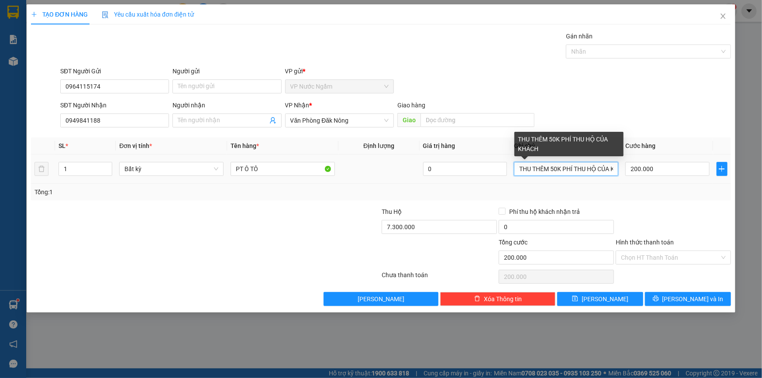
scroll to position [0, 17]
drag, startPoint x: 519, startPoint y: 168, endPoint x: 626, endPoint y: 179, distance: 107.4
click at [626, 179] on tr "1 Bất kỳ PT Ô TÔ 0 THU THÊM 50K PHÍ THU HỘ CỦA KHÁCH 200.000" at bounding box center [381, 168] width 700 height 29
drag, startPoint x: 532, startPoint y: 164, endPoint x: 539, endPoint y: 161, distance: 7.7
click at [532, 163] on input "THU THÊM 50K PHÍ THU HỘ CỦA KHÁCH" at bounding box center [566, 169] width 104 height 14
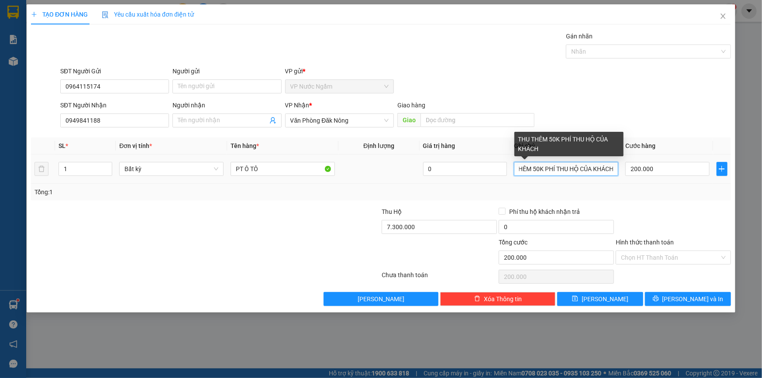
click at [541, 166] on input "THU THÊM 50K PHÍ THU HỘ CỦA KHÁCH" at bounding box center [566, 169] width 104 height 14
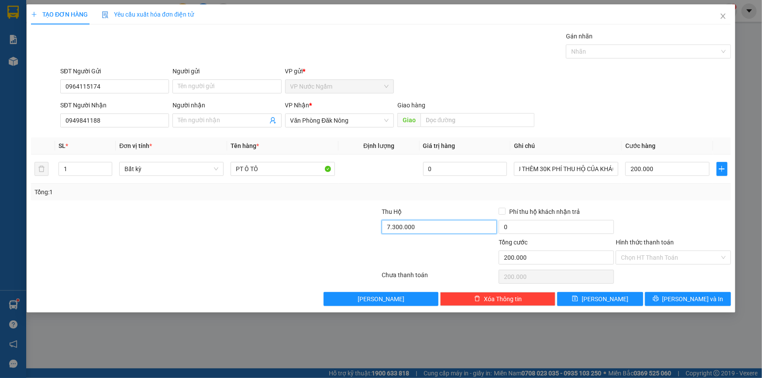
scroll to position [0, 0]
click at [425, 231] on input "7.300.000" at bounding box center [438, 227] width 115 height 14
click at [659, 170] on input "200.000" at bounding box center [667, 169] width 84 height 14
click at [688, 295] on span "[PERSON_NAME] và In" at bounding box center [692, 299] width 61 height 10
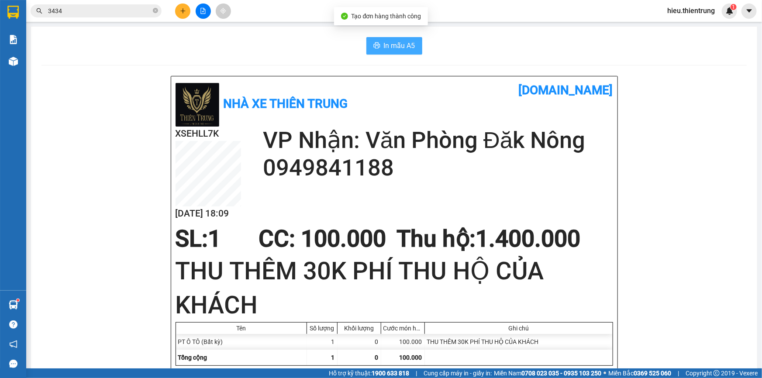
click at [392, 46] on span "In mẫu A5" at bounding box center [399, 45] width 31 height 11
drag, startPoint x: 503, startPoint y: 82, endPoint x: 410, endPoint y: 54, distance: 97.7
click at [183, 8] on icon "plus" at bounding box center [183, 11] width 6 height 6
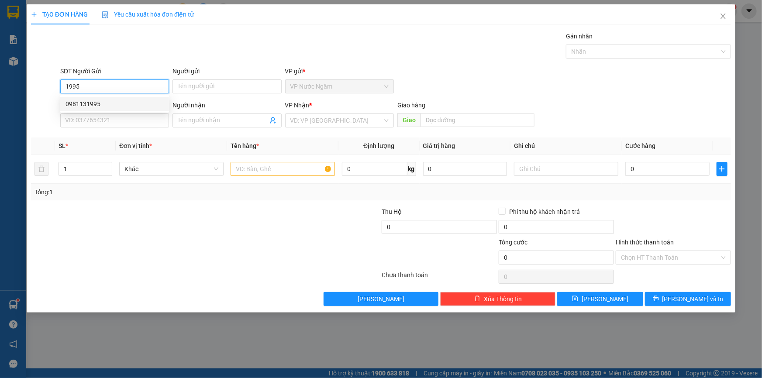
click at [89, 99] on div "0981131995" at bounding box center [114, 104] width 98 height 10
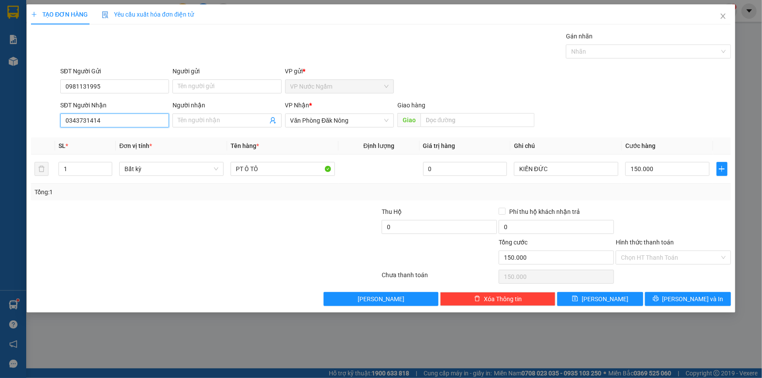
drag, startPoint x: 97, startPoint y: 125, endPoint x: 38, endPoint y: 127, distance: 59.4
click at [38, 127] on div "SĐT Người Nhận 0343731414 0343731414 Người nhận Tên người nhận VP Nhận * Văn Ph…" at bounding box center [380, 115] width 701 height 31
click at [109, 165] on div "0986380103 - TRƯỜNG" at bounding box center [114, 166] width 98 height 10
click at [680, 304] on button "[PERSON_NAME] và In" at bounding box center [688, 299] width 86 height 14
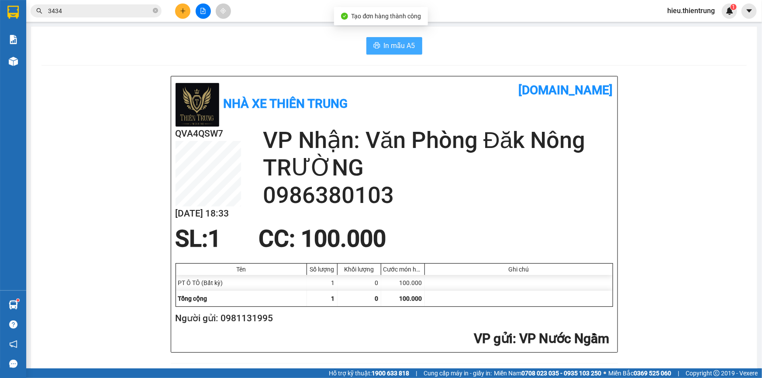
click at [389, 43] on span "In mẫu A5" at bounding box center [399, 45] width 31 height 11
click at [186, 8] on button at bounding box center [182, 10] width 15 height 15
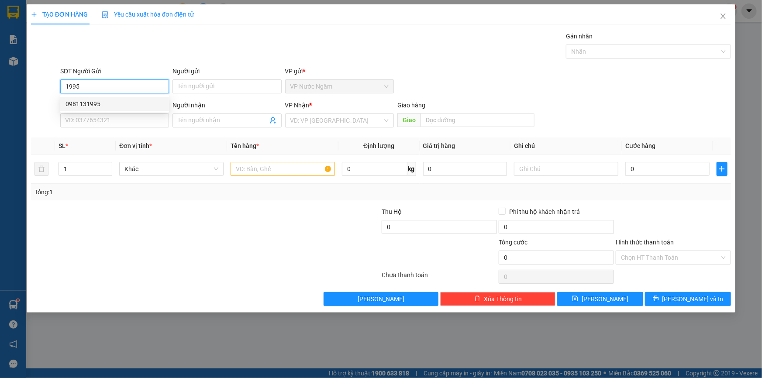
click at [105, 103] on div "0981131995" at bounding box center [114, 104] width 98 height 10
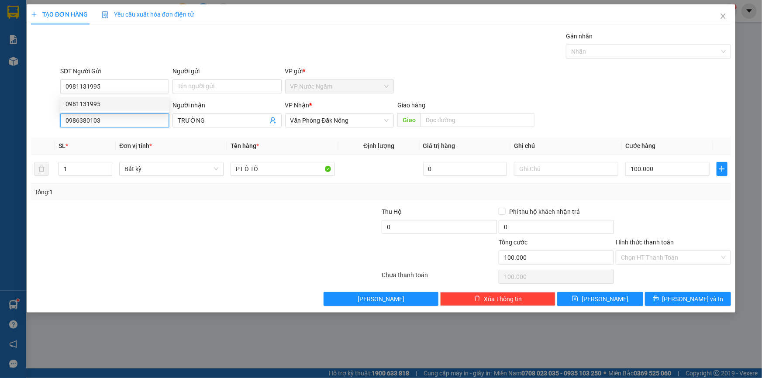
drag, startPoint x: 102, startPoint y: 122, endPoint x: 22, endPoint y: 126, distance: 80.0
click at [34, 124] on div "SĐT Người Nhận 0986380103 0986380103 Người nhận TRƯỜNG VP Nhận * [GEOGRAPHIC_DA…" at bounding box center [380, 115] width 701 height 31
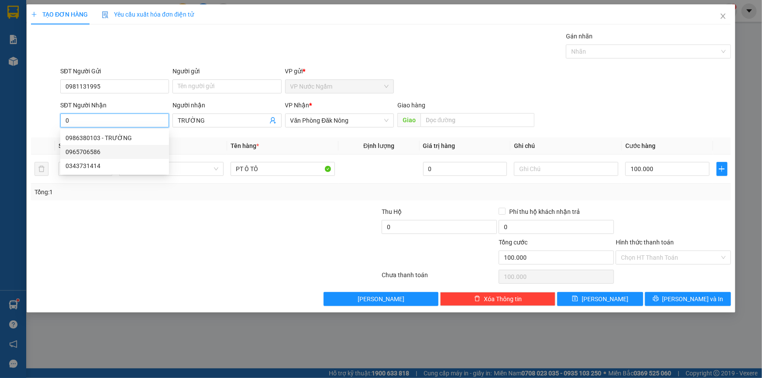
click at [104, 152] on div "0965706586" at bounding box center [114, 152] width 98 height 10
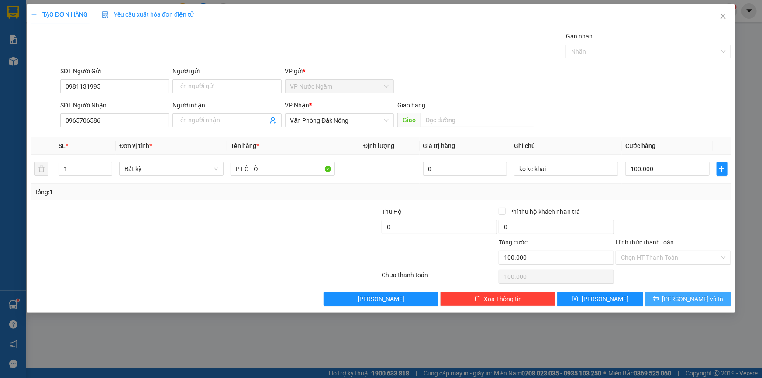
click at [683, 299] on span "[PERSON_NAME] và In" at bounding box center [692, 299] width 61 height 10
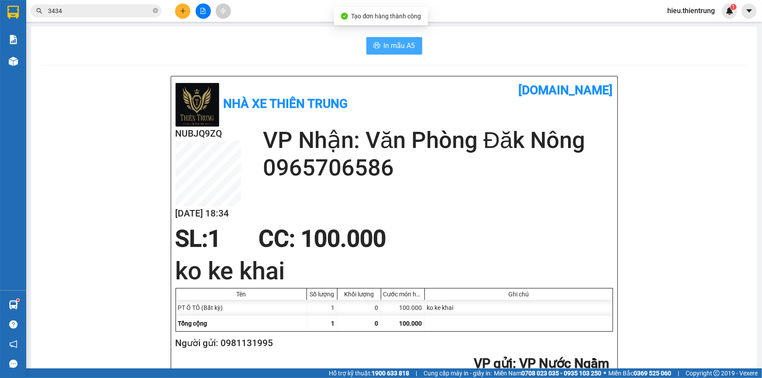
click at [387, 50] on span "In mẫu A5" at bounding box center [399, 45] width 31 height 11
click at [493, 37] on div "In mẫu A5" at bounding box center [393, 45] width 705 height 17
click at [186, 10] on button at bounding box center [182, 10] width 15 height 15
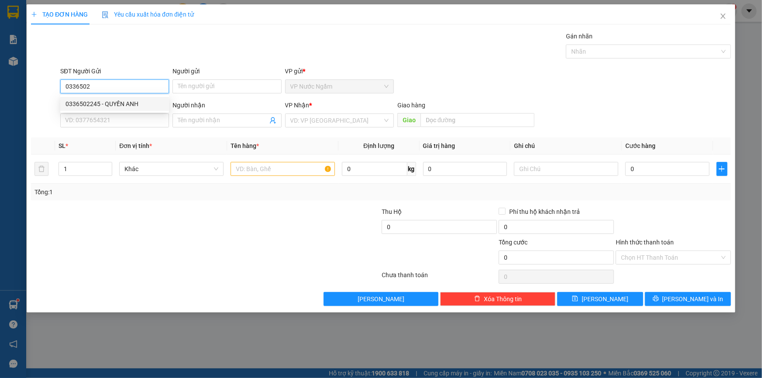
drag, startPoint x: 96, startPoint y: 108, endPoint x: 100, endPoint y: 106, distance: 5.1
click at [96, 108] on div "0336502245 - QUYỀN ANH" at bounding box center [114, 104] width 98 height 10
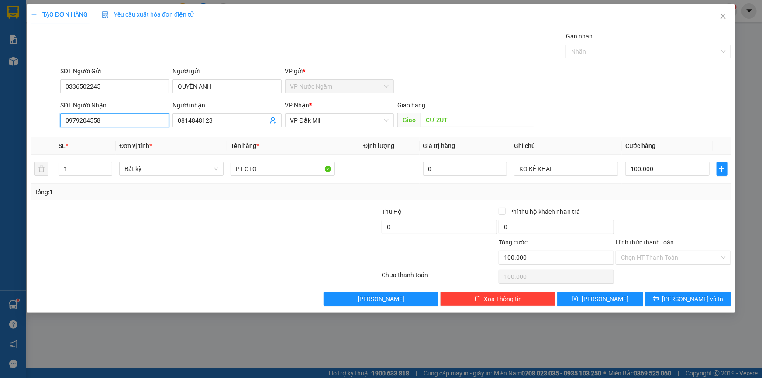
drag, startPoint x: 106, startPoint y: 122, endPoint x: 5, endPoint y: 129, distance: 101.9
click at [6, 130] on div "TẠO ĐƠN HÀNG Yêu cầu xuất hóa đơn điện tử Transit Pickup Surcharge Ids Transit …" at bounding box center [381, 189] width 762 height 378
click at [96, 148] on div "0814848123 - đoài" at bounding box center [114, 152] width 98 height 10
click at [677, 162] on input "300.000" at bounding box center [667, 169] width 84 height 14
drag, startPoint x: 662, startPoint y: 169, endPoint x: 613, endPoint y: 180, distance: 49.8
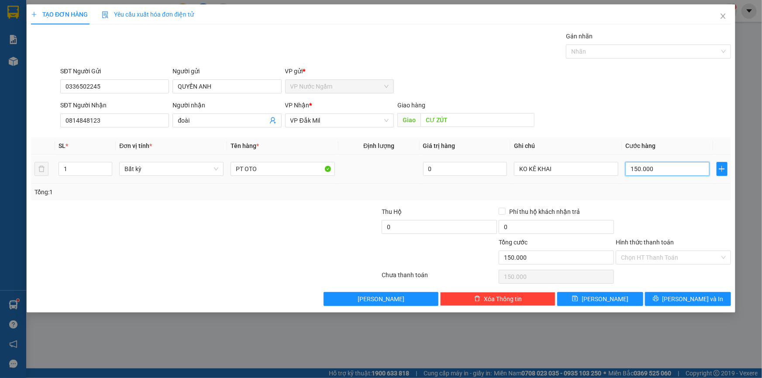
click at [613, 180] on tr "1 Bất kỳ PT OTO 0 KO KÊ KHAI 150.000" at bounding box center [381, 168] width 700 height 29
click at [683, 296] on span "[PERSON_NAME] và In" at bounding box center [692, 299] width 61 height 10
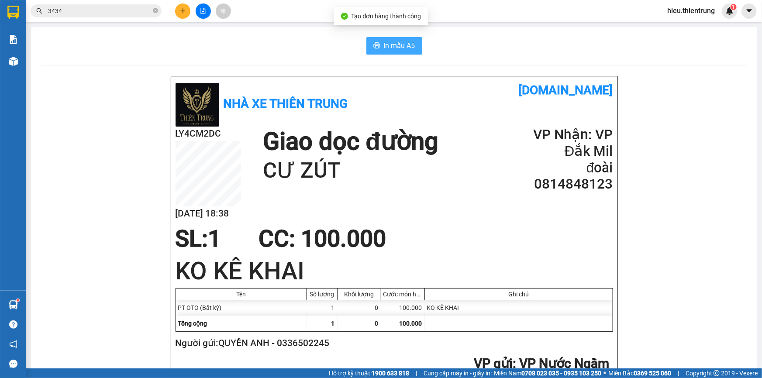
drag, startPoint x: 410, startPoint y: 39, endPoint x: 405, endPoint y: 39, distance: 4.8
click at [410, 39] on button "In mẫu A5" at bounding box center [394, 45] width 56 height 17
click at [429, 48] on div "In mẫu A5" at bounding box center [393, 45] width 705 height 17
click at [183, 14] on button at bounding box center [182, 10] width 15 height 15
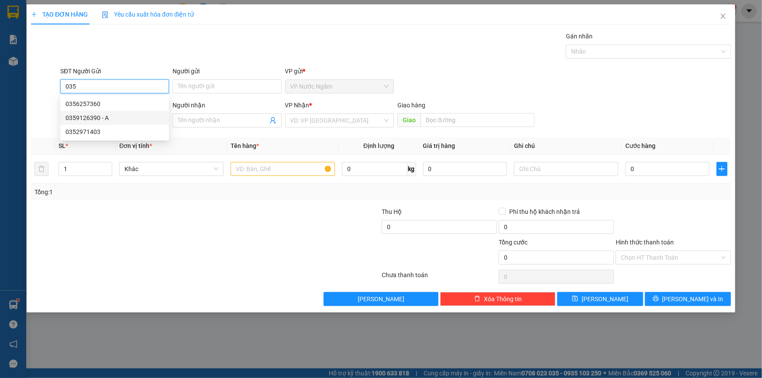
click at [79, 116] on div "0359126390 - A" at bounding box center [114, 118] width 98 height 10
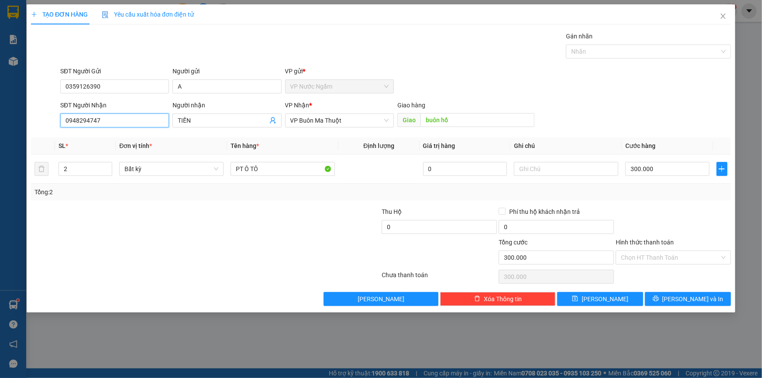
drag, startPoint x: 116, startPoint y: 120, endPoint x: 16, endPoint y: 127, distance: 99.8
click at [15, 127] on div "TẠO ĐƠN HÀNG Yêu cầu xuất hóa đơn điện tử Transit Pickup Surcharge Ids Transit …" at bounding box center [381, 189] width 762 height 378
click at [95, 137] on div "0909396809" at bounding box center [114, 138] width 98 height 10
drag, startPoint x: 49, startPoint y: 176, endPoint x: 42, endPoint y: 179, distance: 7.5
click at [41, 179] on tr "1 Bất kỳ PT OTO 0 NHÂN CƠ 450.000" at bounding box center [381, 168] width 700 height 29
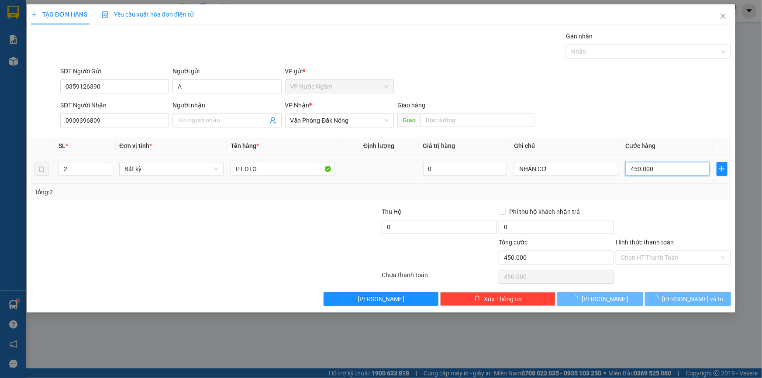
click at [675, 174] on input "450.000" at bounding box center [667, 169] width 84 height 14
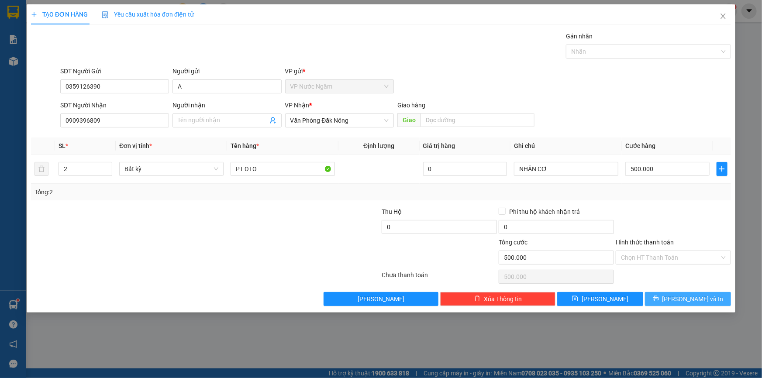
click at [695, 300] on span "[PERSON_NAME] và In" at bounding box center [692, 299] width 61 height 10
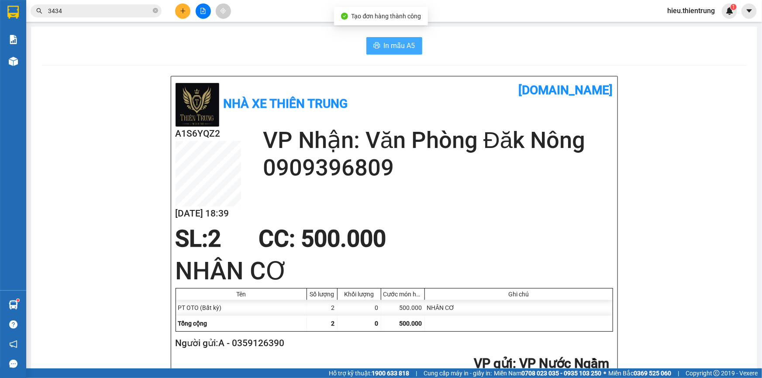
click at [379, 40] on button "In mẫu A5" at bounding box center [394, 45] width 56 height 17
click at [186, 8] on button at bounding box center [182, 10] width 15 height 15
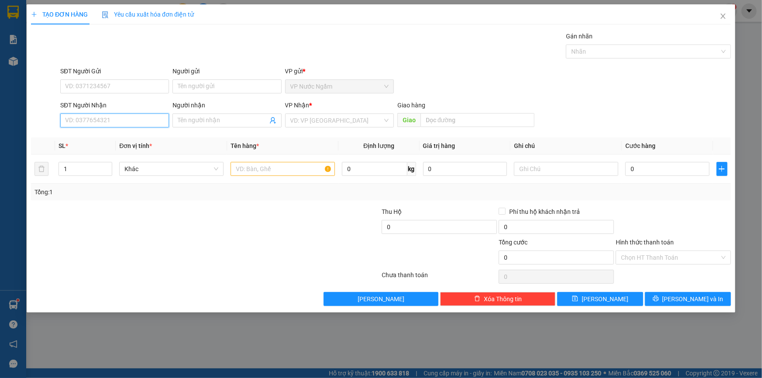
click at [93, 119] on input "SĐT Người Nhận" at bounding box center [114, 120] width 109 height 14
click at [321, 118] on input "search" at bounding box center [336, 120] width 92 height 13
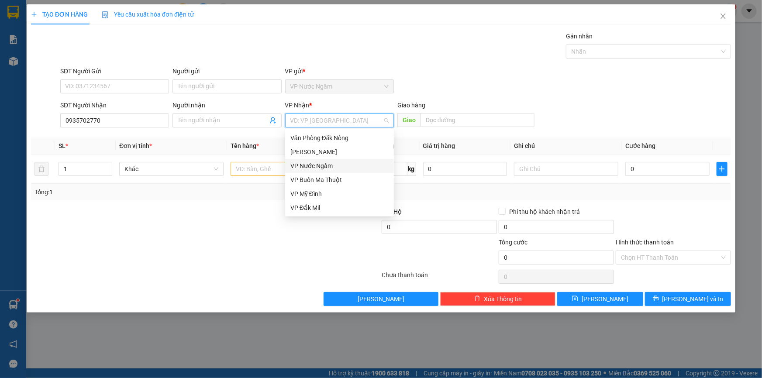
click at [330, 180] on div "VP Buôn Ma Thuột" at bounding box center [339, 180] width 98 height 10
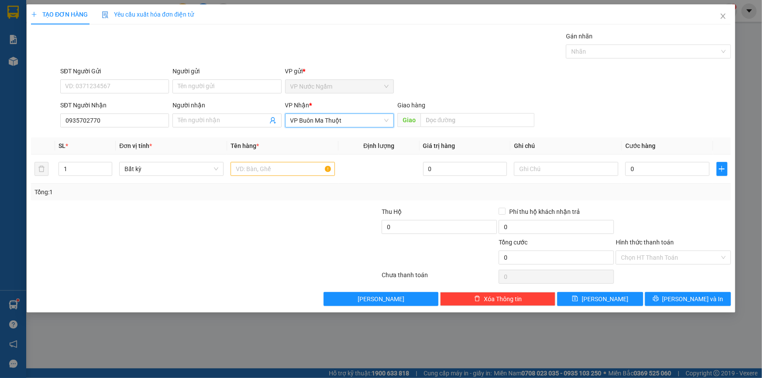
click at [450, 111] on div "Giao hàng" at bounding box center [465, 106] width 137 height 13
click at [449, 118] on input "text" at bounding box center [477, 120] width 114 height 14
click at [271, 168] on input "text" at bounding box center [282, 169] width 104 height 14
click at [37, 173] on tr "1 Bất kỳ 0 0" at bounding box center [381, 168] width 700 height 29
click at [251, 169] on input "text" at bounding box center [282, 169] width 104 height 14
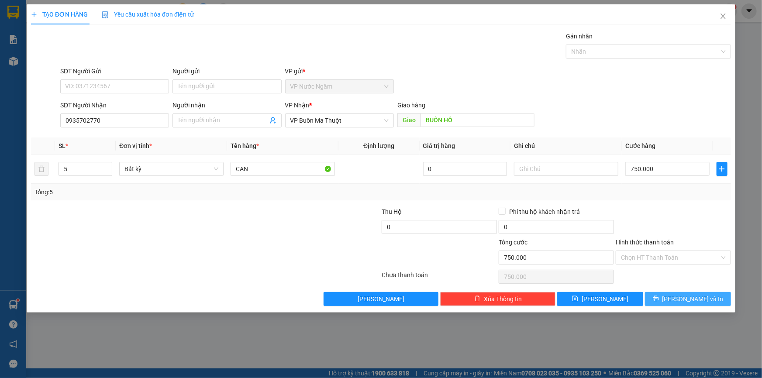
click at [677, 298] on button "[PERSON_NAME] và In" at bounding box center [688, 299] width 86 height 14
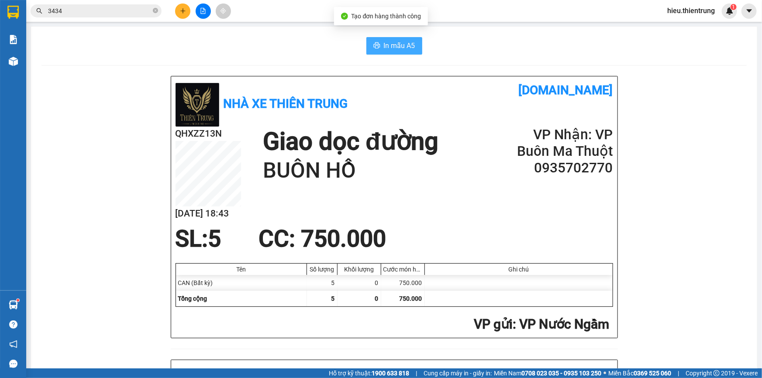
click at [391, 50] on button "In mẫu A5" at bounding box center [394, 45] width 56 height 17
drag, startPoint x: 501, startPoint y: 76, endPoint x: 376, endPoint y: 39, distance: 130.3
click at [375, 52] on button "In mẫu A5" at bounding box center [394, 45] width 56 height 17
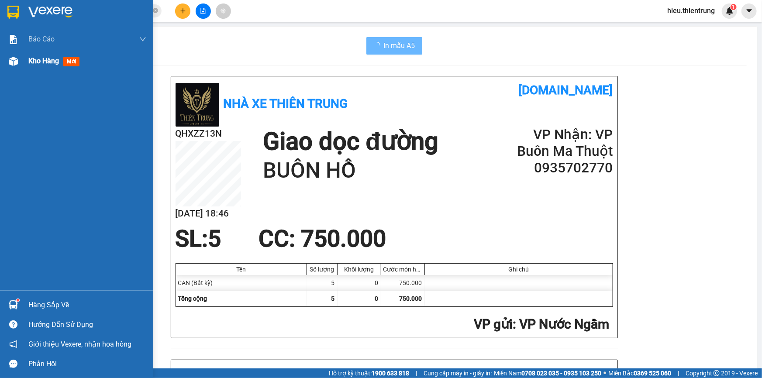
click at [11, 55] on div at bounding box center [13, 61] width 15 height 15
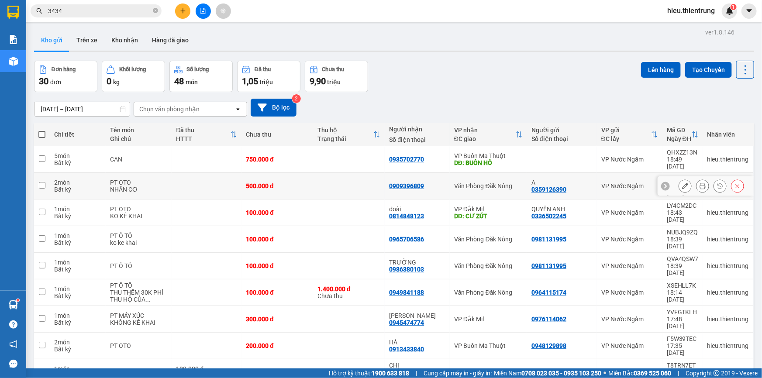
click at [699, 183] on icon at bounding box center [702, 186] width 6 height 6
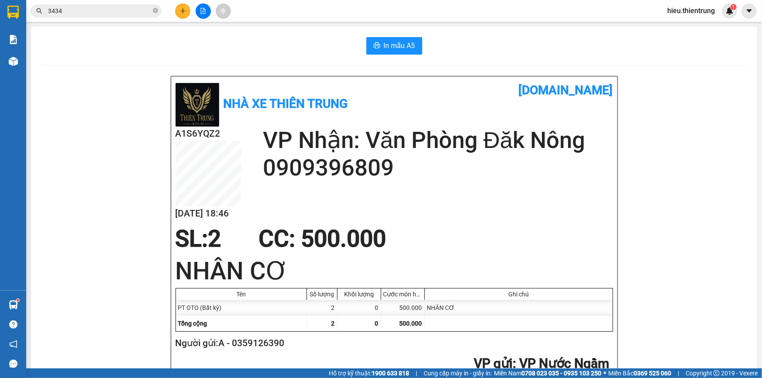
click at [408, 43] on span "In mẫu A5" at bounding box center [399, 45] width 31 height 11
click at [505, 43] on div "In mẫu A5" at bounding box center [393, 45] width 705 height 17
drag, startPoint x: 319, startPoint y: 29, endPoint x: 151, endPoint y: 51, distance: 169.5
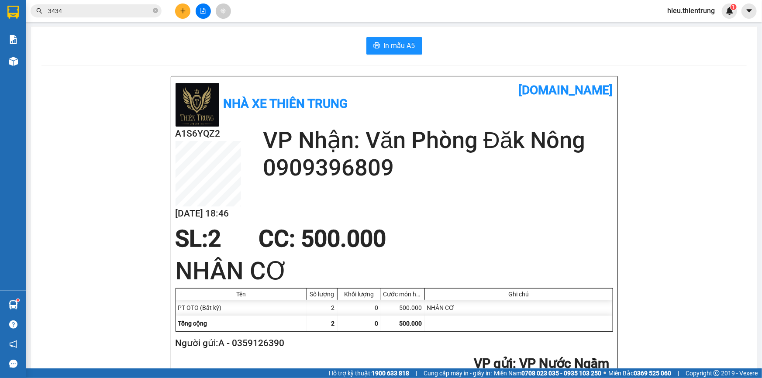
click at [177, 10] on button at bounding box center [182, 10] width 15 height 15
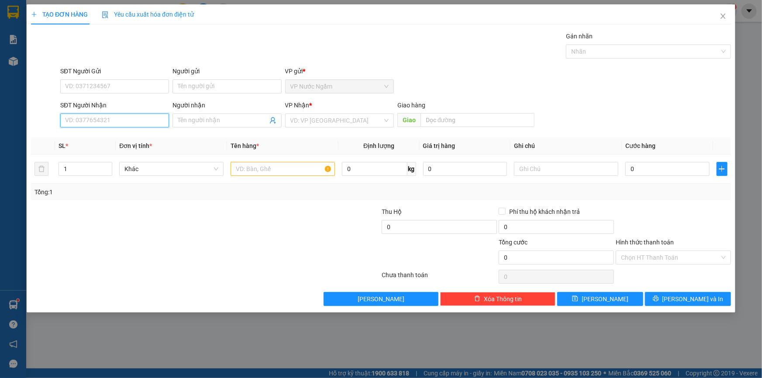
click at [118, 120] on input "SĐT Người Nhận" at bounding box center [114, 120] width 109 height 14
click at [331, 118] on input "search" at bounding box center [336, 120] width 92 height 13
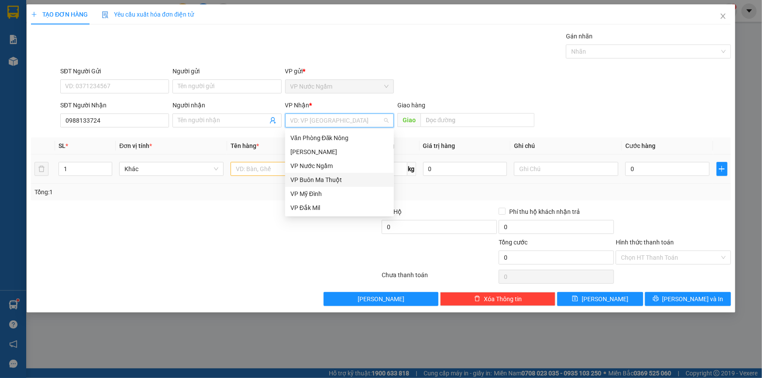
drag, startPoint x: 327, startPoint y: 182, endPoint x: 157, endPoint y: 175, distance: 170.8
click at [326, 182] on div "VP Buôn Ma Thuột" at bounding box center [339, 180] width 98 height 10
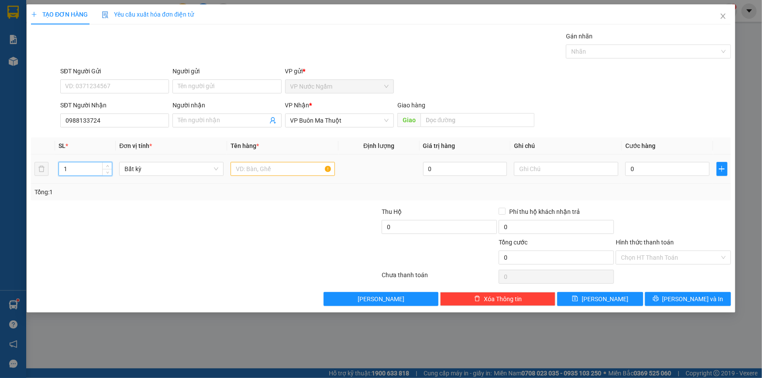
drag, startPoint x: 82, startPoint y: 168, endPoint x: 51, endPoint y: 178, distance: 32.7
click at [51, 178] on tr "1 Bất kỳ 0 0" at bounding box center [381, 168] width 700 height 29
click at [261, 166] on input "text" at bounding box center [282, 169] width 104 height 14
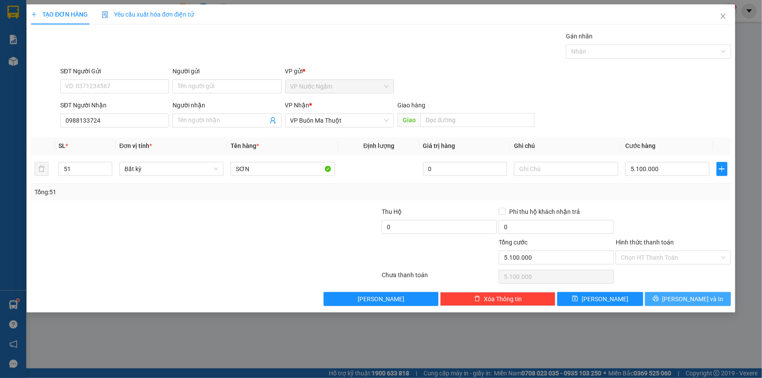
click at [680, 295] on button "[PERSON_NAME] và In" at bounding box center [688, 299] width 86 height 14
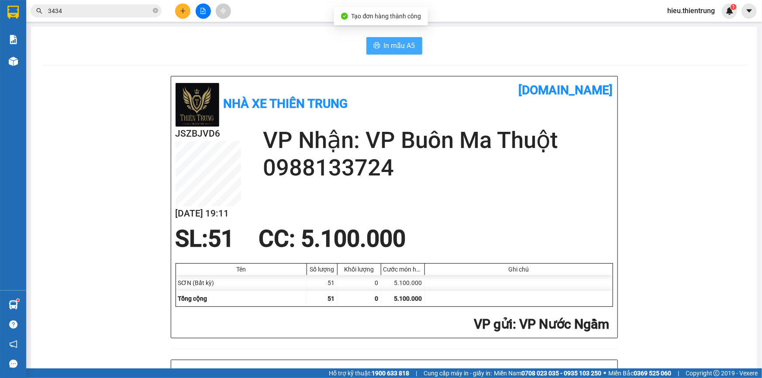
click at [399, 43] on span "In mẫu A5" at bounding box center [399, 45] width 31 height 11
click at [384, 51] on button "In mẫu A5" at bounding box center [394, 45] width 56 height 17
click at [259, 47] on div "In mẫu A5" at bounding box center [393, 45] width 705 height 17
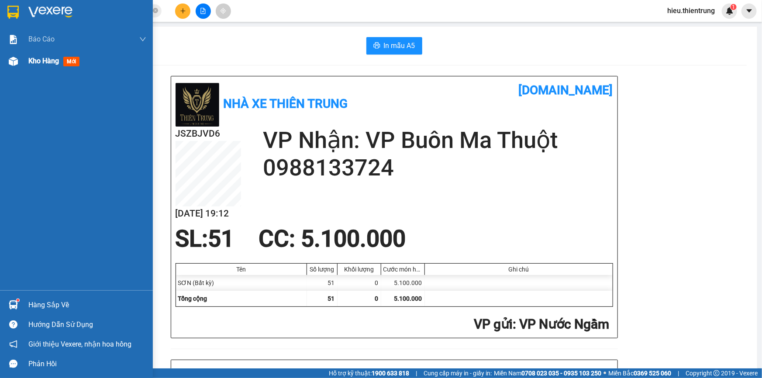
click at [40, 68] on div "Kho hàng mới" at bounding box center [87, 61] width 118 height 22
click at [47, 65] on span "Kho hàng" at bounding box center [43, 61] width 31 height 8
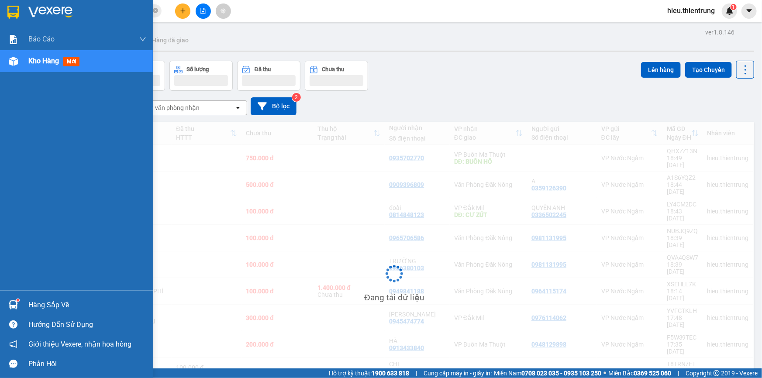
click at [48, 64] on span "Kho hàng" at bounding box center [43, 61] width 31 height 8
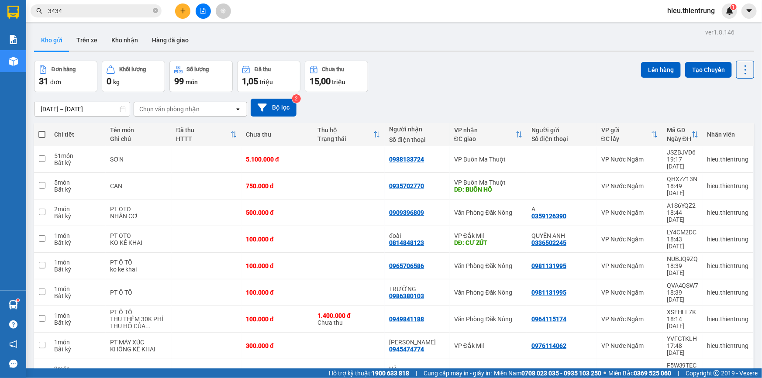
click at [187, 12] on button at bounding box center [182, 10] width 15 height 15
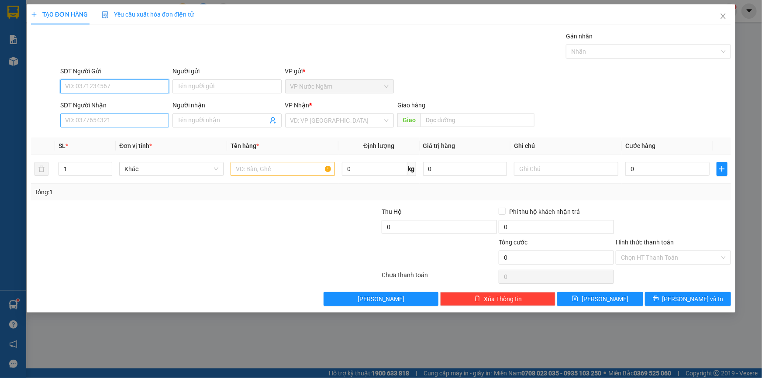
drag, startPoint x: 78, startPoint y: 128, endPoint x: 82, endPoint y: 122, distance: 7.0
click at [79, 127] on div "SĐT Người Nhận VD: 0377654321" at bounding box center [114, 115] width 109 height 31
click at [82, 122] on input "SĐT Người Nhận" at bounding box center [114, 120] width 109 height 14
click at [111, 143] on div "0375386586" at bounding box center [114, 138] width 109 height 14
type input "0375386586"
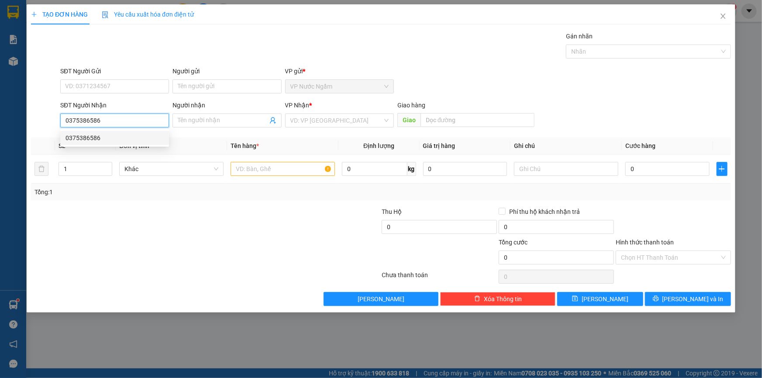
type input "800.000"
type input "0375386586"
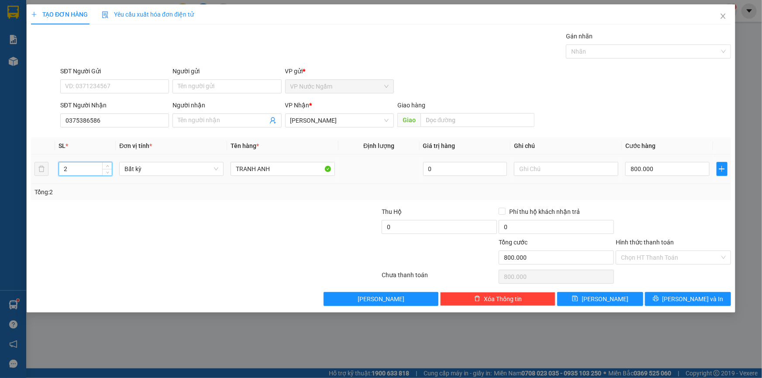
drag, startPoint x: 82, startPoint y: 170, endPoint x: 50, endPoint y: 175, distance: 33.1
click at [51, 175] on tr "2 Bất kỳ TRANH ANH 0 800.000" at bounding box center [381, 168] width 700 height 29
type input "1"
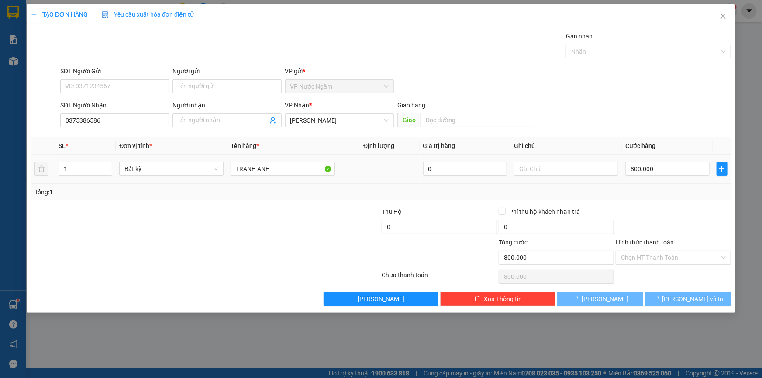
click at [675, 161] on div "800.000" at bounding box center [667, 168] width 84 height 17
type input "0"
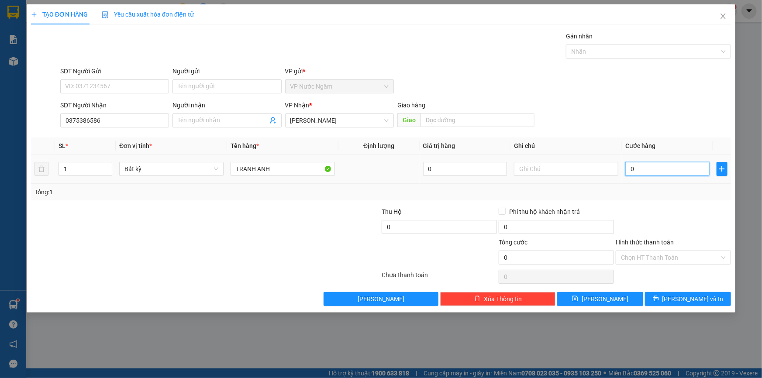
click at [650, 169] on input "0" at bounding box center [667, 169] width 84 height 14
type input "4"
type input "40"
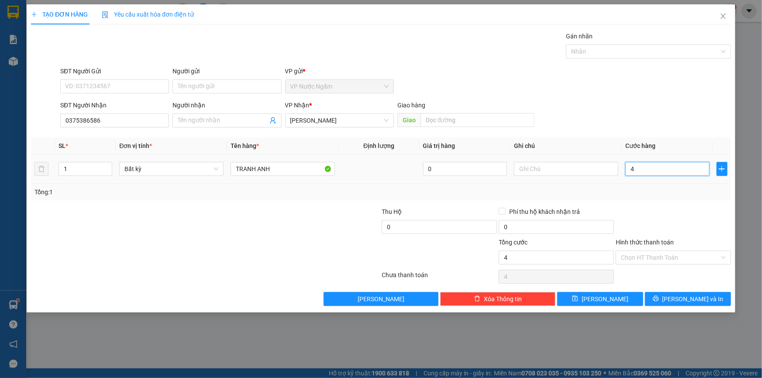
type input "40"
type input "400"
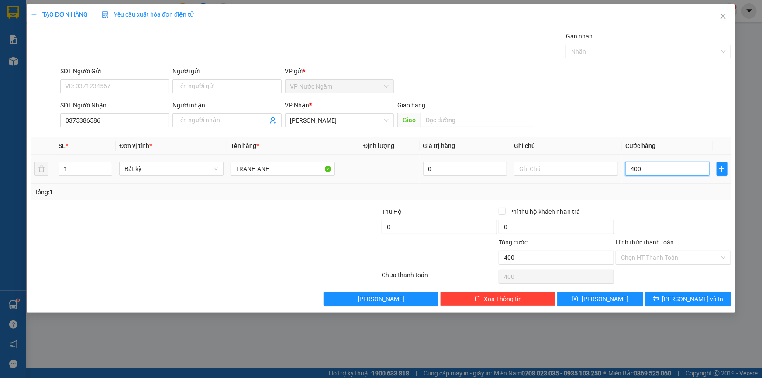
type input "4.000"
type input "40.000"
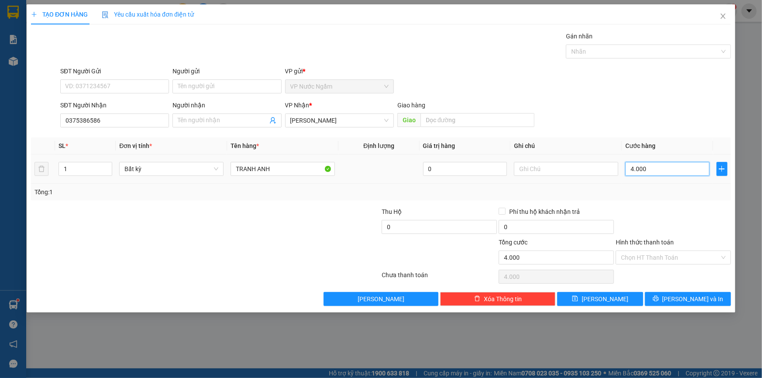
type input "40.000"
type input "400.000"
click at [680, 296] on button "[PERSON_NAME] và In" at bounding box center [688, 299] width 86 height 14
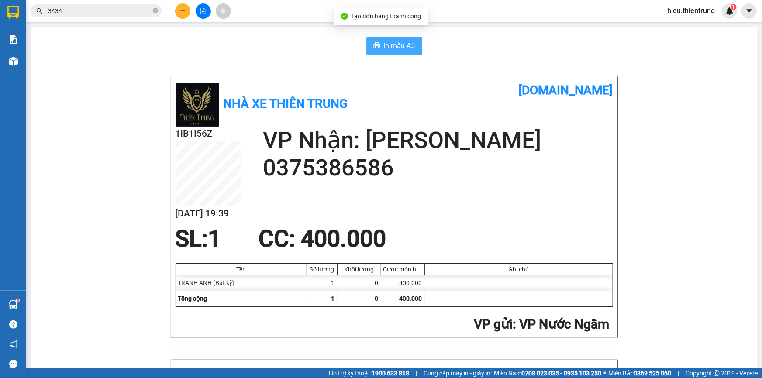
click at [391, 41] on span "In mẫu A5" at bounding box center [399, 45] width 31 height 11
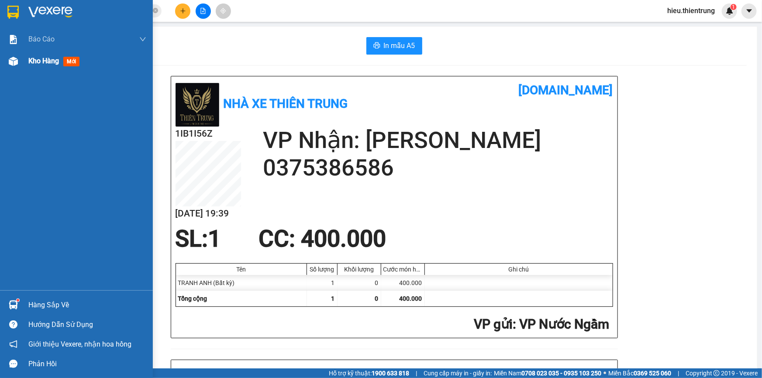
click at [17, 51] on div "Kho hàng mới" at bounding box center [76, 61] width 153 height 22
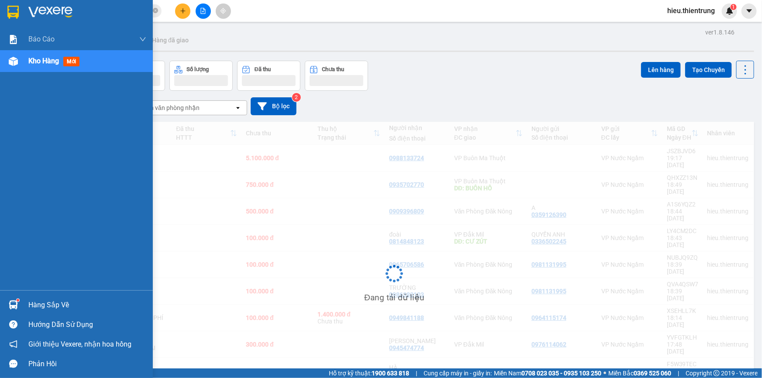
click at [25, 61] on div "Kho hàng mới" at bounding box center [76, 61] width 153 height 22
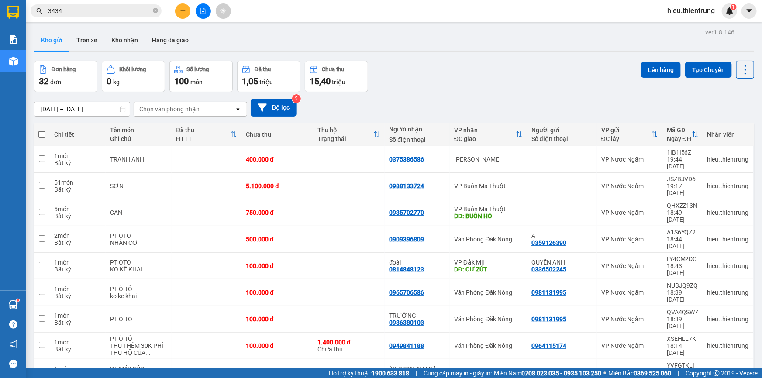
scroll to position [40, 0]
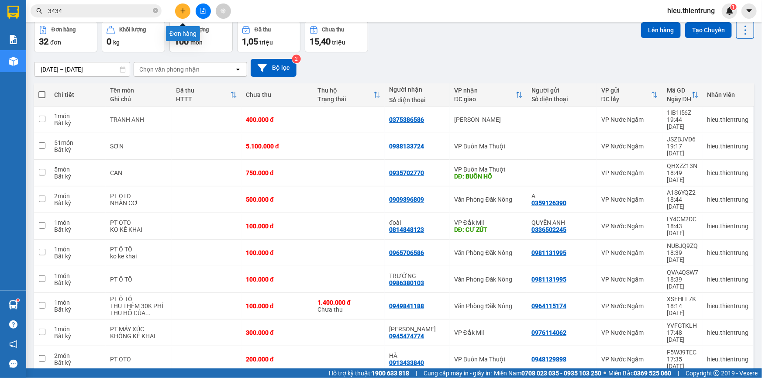
click at [179, 12] on button at bounding box center [182, 10] width 15 height 15
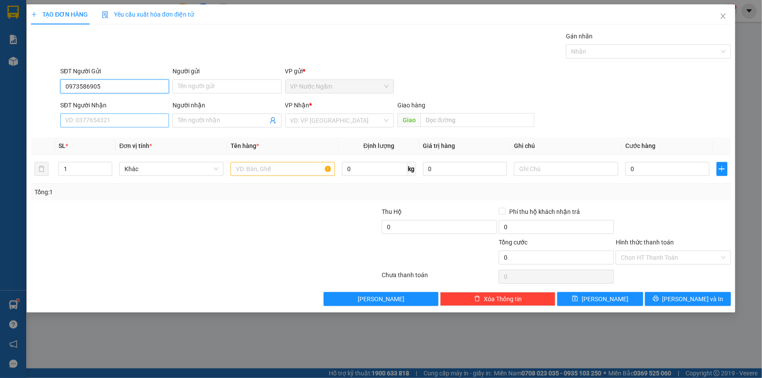
type input "0973586905"
click at [89, 121] on input "SĐT Người Nhận" at bounding box center [114, 120] width 109 height 14
type input "0988219957"
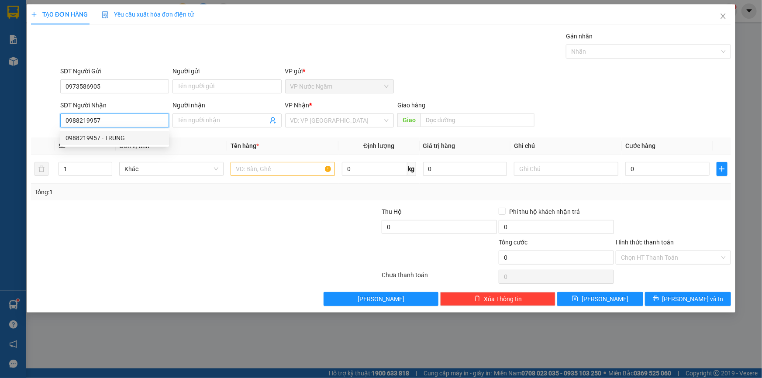
click at [118, 134] on div "0988219957 - TRUNG" at bounding box center [114, 138] width 98 height 10
type input "TRUNG"
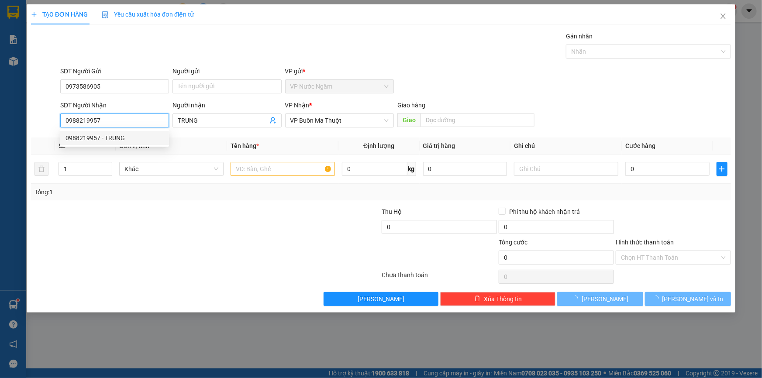
type input "200.000"
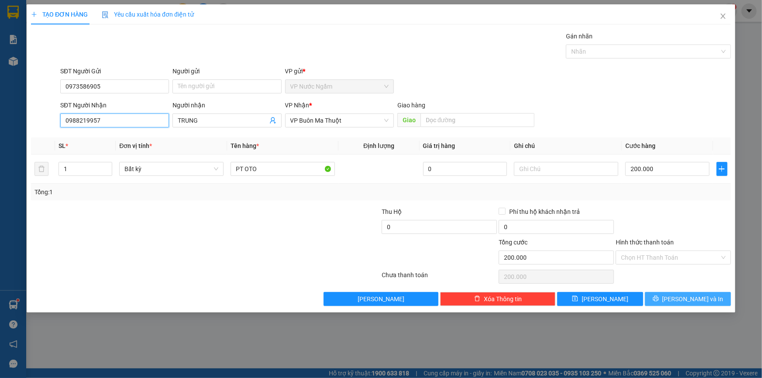
type input "0988219957"
drag, startPoint x: 695, startPoint y: 295, endPoint x: 561, endPoint y: 218, distance: 154.9
click at [694, 296] on span "[PERSON_NAME] và In" at bounding box center [692, 299] width 61 height 10
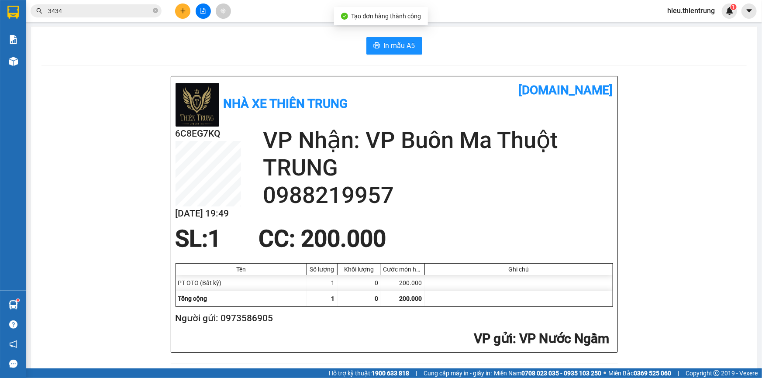
click at [397, 45] on span "In mẫu A5" at bounding box center [399, 45] width 31 height 11
click at [512, 51] on div "In mẫu A5" at bounding box center [393, 45] width 705 height 17
drag, startPoint x: 248, startPoint y: 48, endPoint x: 73, endPoint y: 83, distance: 178.5
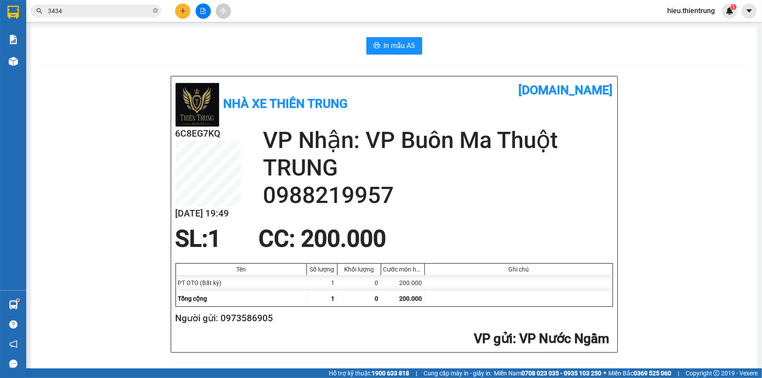
click at [248, 48] on div "In mẫu A5" at bounding box center [393, 45] width 705 height 17
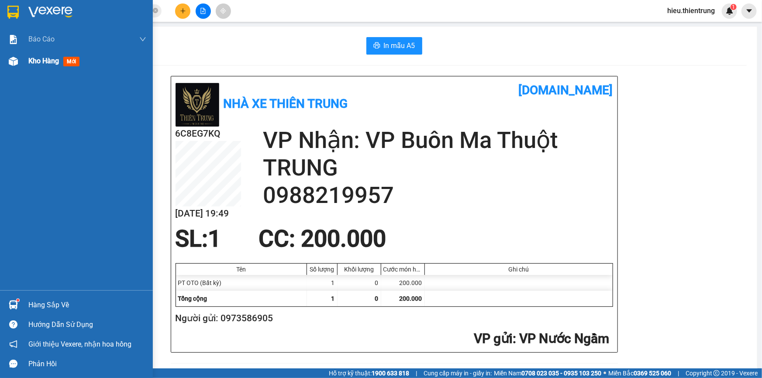
click at [33, 62] on span "Kho hàng" at bounding box center [43, 61] width 31 height 8
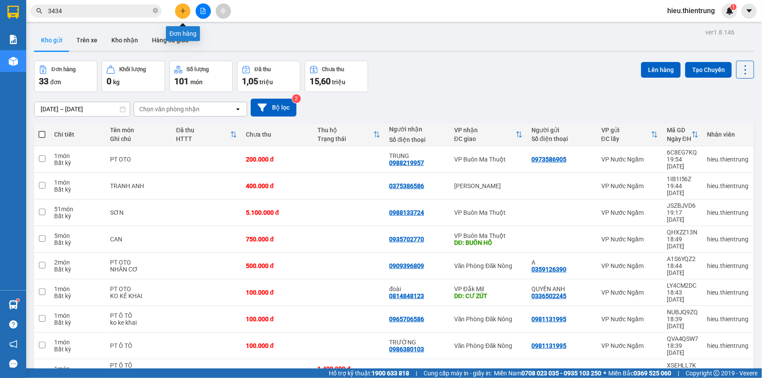
click at [185, 10] on icon "plus" at bounding box center [183, 11] width 6 height 6
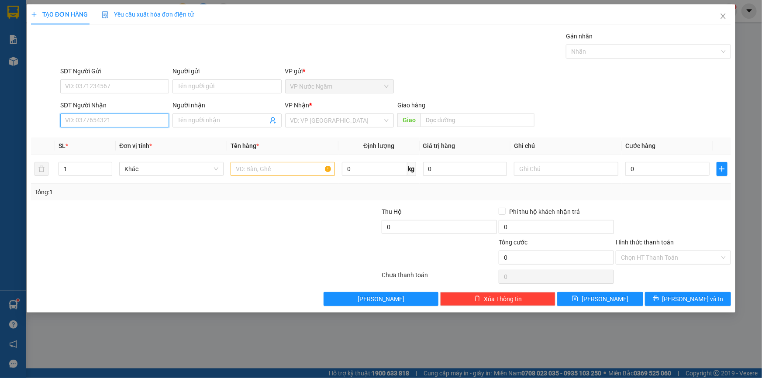
click at [101, 121] on input "SĐT Người Nhận" at bounding box center [114, 120] width 109 height 14
click at [105, 89] on input "SĐT Người Gửi" at bounding box center [114, 86] width 109 height 14
click at [109, 87] on input "SĐT Người Gửi" at bounding box center [114, 86] width 109 height 14
type input "0972865555"
click at [93, 120] on input "SĐT Người Nhận" at bounding box center [114, 120] width 109 height 14
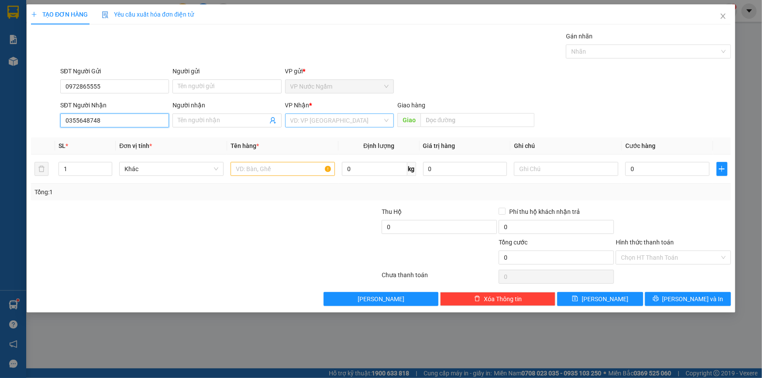
type input "0355648748"
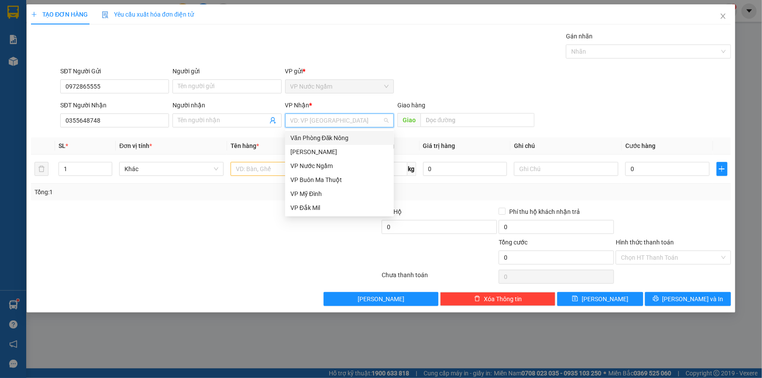
click at [302, 123] on input "search" at bounding box center [336, 120] width 92 height 13
click at [331, 137] on div "Văn Phòng Đăk Nông" at bounding box center [339, 138] width 98 height 10
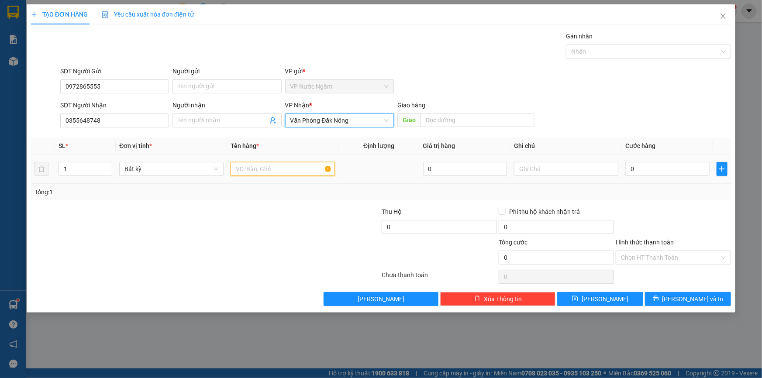
click at [253, 166] on input "text" at bounding box center [282, 169] width 104 height 14
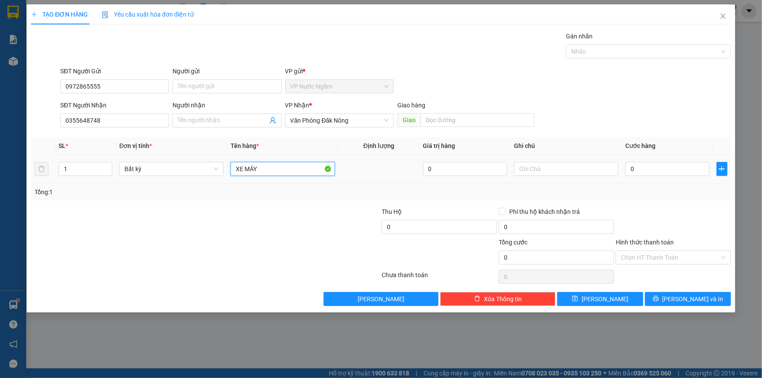
type input "XE MÁY"
type input "1"
type input "10"
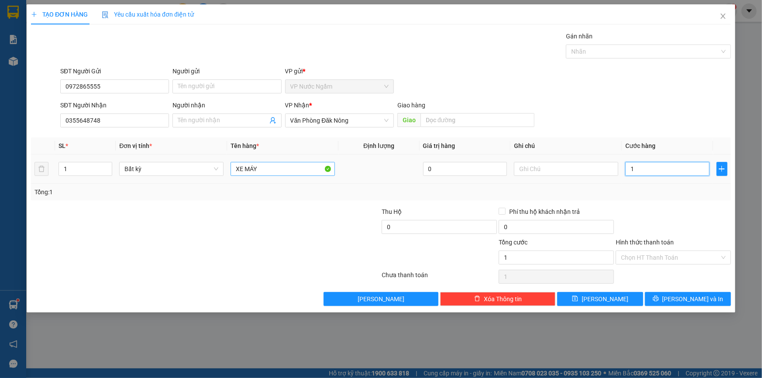
type input "10"
type input "100"
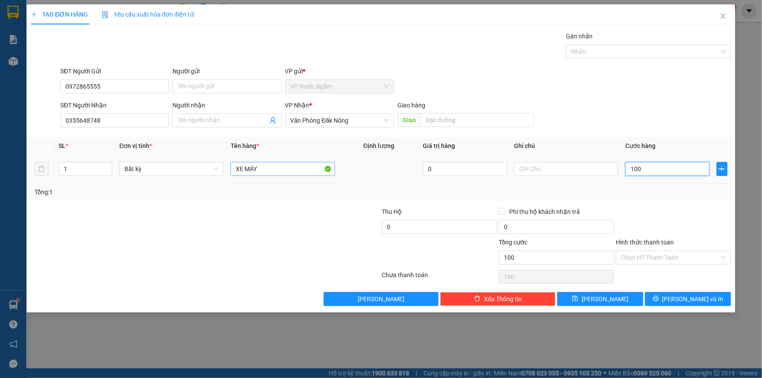
type input "1.000"
type input "10.000"
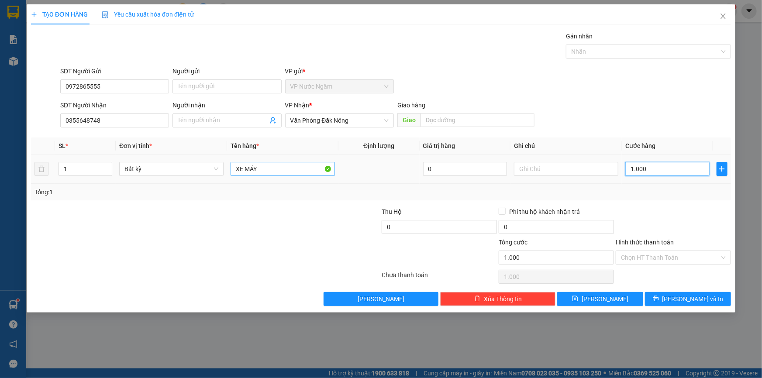
type input "10.000"
type input "100.000"
type input "1.000.000"
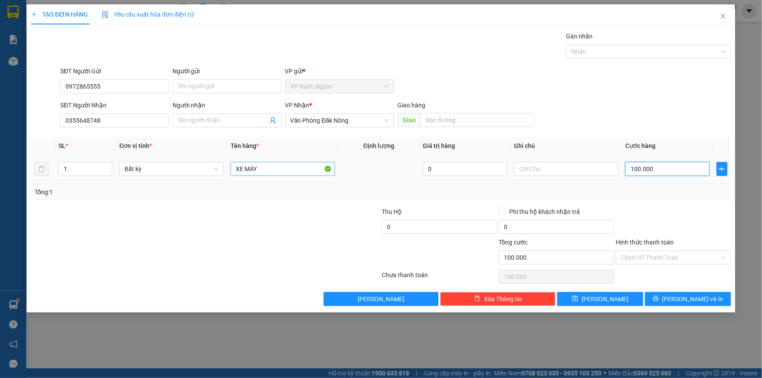
type input "1.000.000"
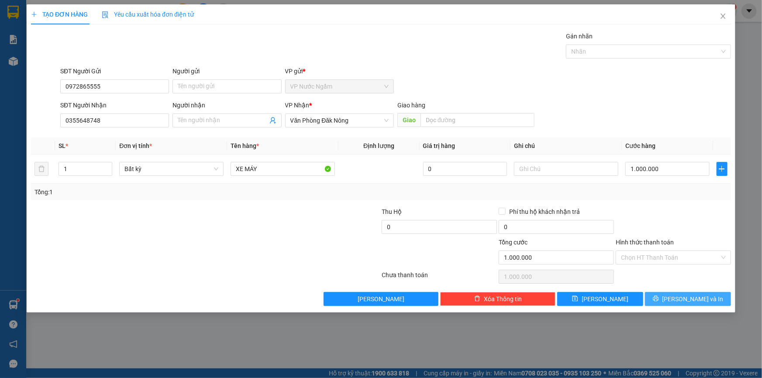
click at [659, 295] on icon "printer" at bounding box center [655, 298] width 6 height 6
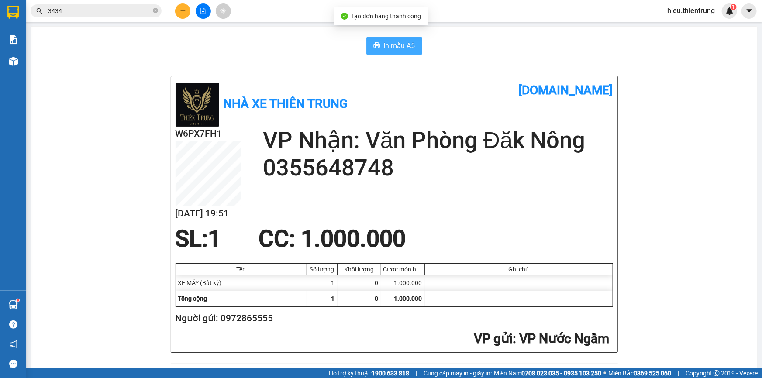
click at [387, 41] on span "In mẫu A5" at bounding box center [399, 45] width 31 height 11
click at [501, 38] on div "In mẫu A5" at bounding box center [393, 45] width 705 height 17
drag, startPoint x: 298, startPoint y: 26, endPoint x: 293, endPoint y: 25, distance: 4.8
click at [293, 25] on main "In mẫu A5 Nhà xe Thiên Trung vexere.com W6PX7FH1 13/10 19:51 VP Nhận: Văn Phòng…" at bounding box center [381, 184] width 762 height 368
drag, startPoint x: 606, startPoint y: 64, endPoint x: 591, endPoint y: 63, distance: 15.3
